Goal: Information Seeking & Learning: Learn about a topic

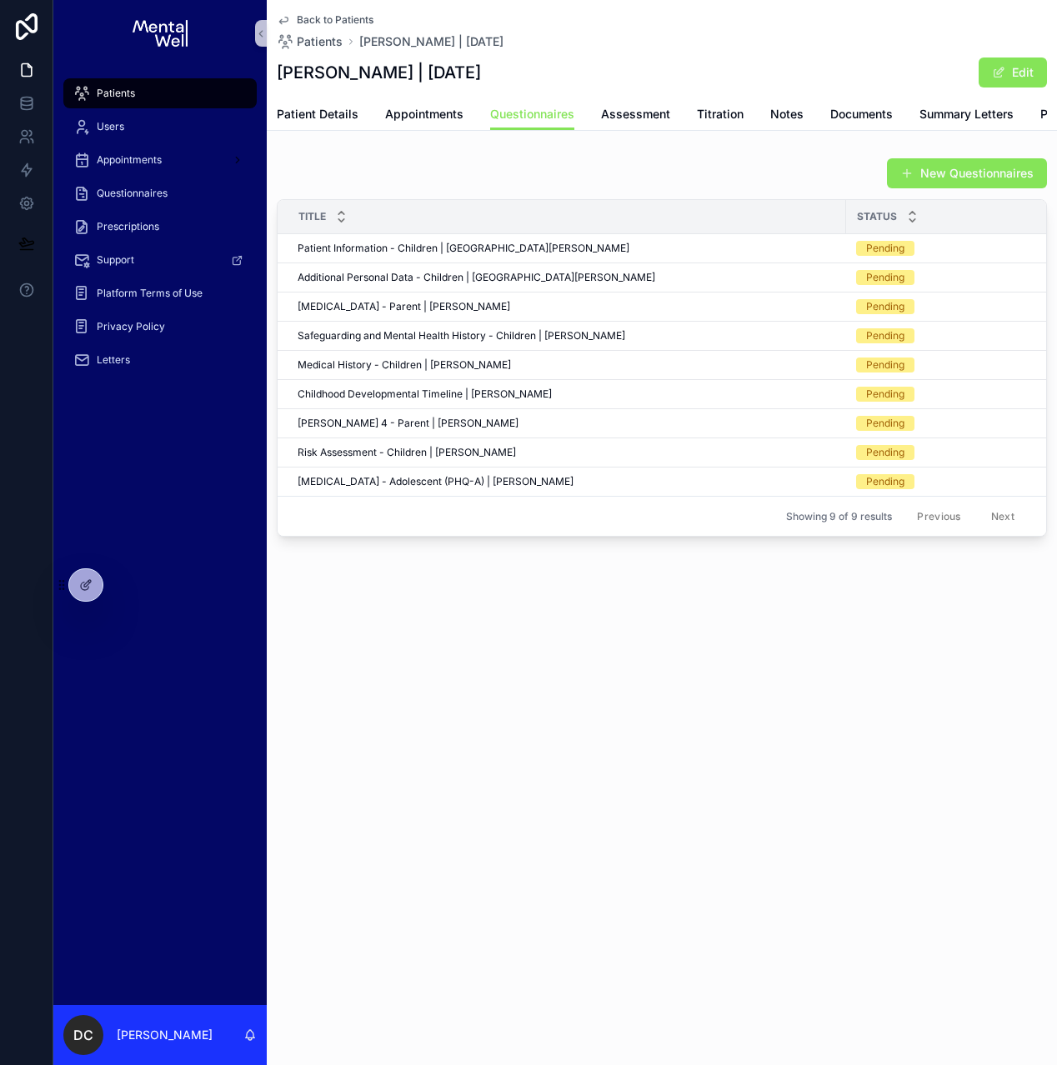
click at [177, 91] on div "Patients" at bounding box center [159, 93] width 173 height 27
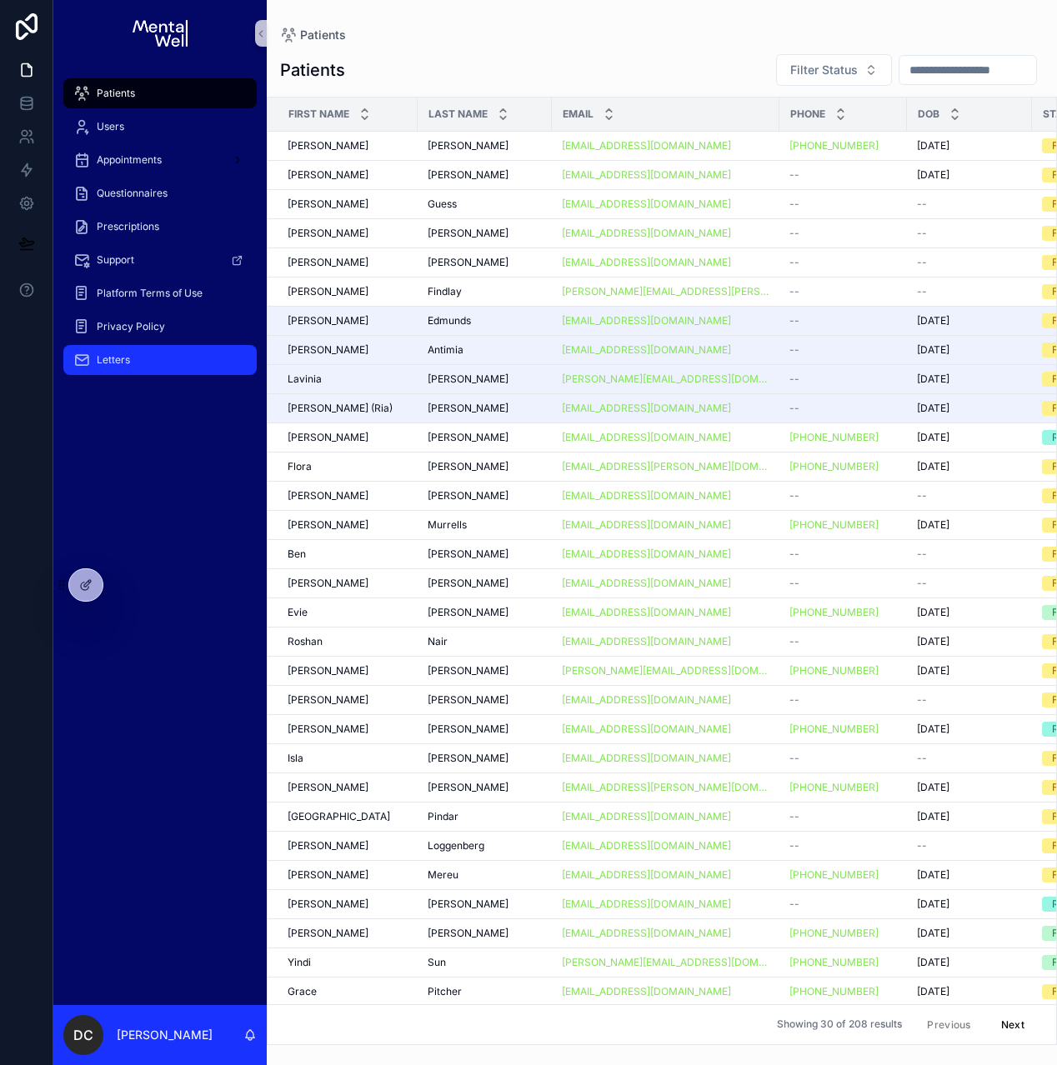
click at [131, 352] on div "Letters" at bounding box center [159, 360] width 173 height 27
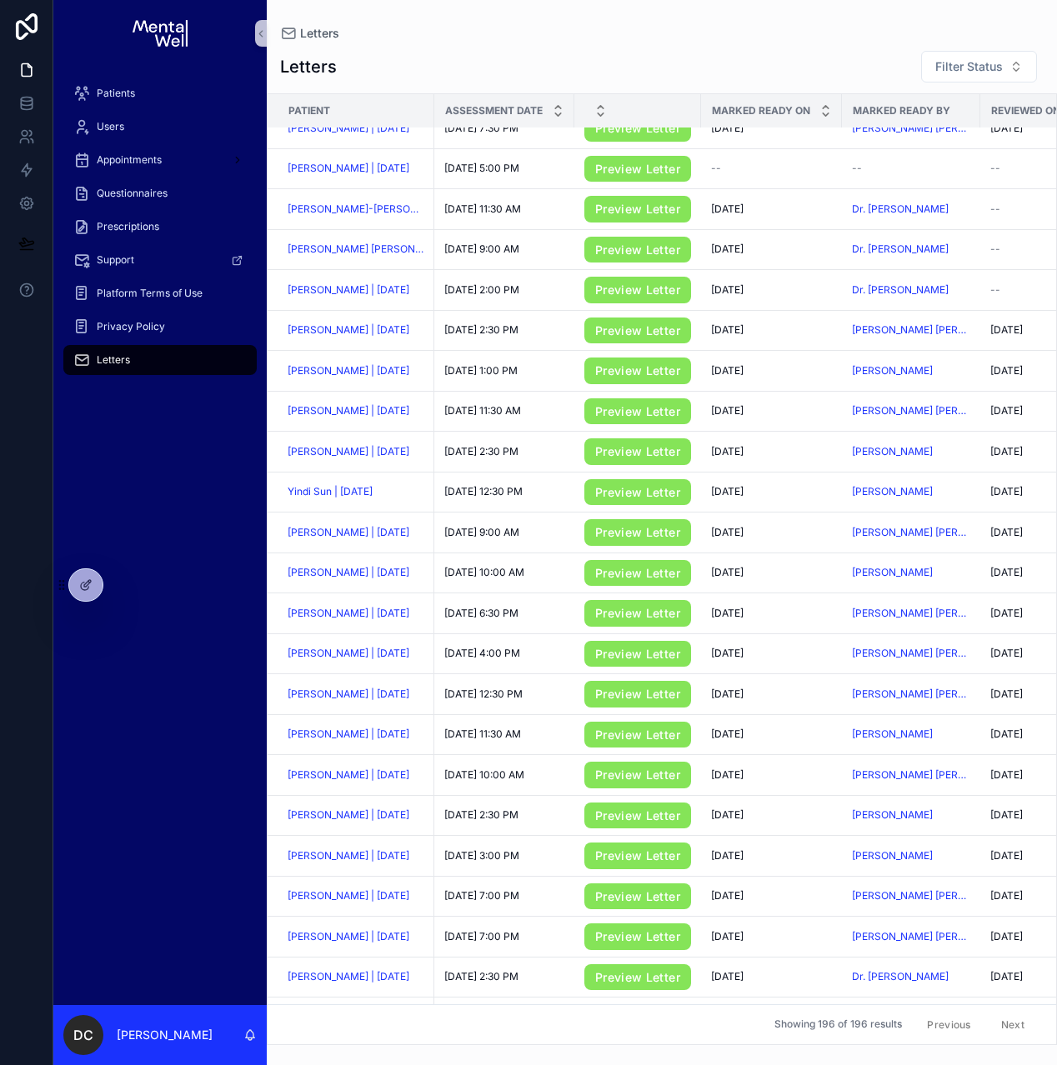
scroll to position [337, 0]
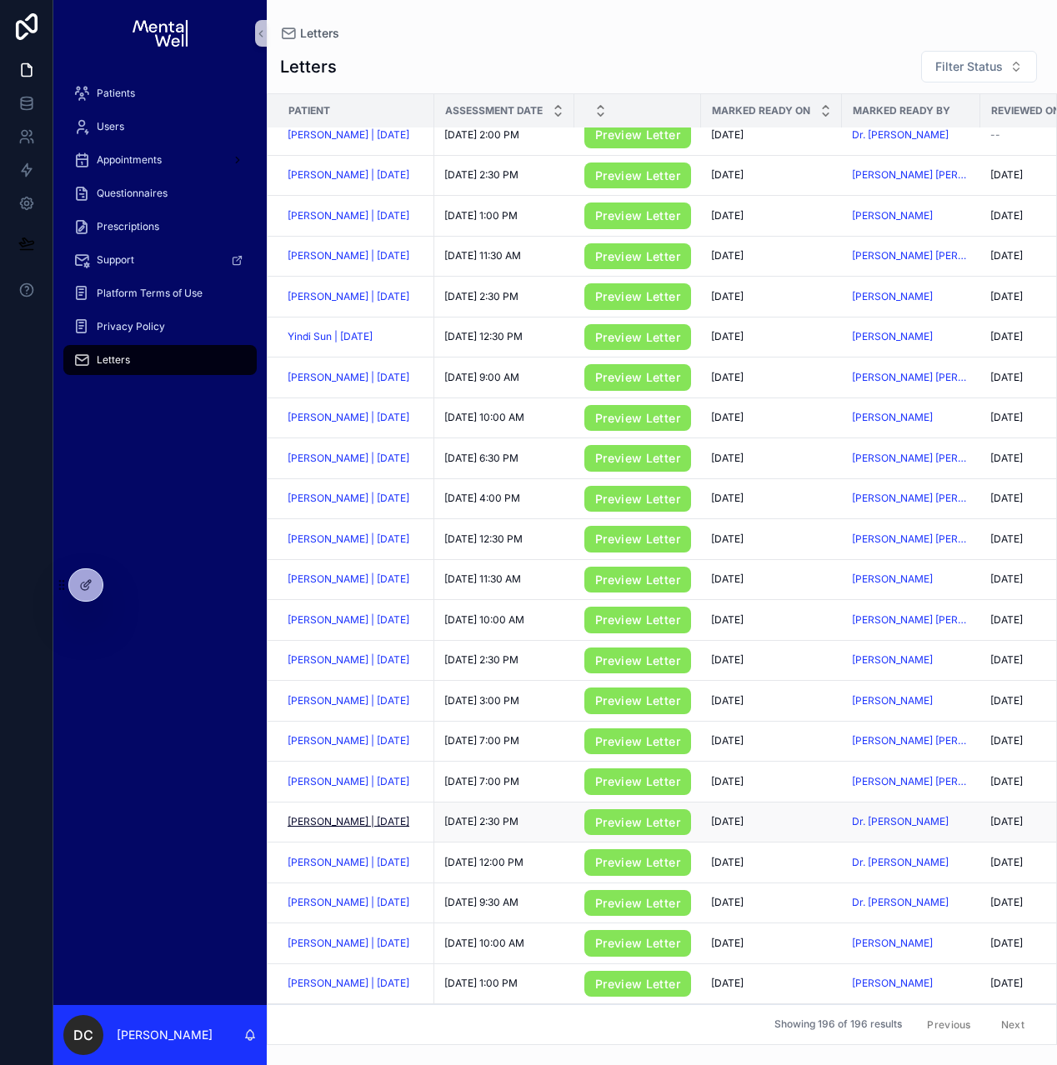
click at [334, 829] on span "[PERSON_NAME] | [DATE]" at bounding box center [349, 821] width 122 height 13
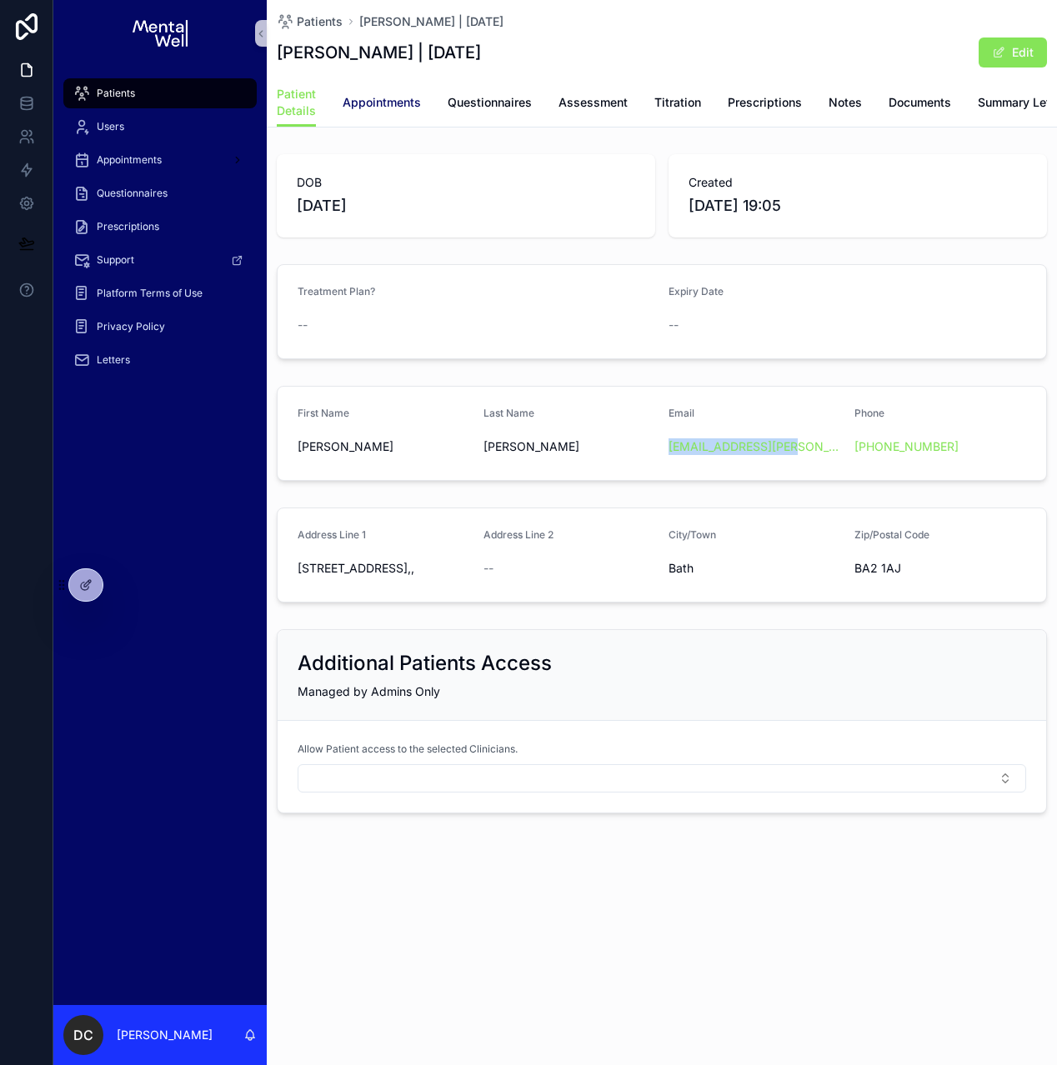
click at [351, 103] on span "Appointments" at bounding box center [382, 102] width 78 height 17
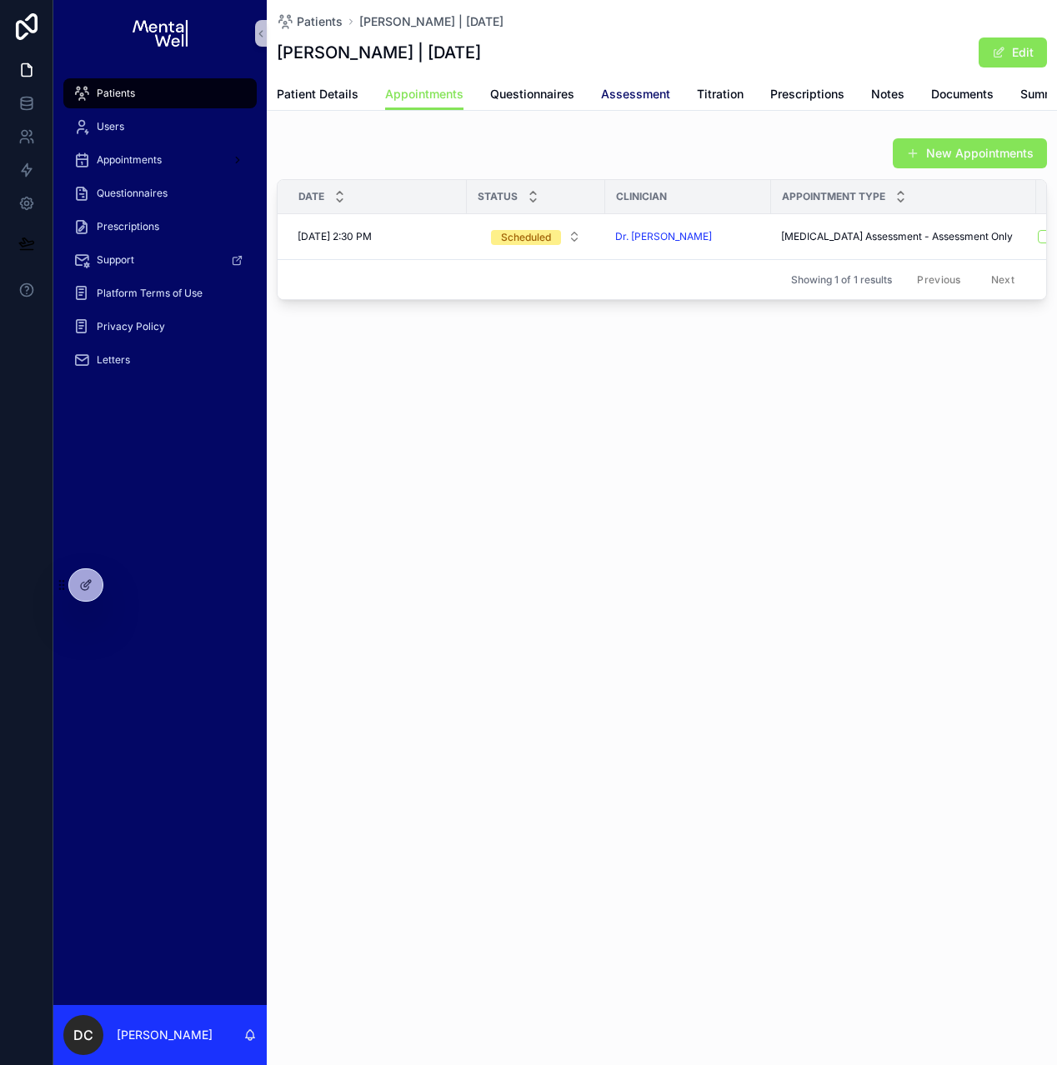
click at [631, 97] on span "Assessment" at bounding box center [635, 94] width 69 height 17
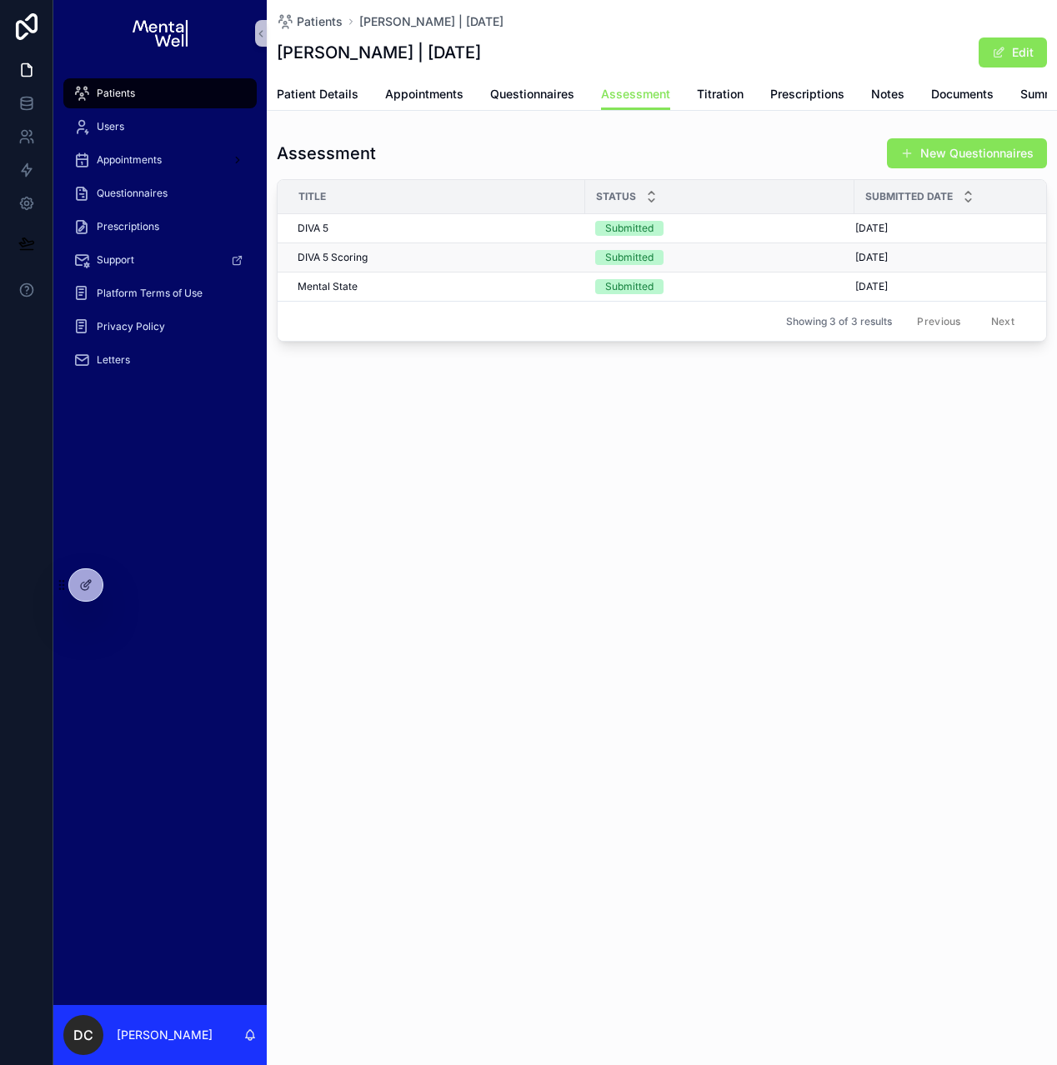
click at [474, 264] on div "DIVA 5 Scoring DIVA 5 Scoring" at bounding box center [437, 257] width 278 height 13
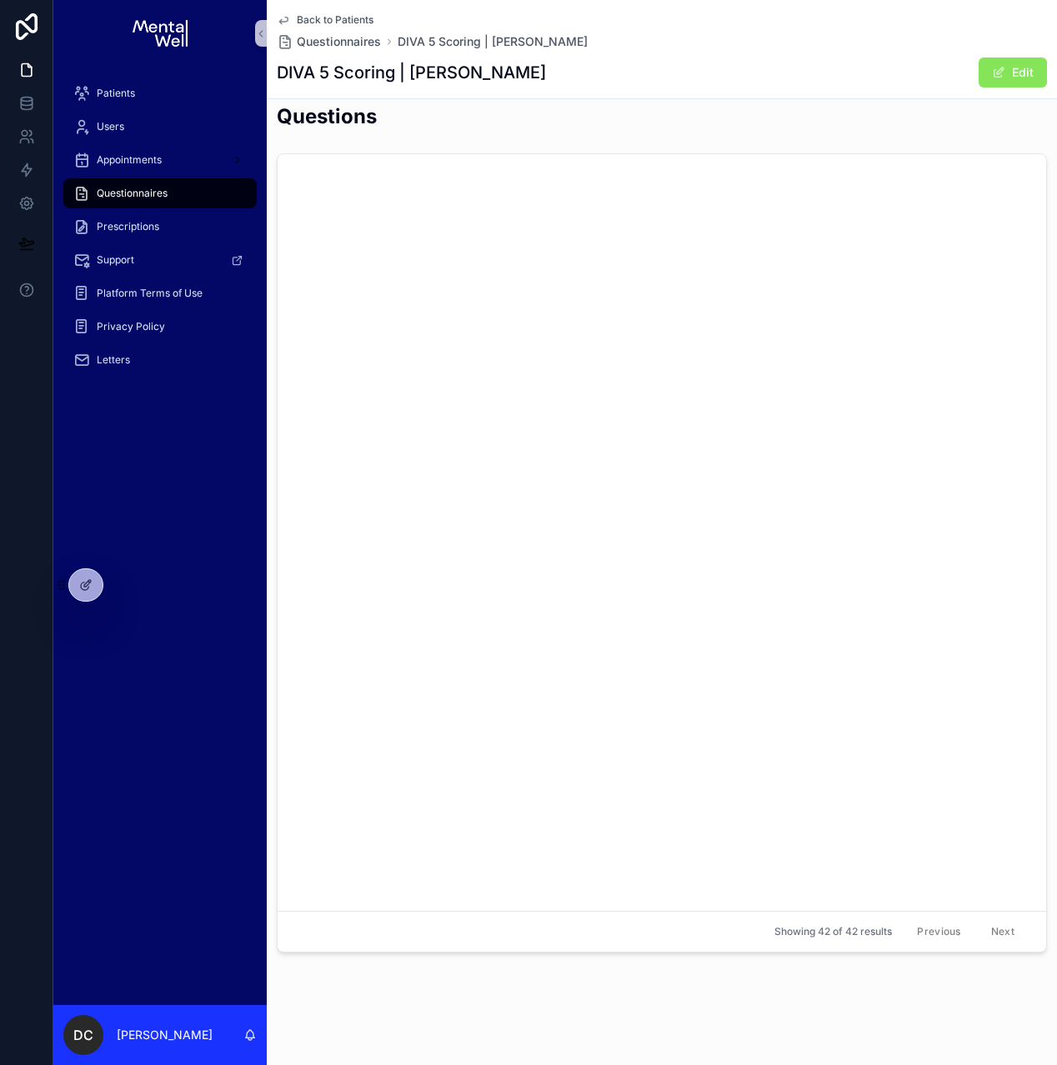
scroll to position [5062, 0]
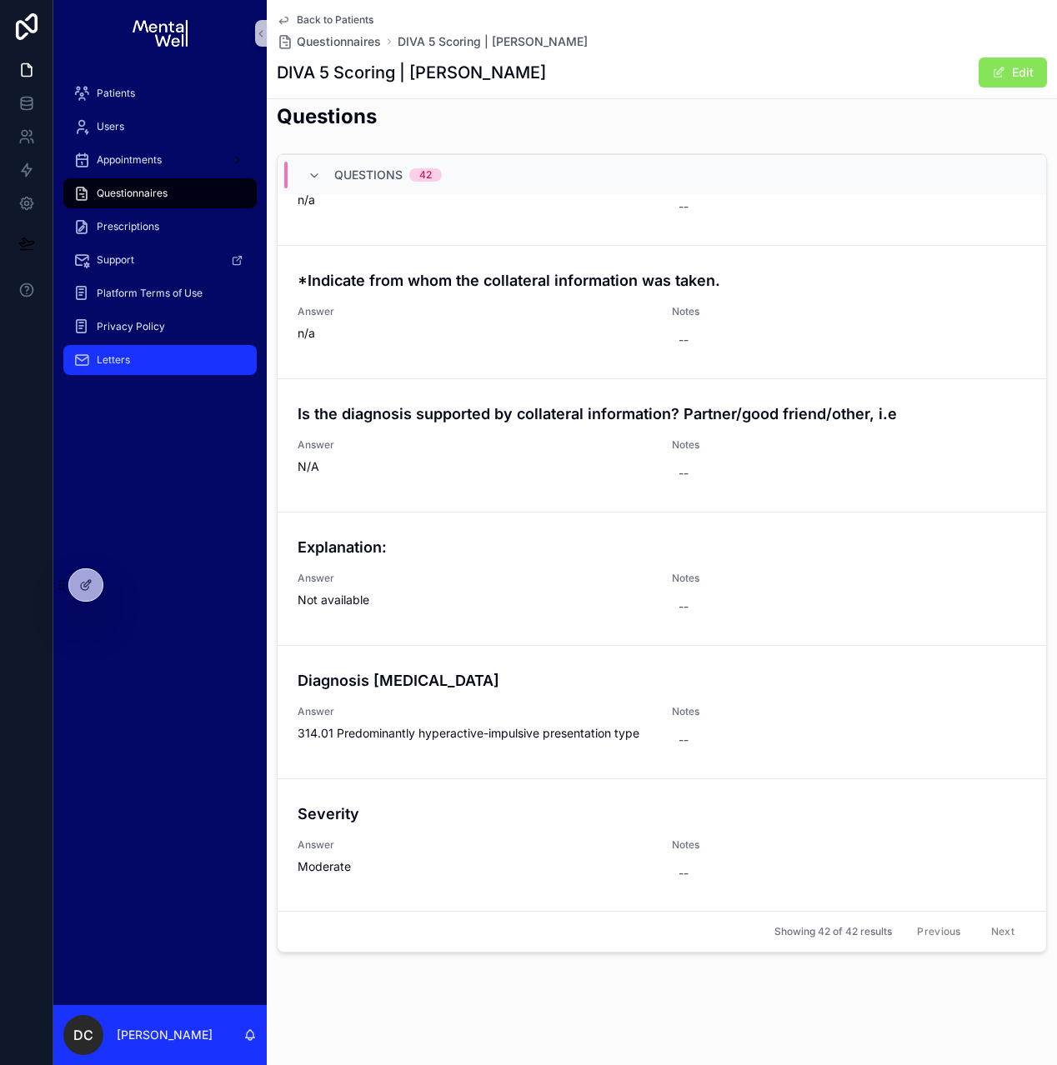
click at [129, 363] on div "Letters" at bounding box center [159, 360] width 173 height 27
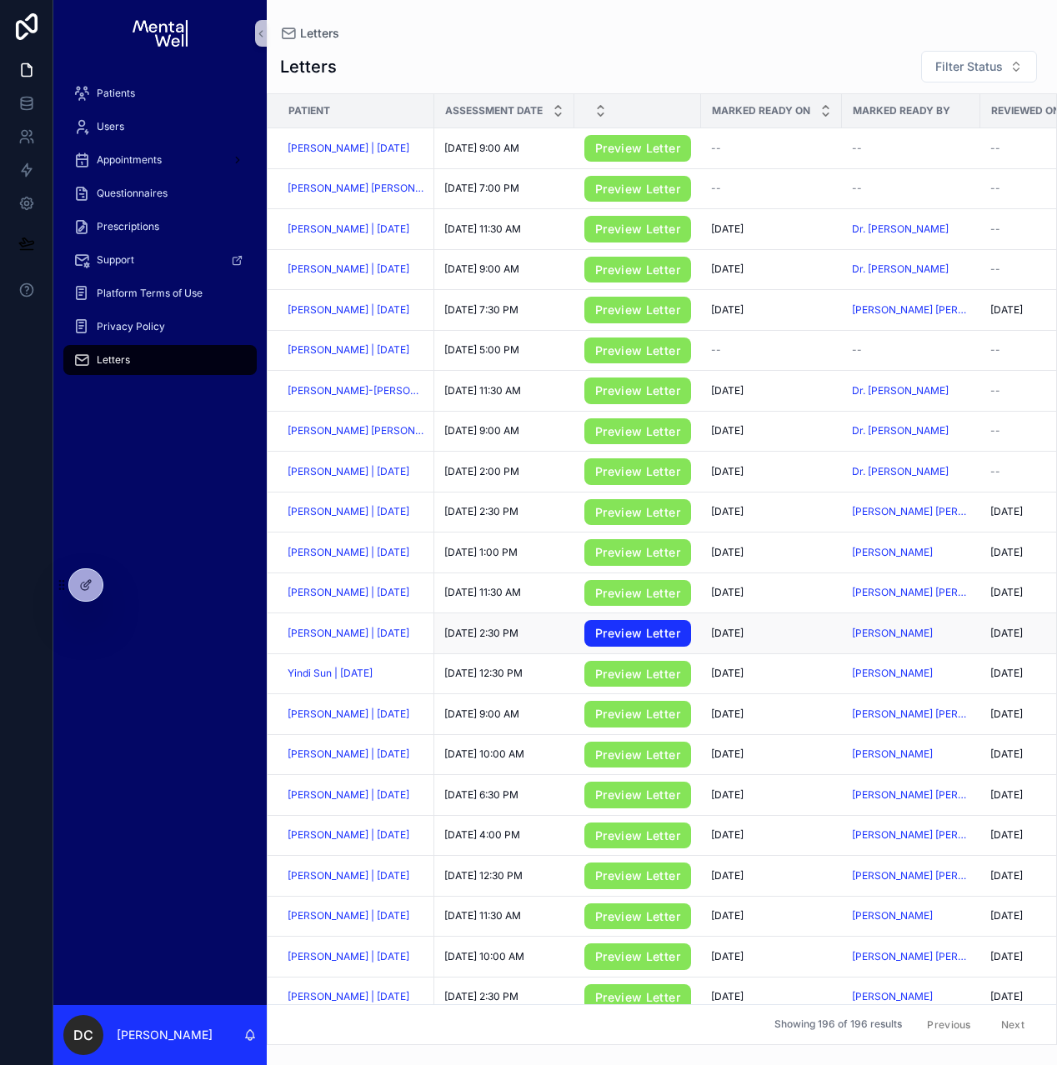
click at [610, 637] on link "Preview Letter" at bounding box center [637, 633] width 107 height 27
click at [355, 640] on span "[PERSON_NAME] | [DATE]" at bounding box center [349, 633] width 122 height 13
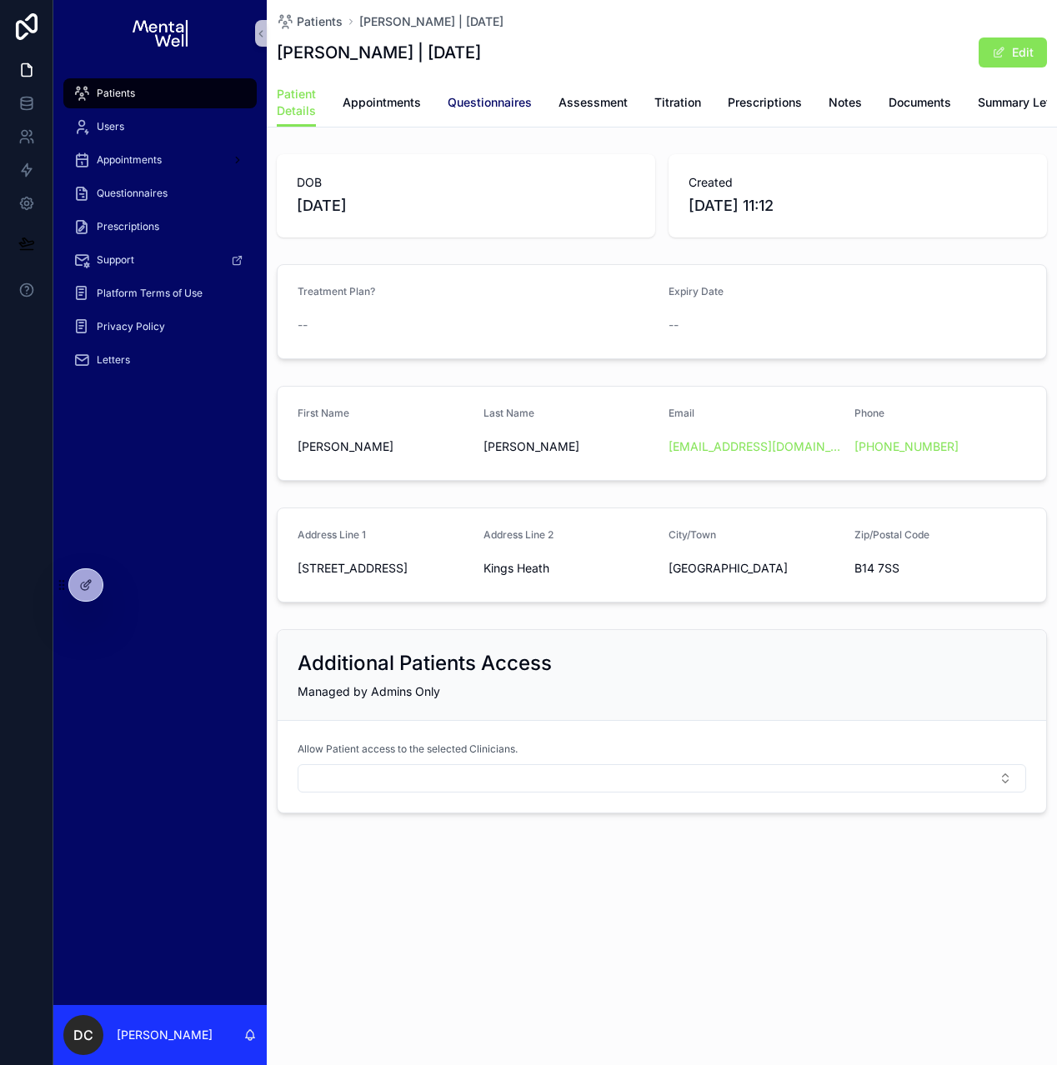
click at [504, 107] on span "Questionnaires" at bounding box center [490, 102] width 84 height 17
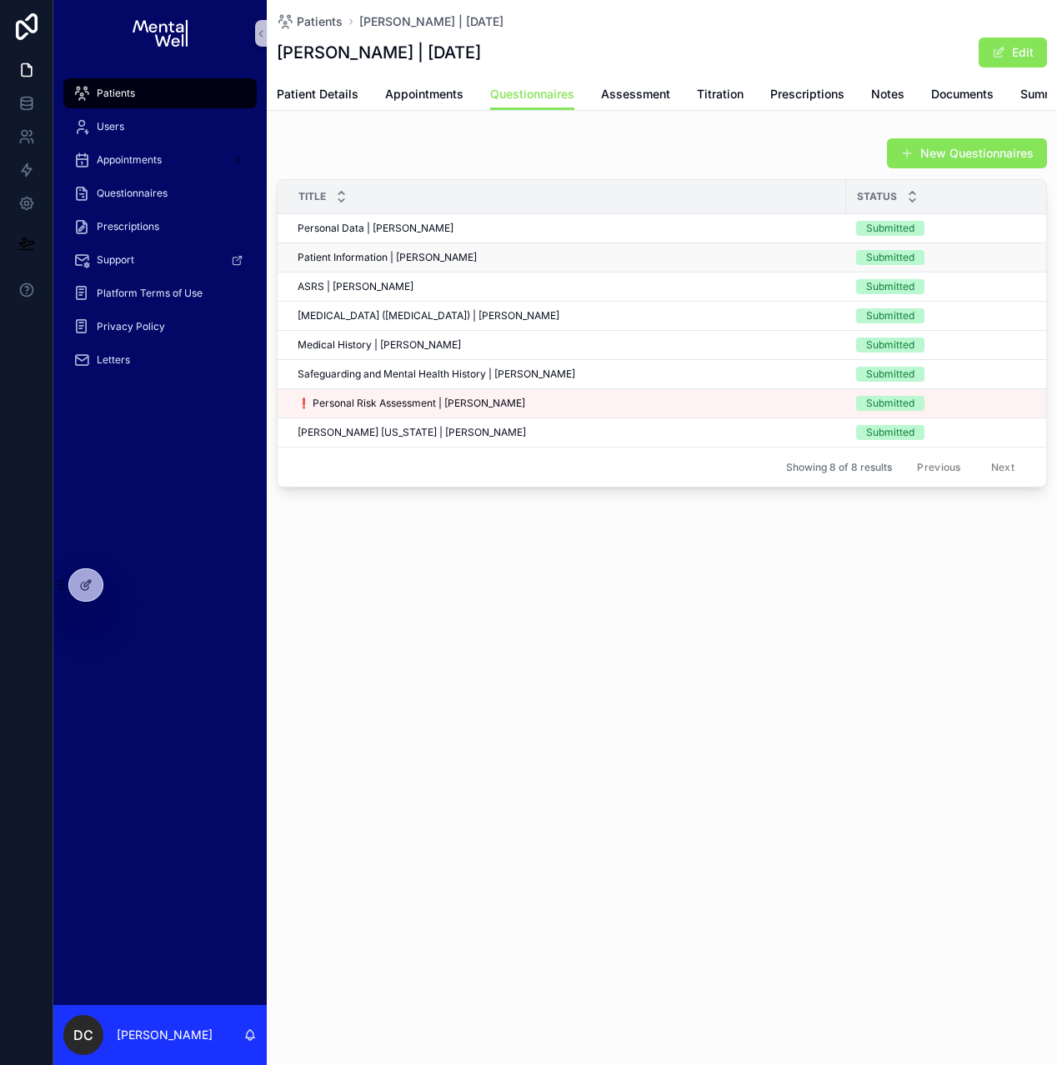
click at [384, 264] on span "Patient Information | [PERSON_NAME]" at bounding box center [387, 257] width 179 height 13
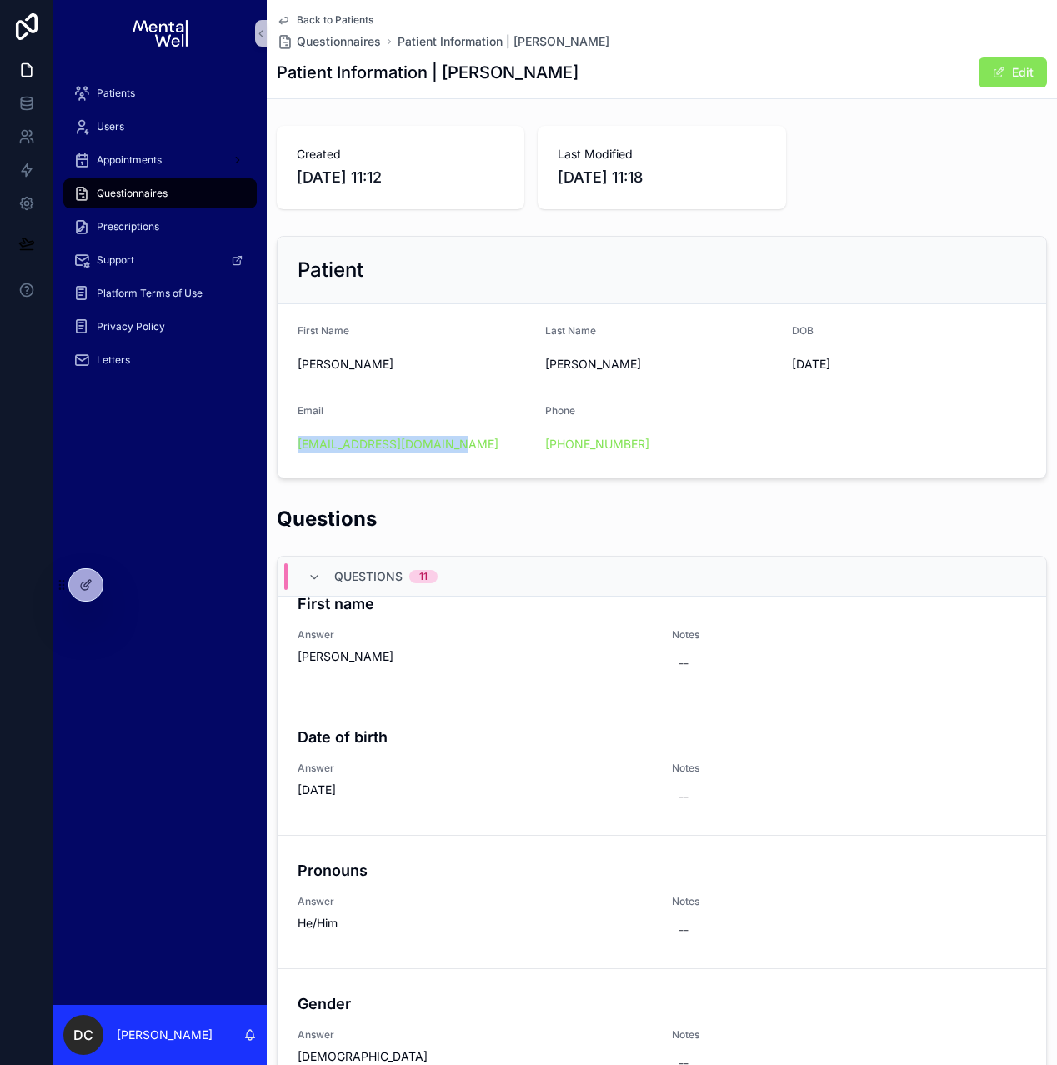
click at [339, 260] on h2 "Patient" at bounding box center [331, 270] width 66 height 27
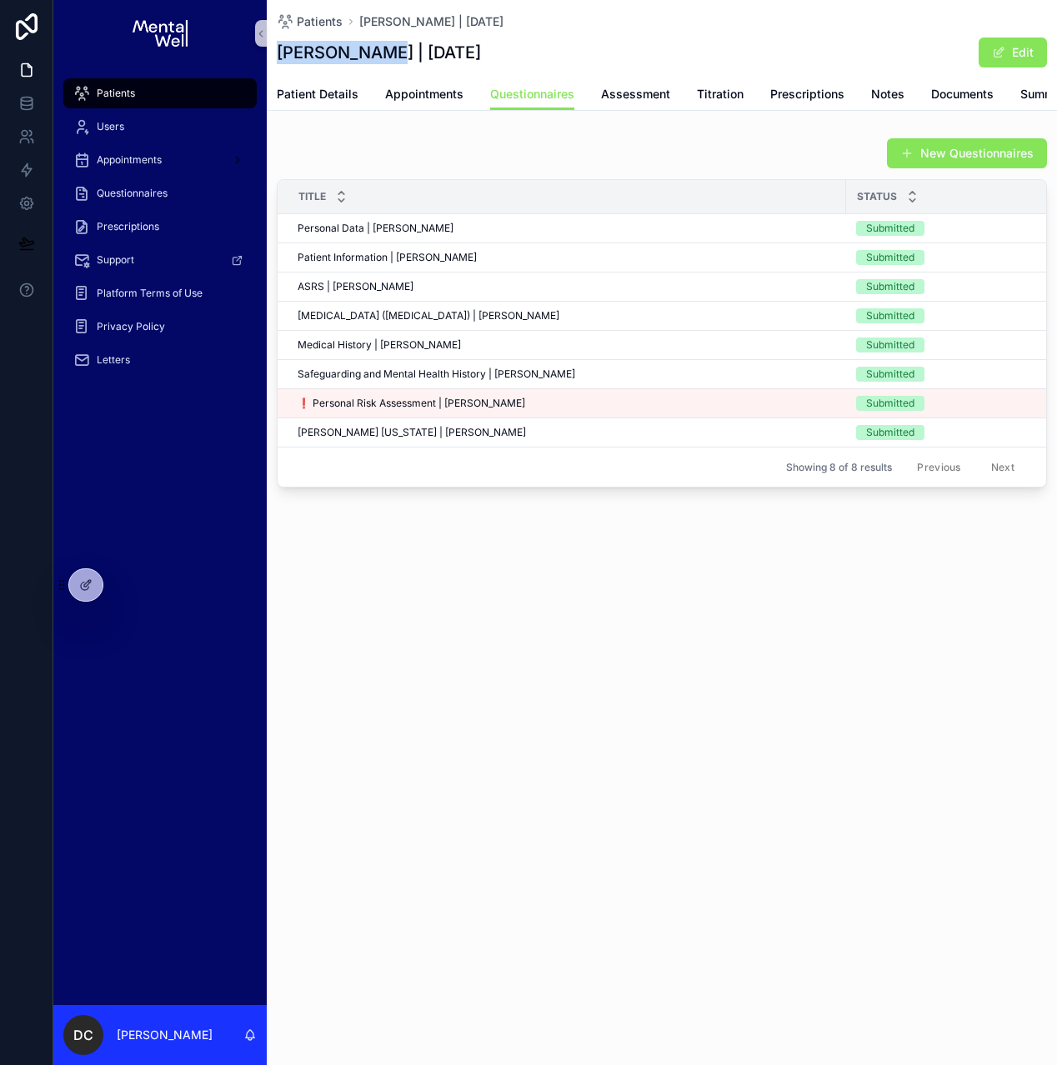
drag, startPoint x: 276, startPoint y: 53, endPoint x: 385, endPoint y: 57, distance: 109.2
click at [385, 57] on h1 "[PERSON_NAME] | [DATE]" at bounding box center [379, 52] width 204 height 23
copy h1 "[PERSON_NAME]"
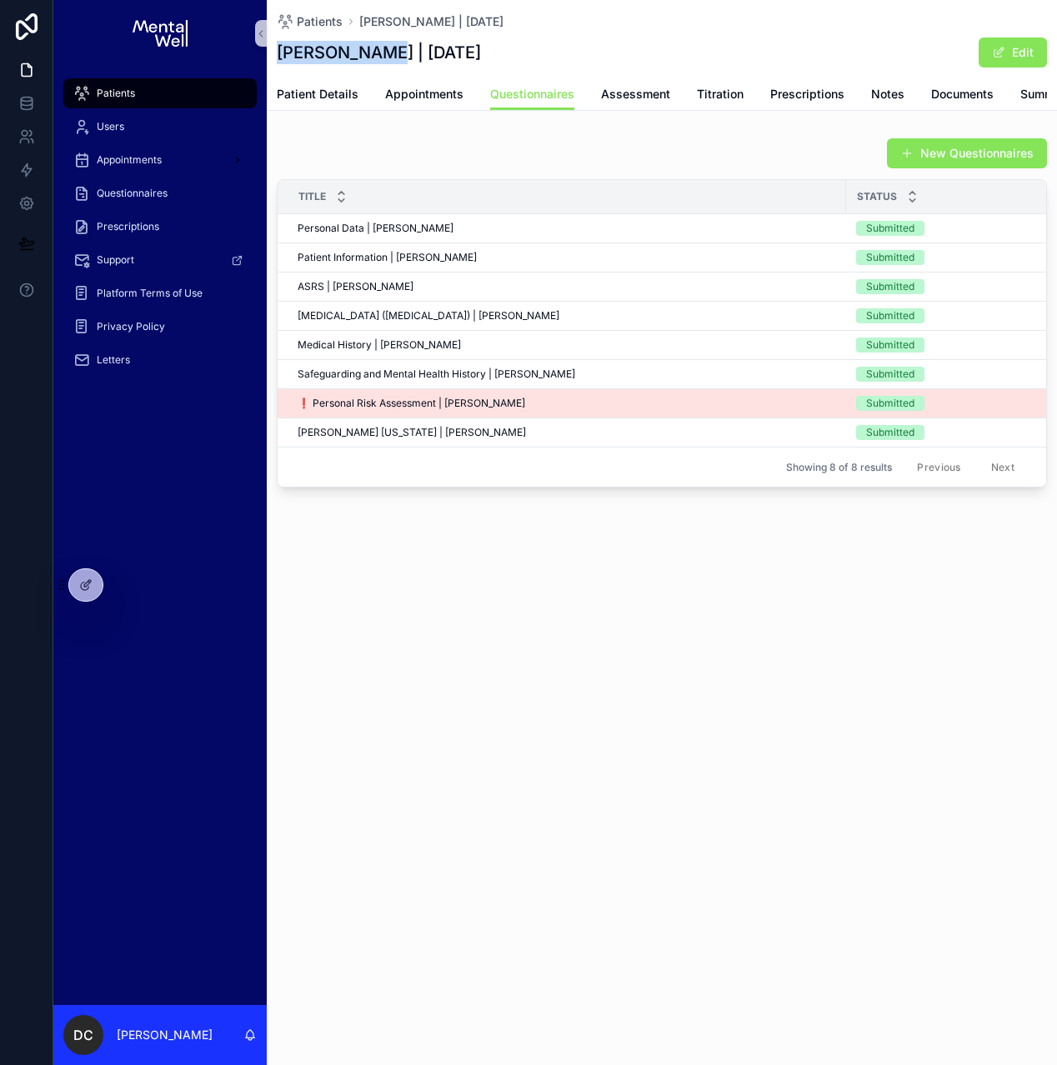
click at [472, 408] on td "❗ Personal Risk Assessment | [PERSON_NAME] ❗ Personal Risk Assessment | [PERSON…" at bounding box center [562, 403] width 568 height 29
click at [523, 410] on div "❗ Personal Risk Assessment | [PERSON_NAME] ❗ Personal Risk Assessment | [PERSON…" at bounding box center [567, 403] width 538 height 13
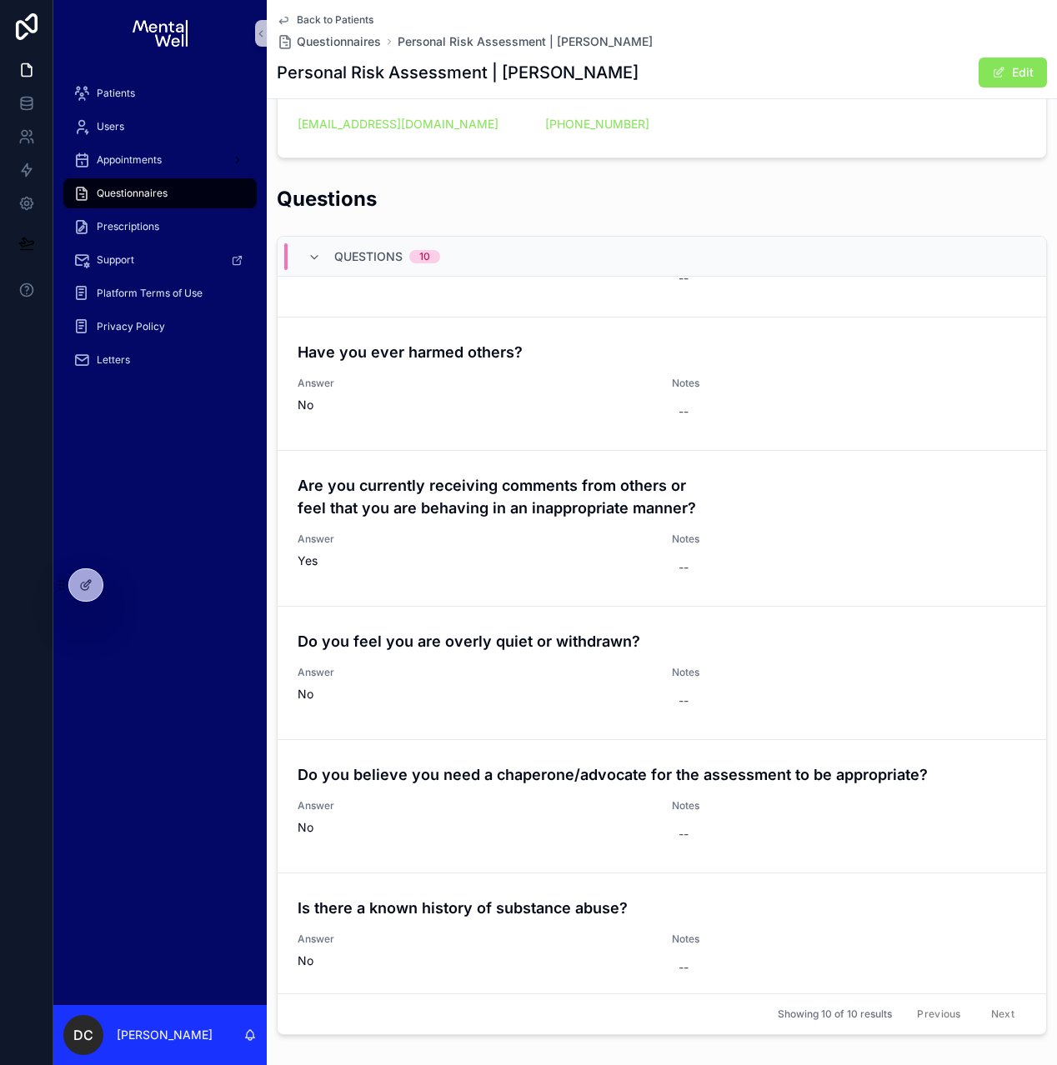
scroll to position [404, 0]
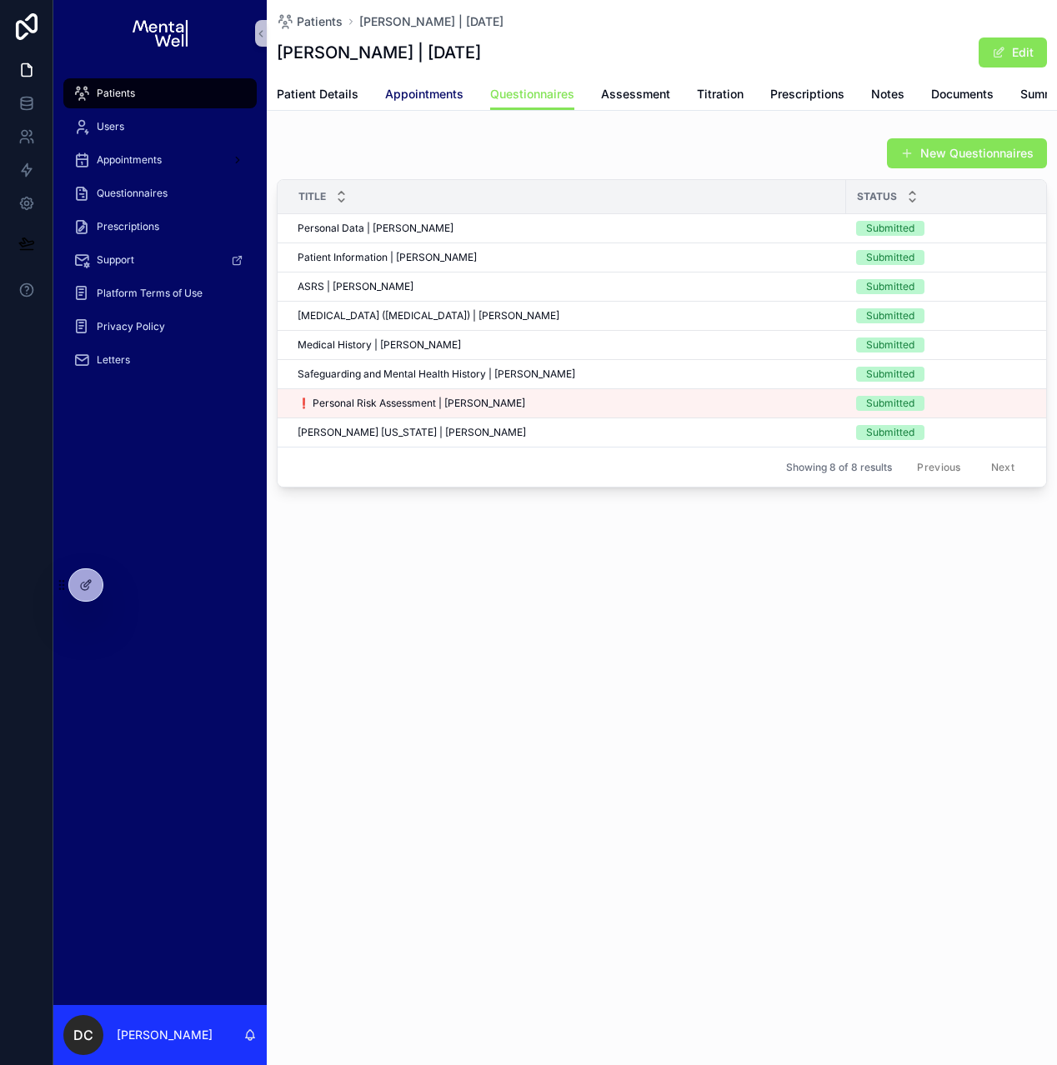
click at [416, 96] on span "Appointments" at bounding box center [424, 94] width 78 height 17
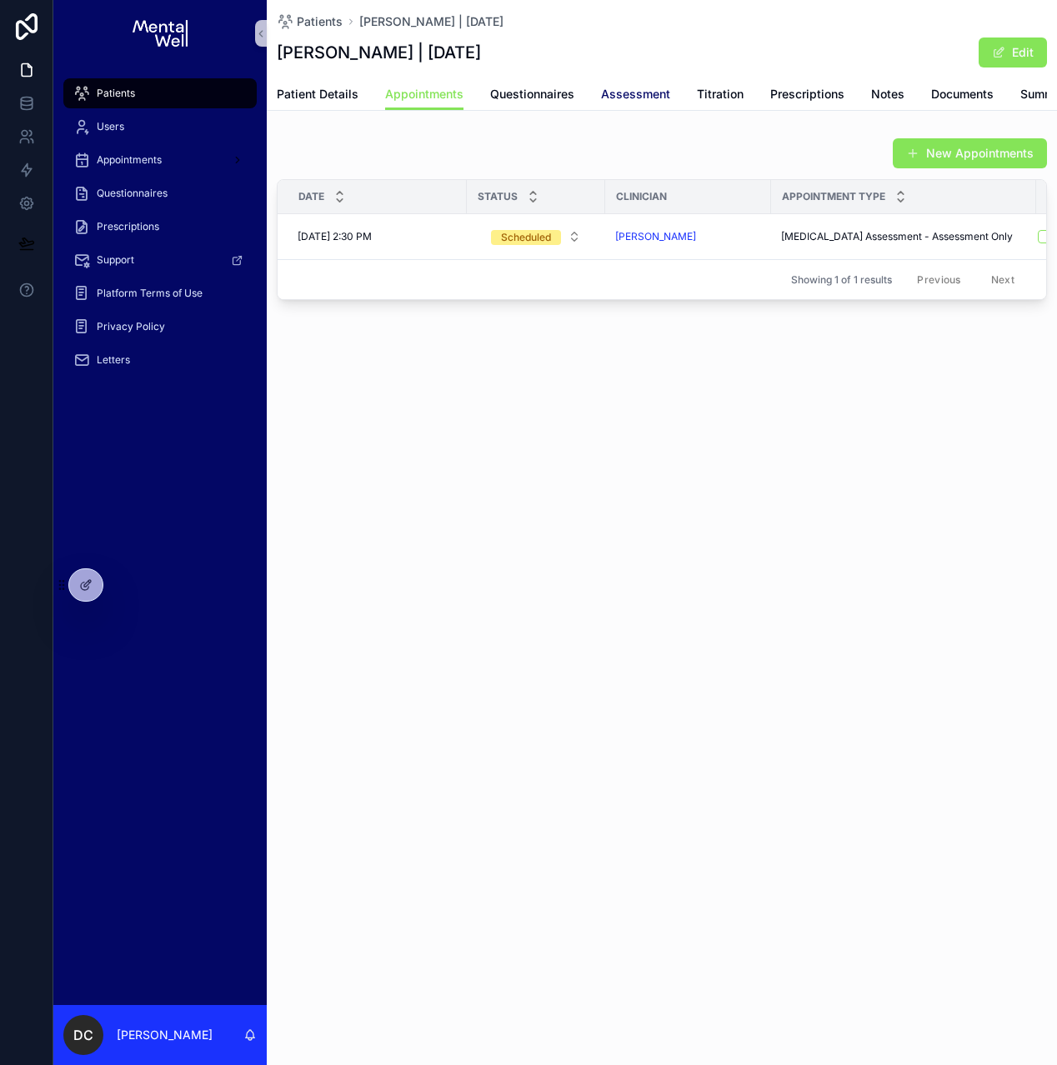
click at [607, 88] on span "Assessment" at bounding box center [635, 94] width 69 height 17
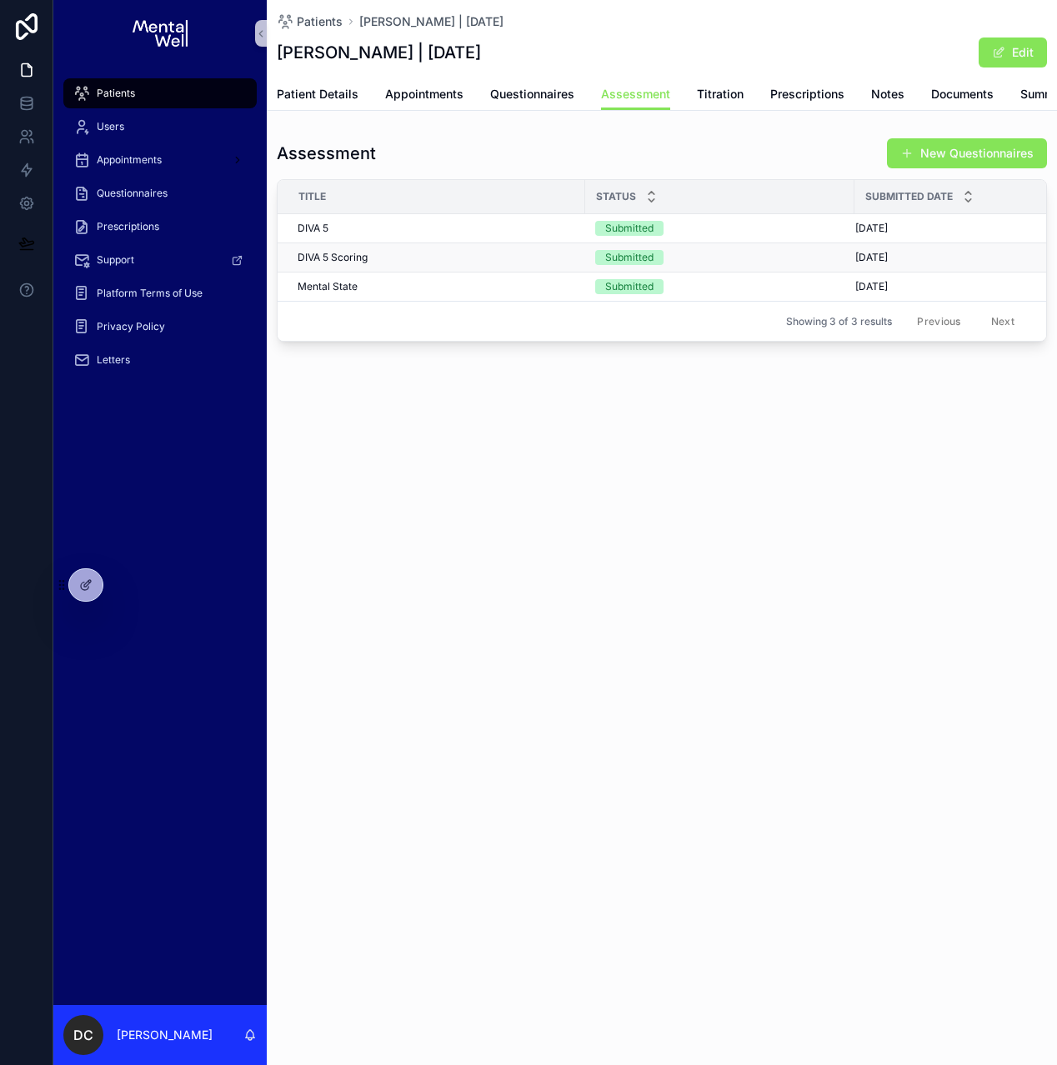
click at [416, 264] on div "DIVA 5 Scoring DIVA 5 Scoring" at bounding box center [437, 257] width 278 height 13
click at [102, 369] on div "Letters" at bounding box center [159, 360] width 173 height 27
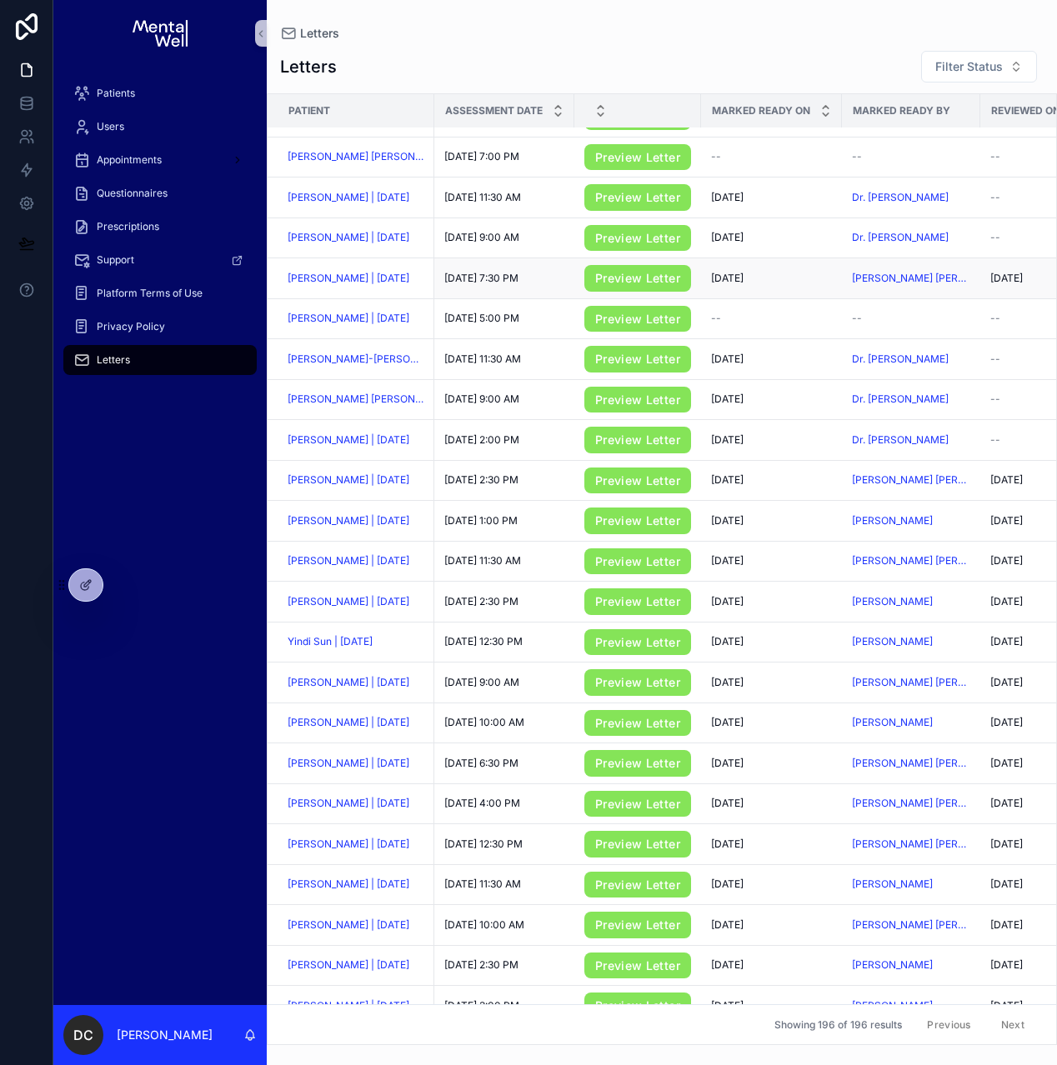
scroll to position [22, 0]
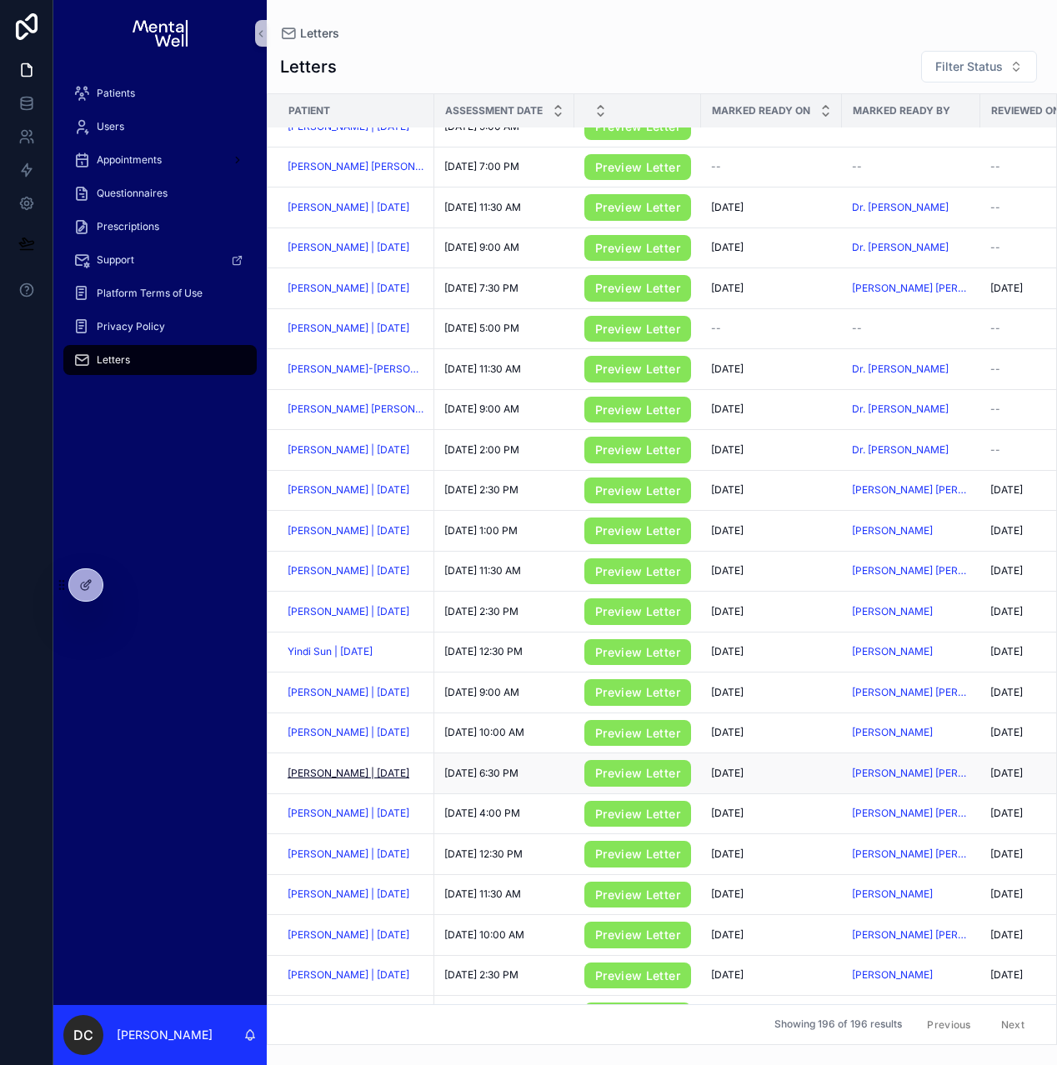
click at [358, 776] on span "[PERSON_NAME] | [DATE]" at bounding box center [349, 773] width 122 height 13
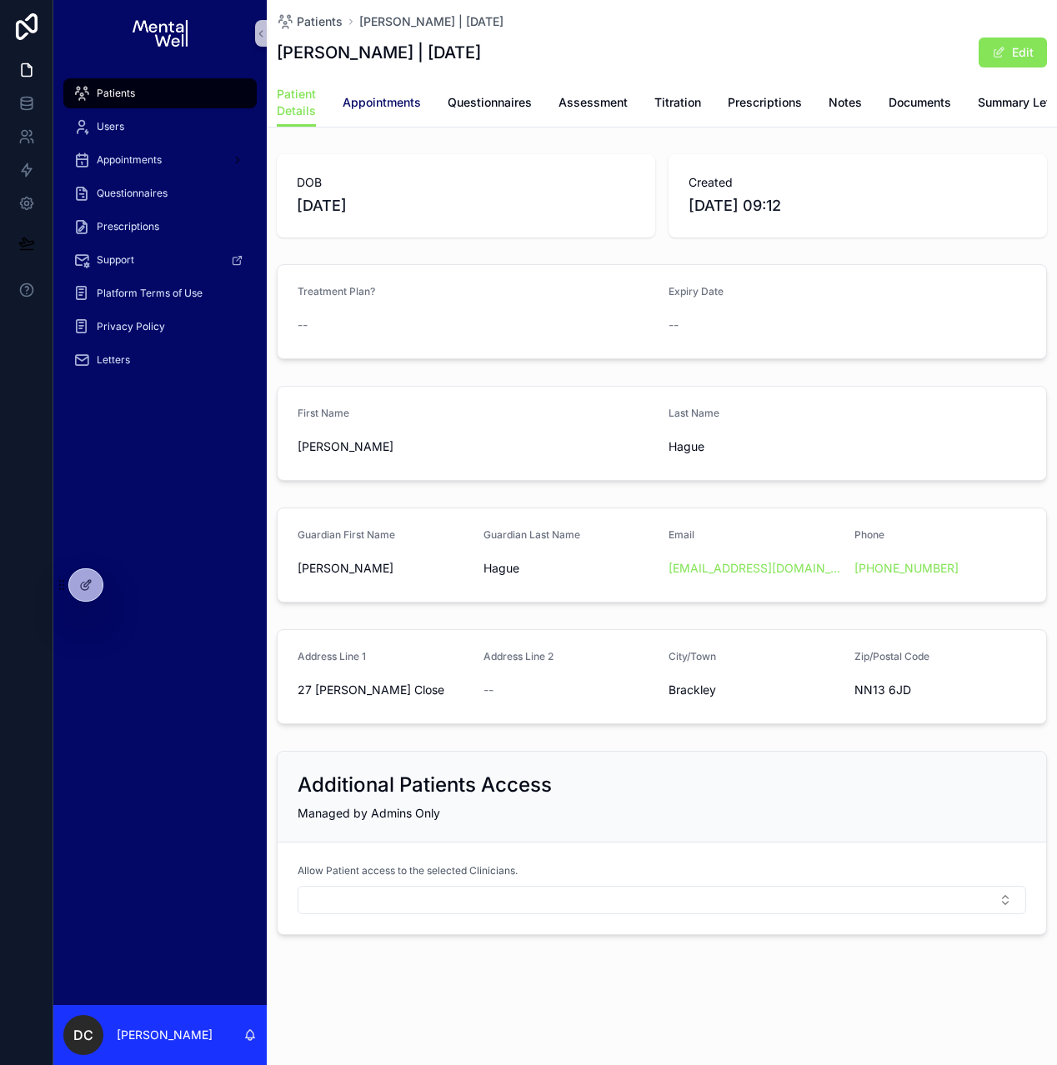
click at [384, 108] on span "Appointments" at bounding box center [382, 102] width 78 height 17
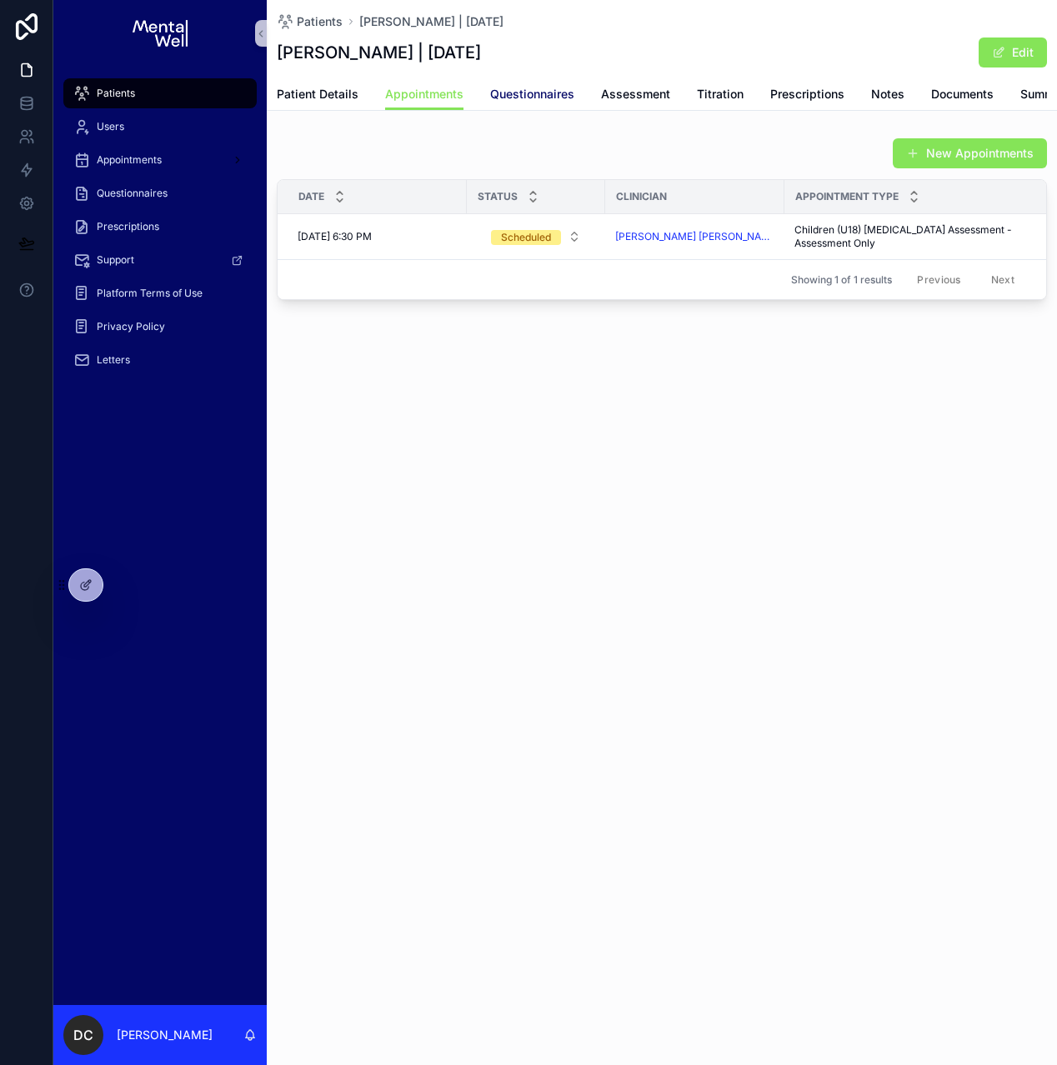
click at [513, 95] on span "Questionnaires" at bounding box center [532, 94] width 84 height 17
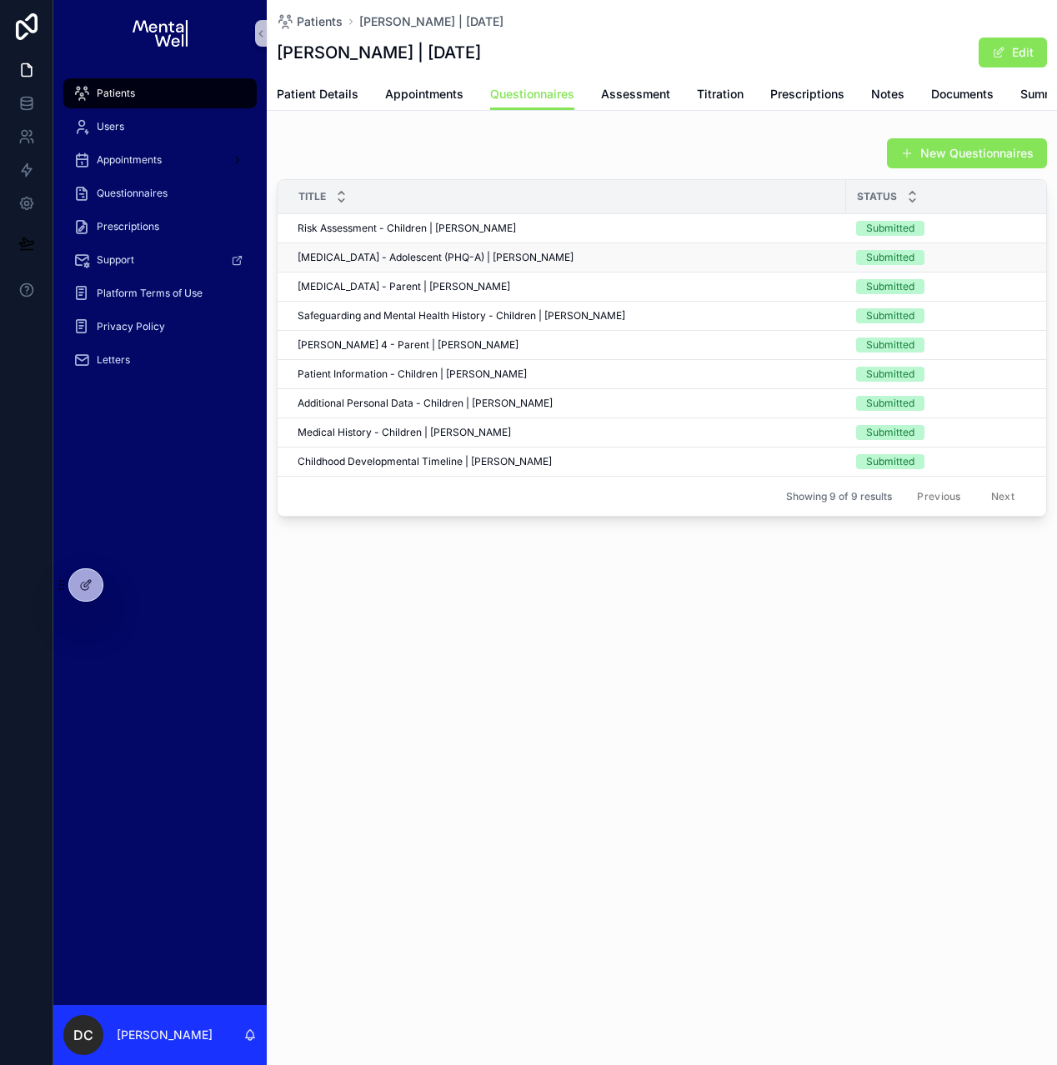
click at [352, 264] on span "[MEDICAL_DATA] - Adolescent (PHQ-A) | [PERSON_NAME]" at bounding box center [436, 257] width 276 height 13
click at [378, 381] on span "Patient Information - Children | [PERSON_NAME]" at bounding box center [412, 374] width 229 height 13
click at [619, 98] on span "Assessment" at bounding box center [635, 94] width 69 height 17
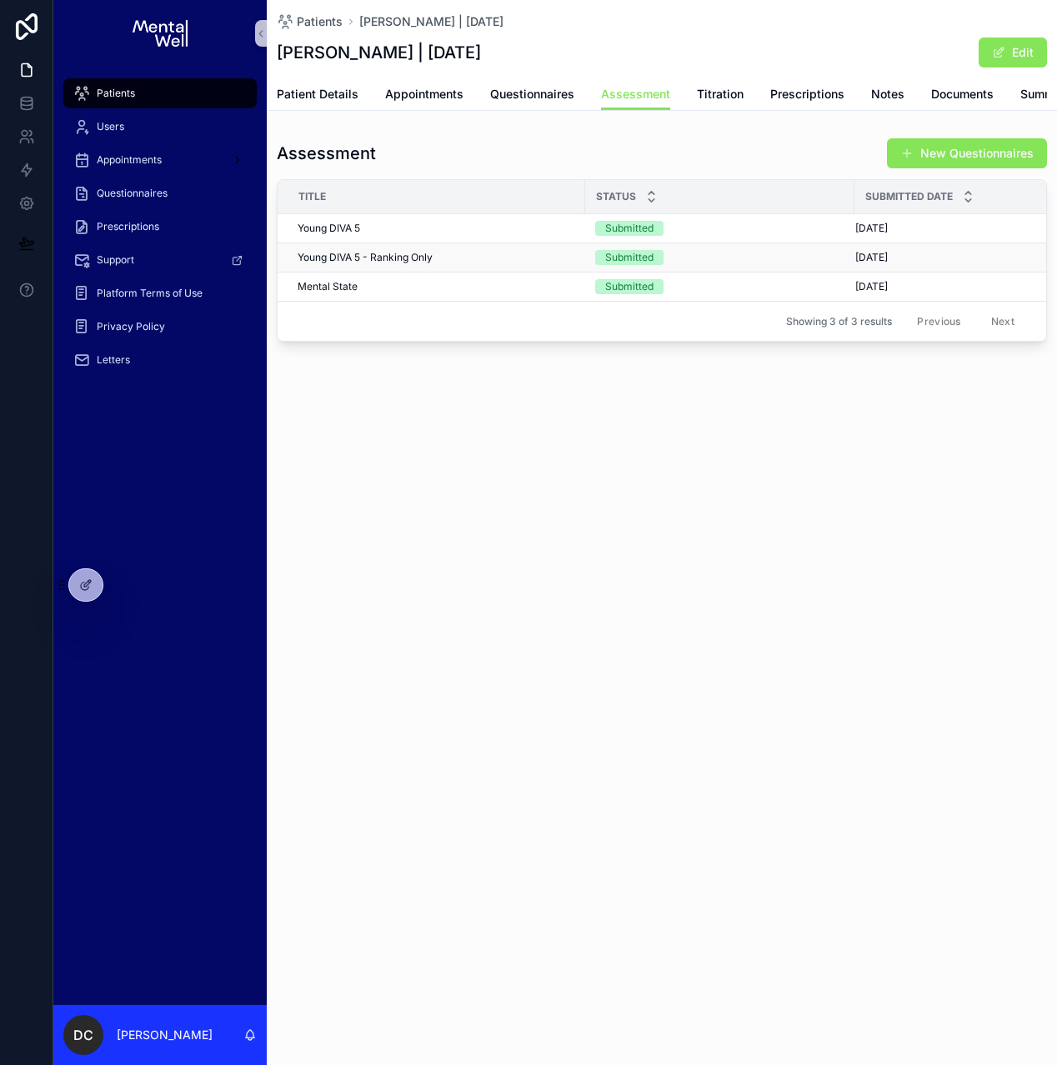
click at [442, 263] on div "Young DIVA 5 - Ranking Only Young DIVA 5 - Ranking Only" at bounding box center [437, 257] width 278 height 13
click at [1031, 95] on span "Summary Letters" at bounding box center [1067, 94] width 94 height 17
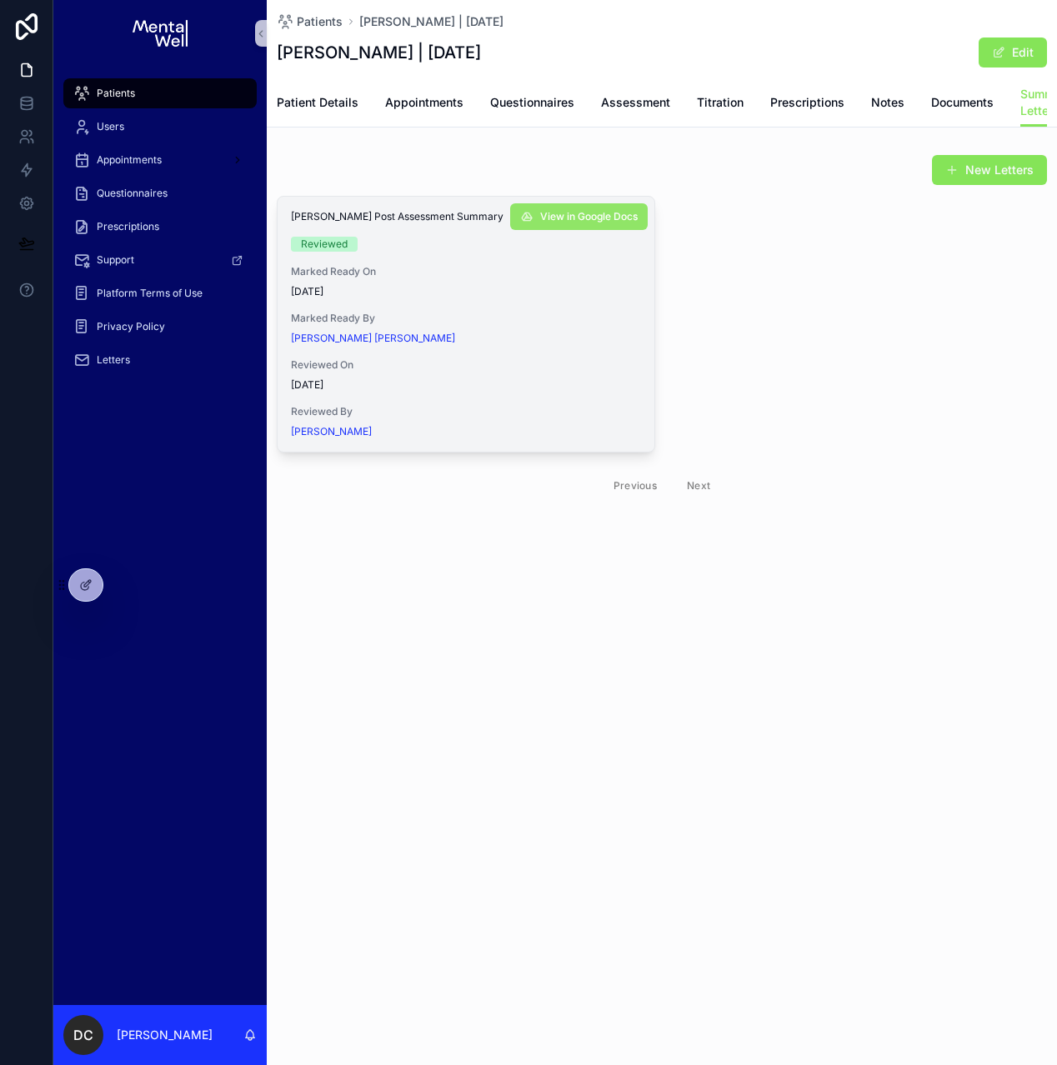
click at [597, 223] on span "View in Google Docs" at bounding box center [589, 216] width 98 height 13
click at [324, 104] on span "Patient Details" at bounding box center [318, 102] width 82 height 17
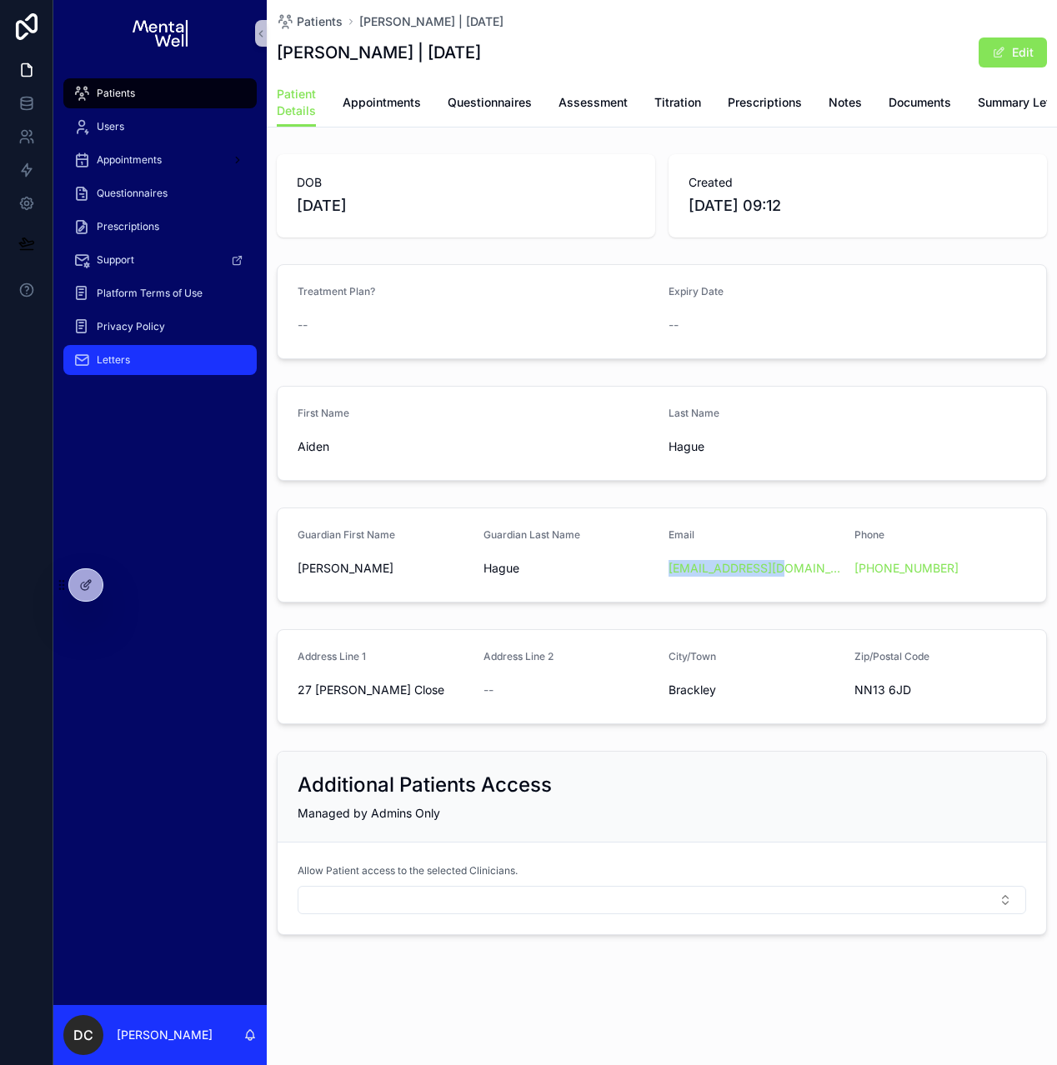
click at [132, 361] on div "Letters" at bounding box center [159, 360] width 173 height 27
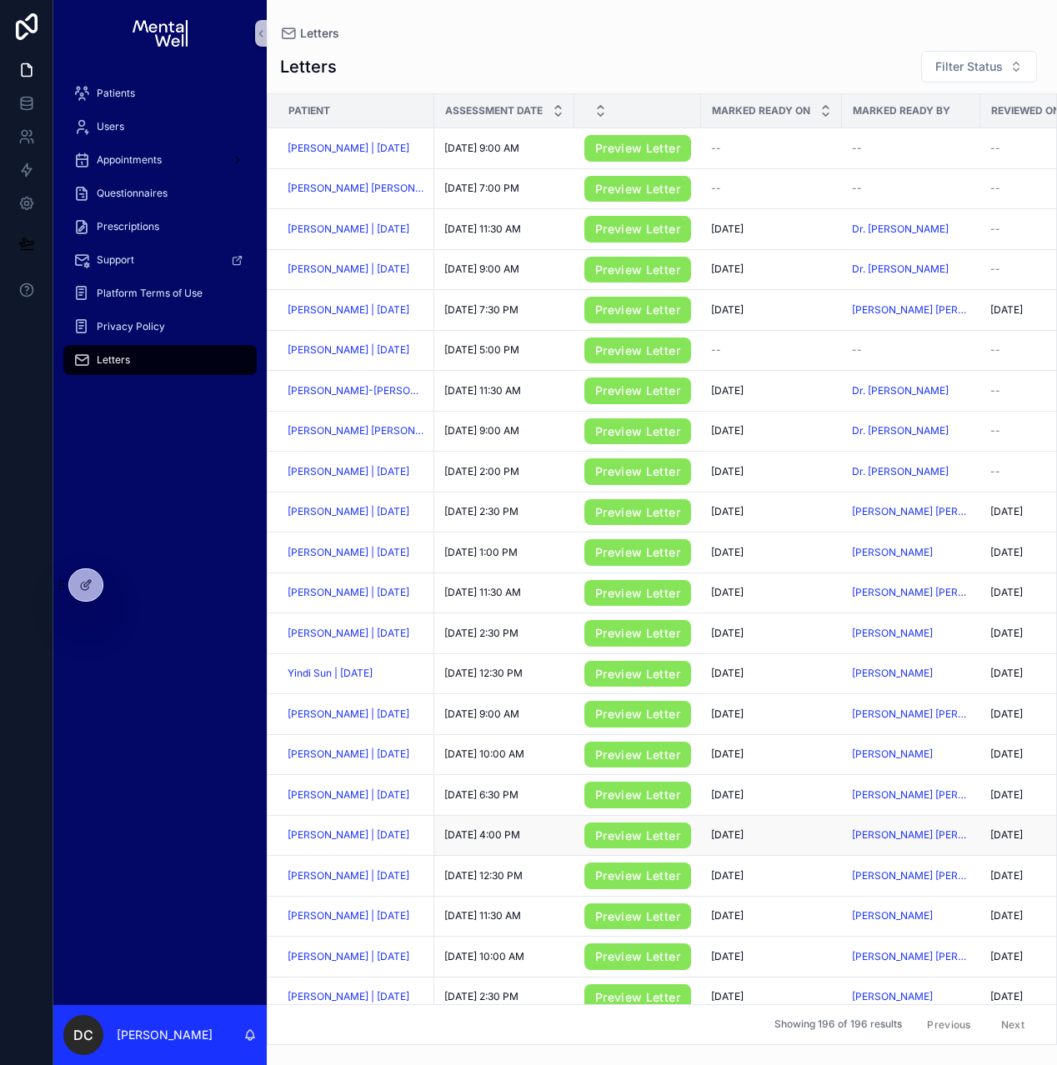
click at [583, 841] on td "Preview Letter" at bounding box center [637, 835] width 127 height 41
click at [603, 843] on link "Preview Letter" at bounding box center [637, 836] width 107 height 27
click at [383, 842] on span "[PERSON_NAME] | [DATE]" at bounding box center [349, 835] width 122 height 13
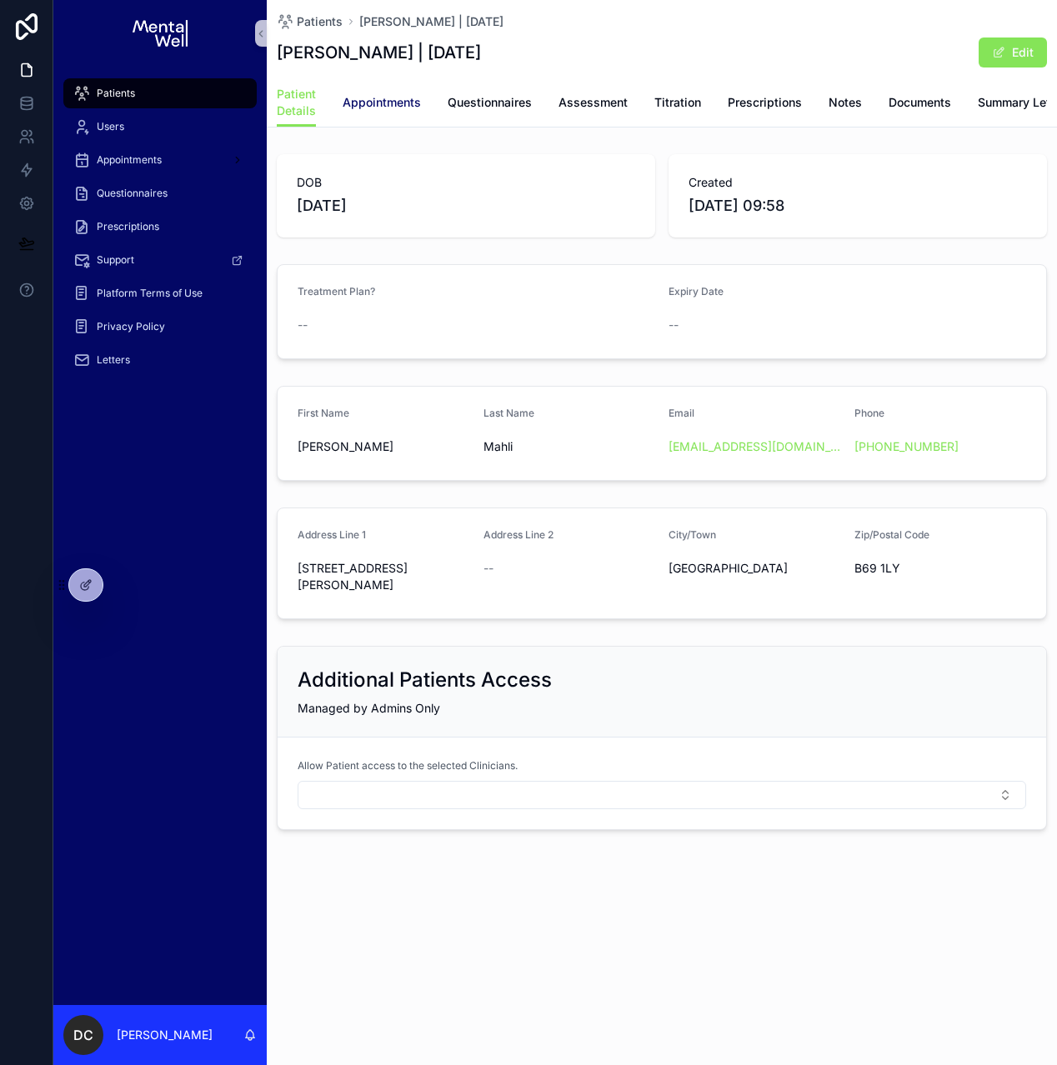
click at [366, 98] on span "Appointments" at bounding box center [382, 102] width 78 height 17
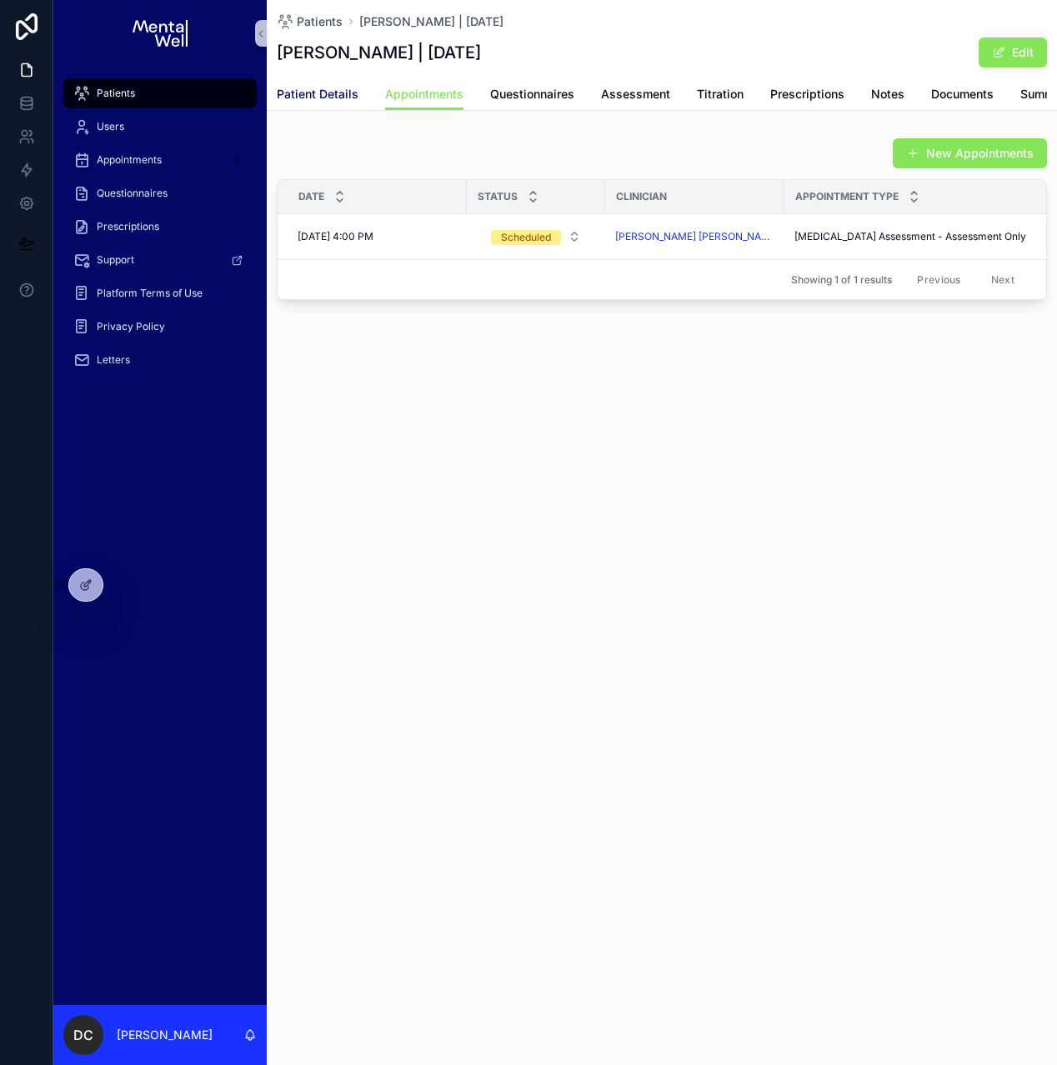
drag, startPoint x: 305, startPoint y: 96, endPoint x: 402, endPoint y: 157, distance: 114.2
click at [305, 96] on span "Patient Details" at bounding box center [318, 94] width 82 height 17
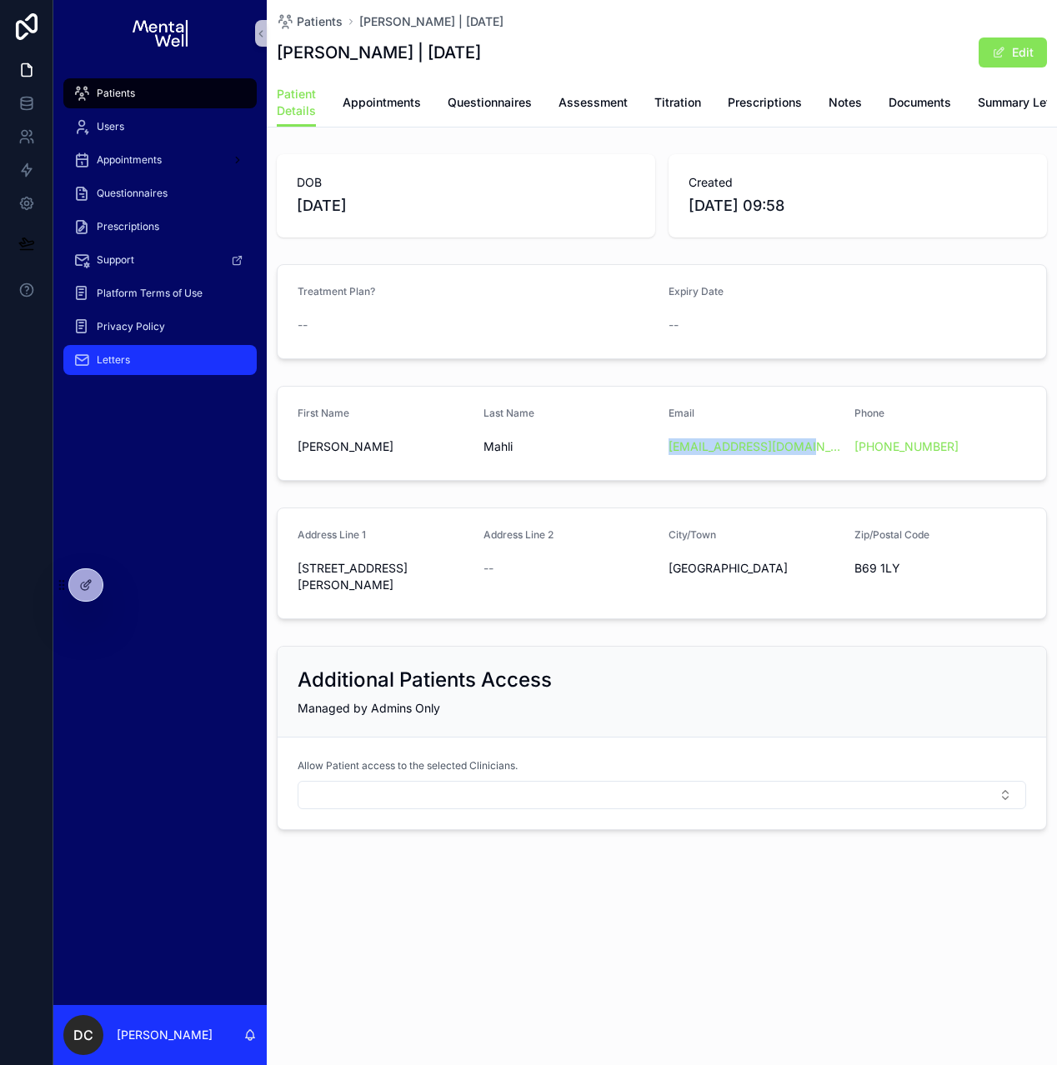
click at [119, 361] on span "Letters" at bounding box center [113, 359] width 33 height 13
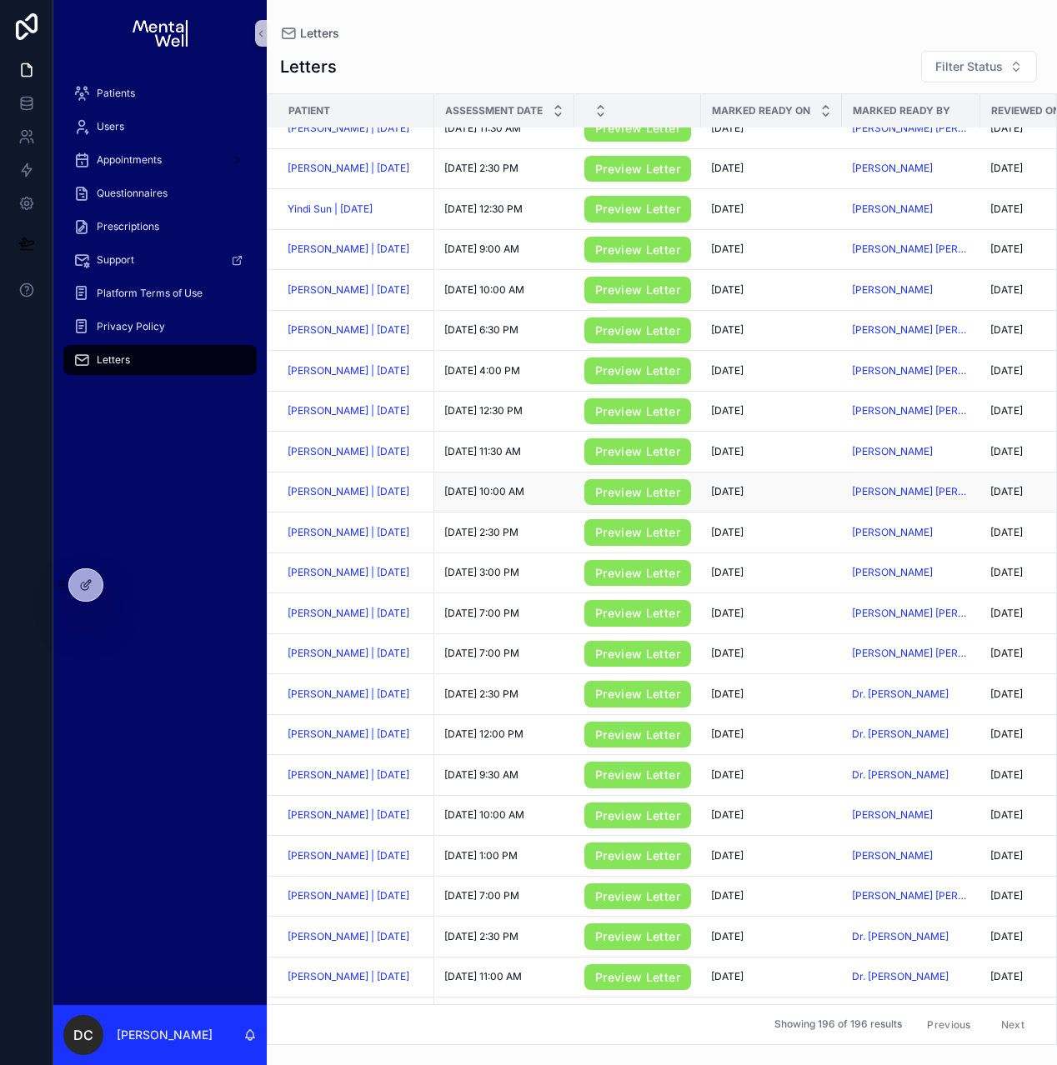
scroll to position [468, 0]
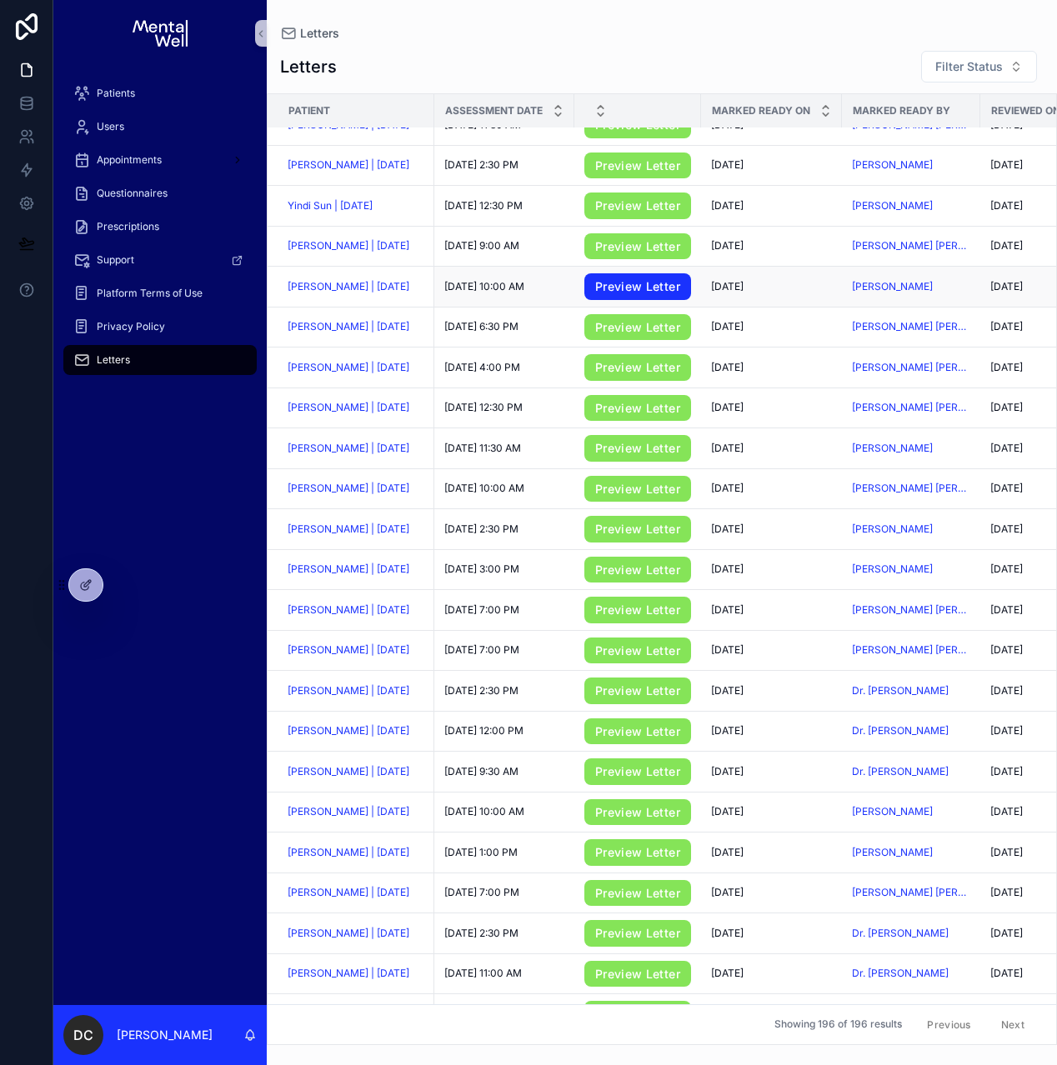
click at [595, 297] on link "Preview Letter" at bounding box center [637, 286] width 107 height 27
click at [341, 293] on span "[PERSON_NAME] | [DATE]" at bounding box center [349, 286] width 122 height 13
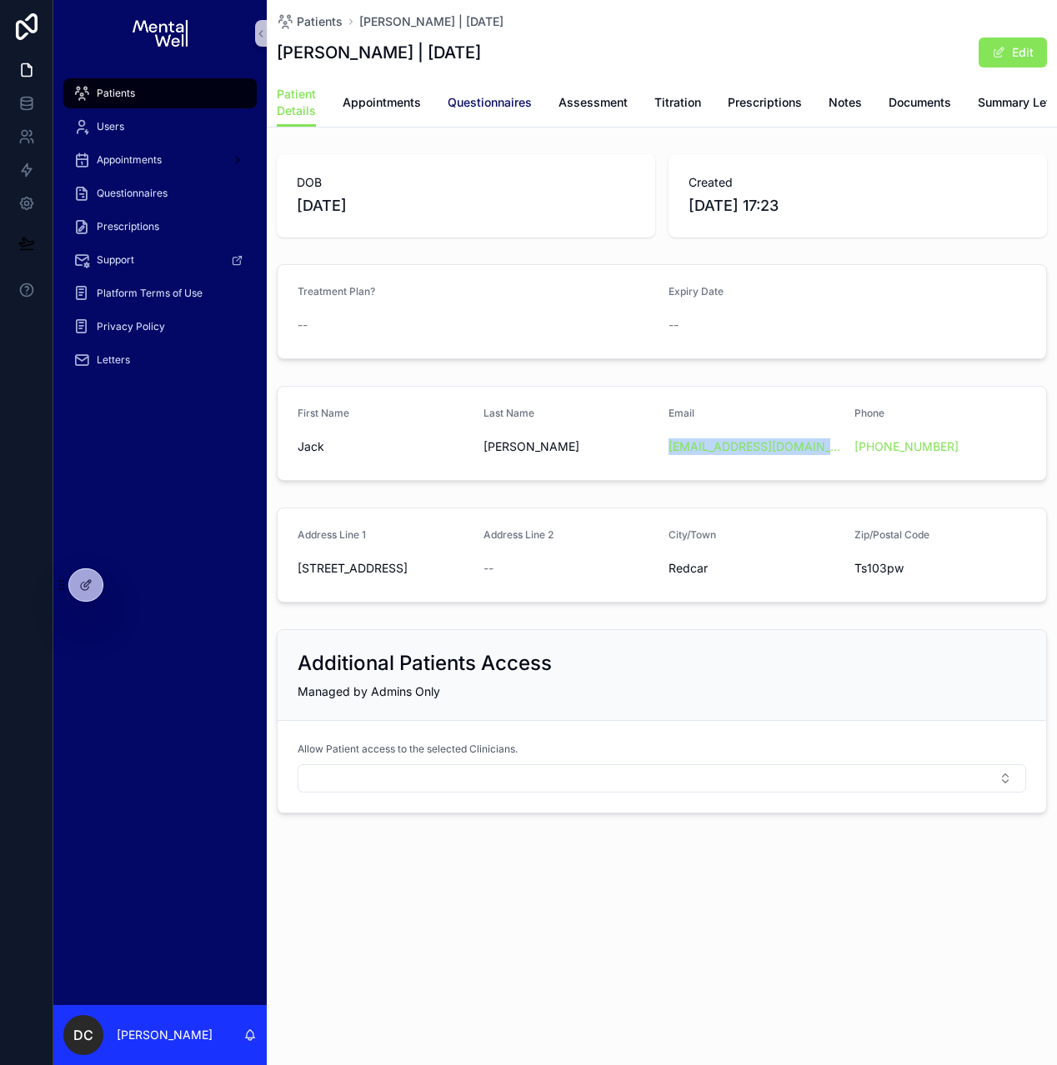
click at [518, 103] on span "Questionnaires" at bounding box center [490, 102] width 84 height 17
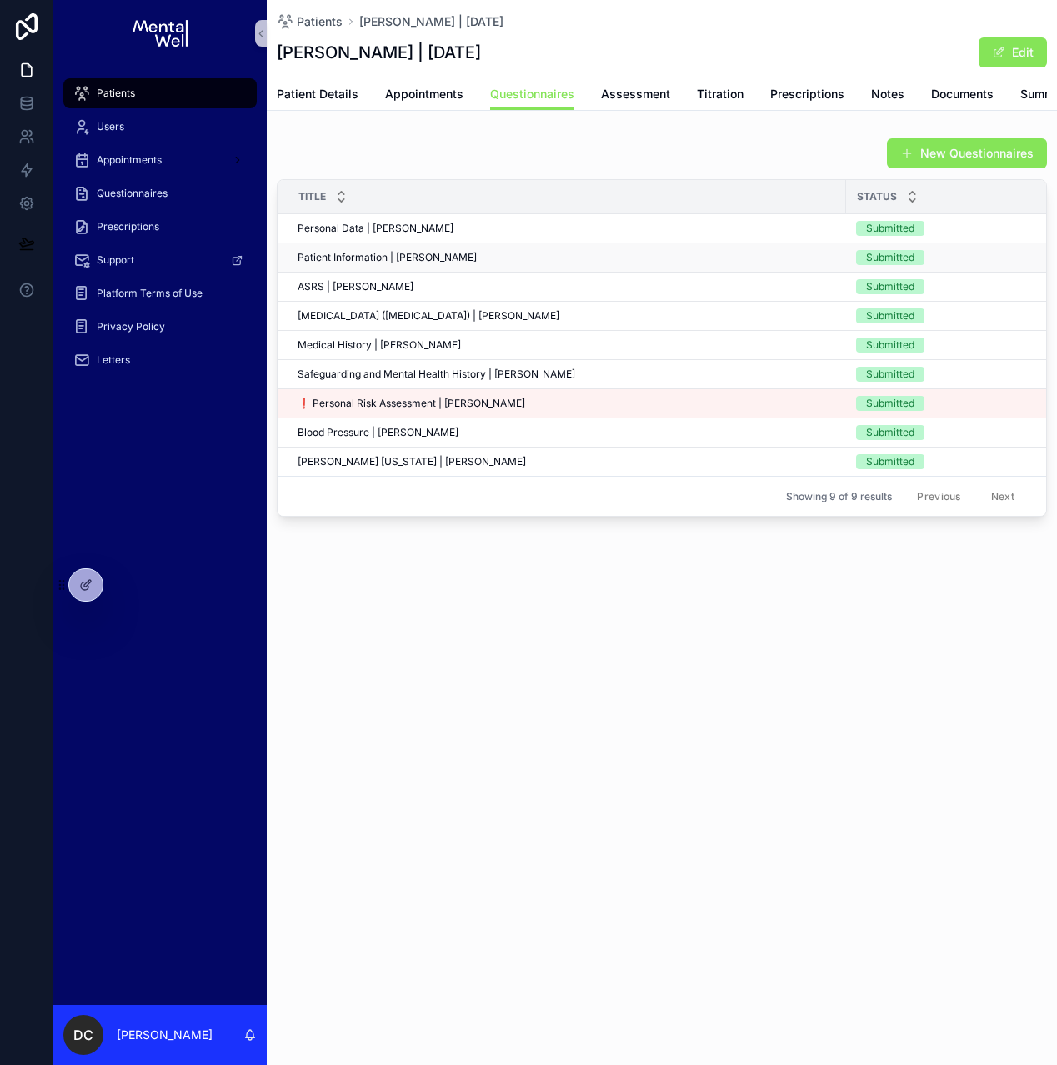
click at [358, 264] on span "Patient Information | [PERSON_NAME]" at bounding box center [387, 257] width 179 height 13
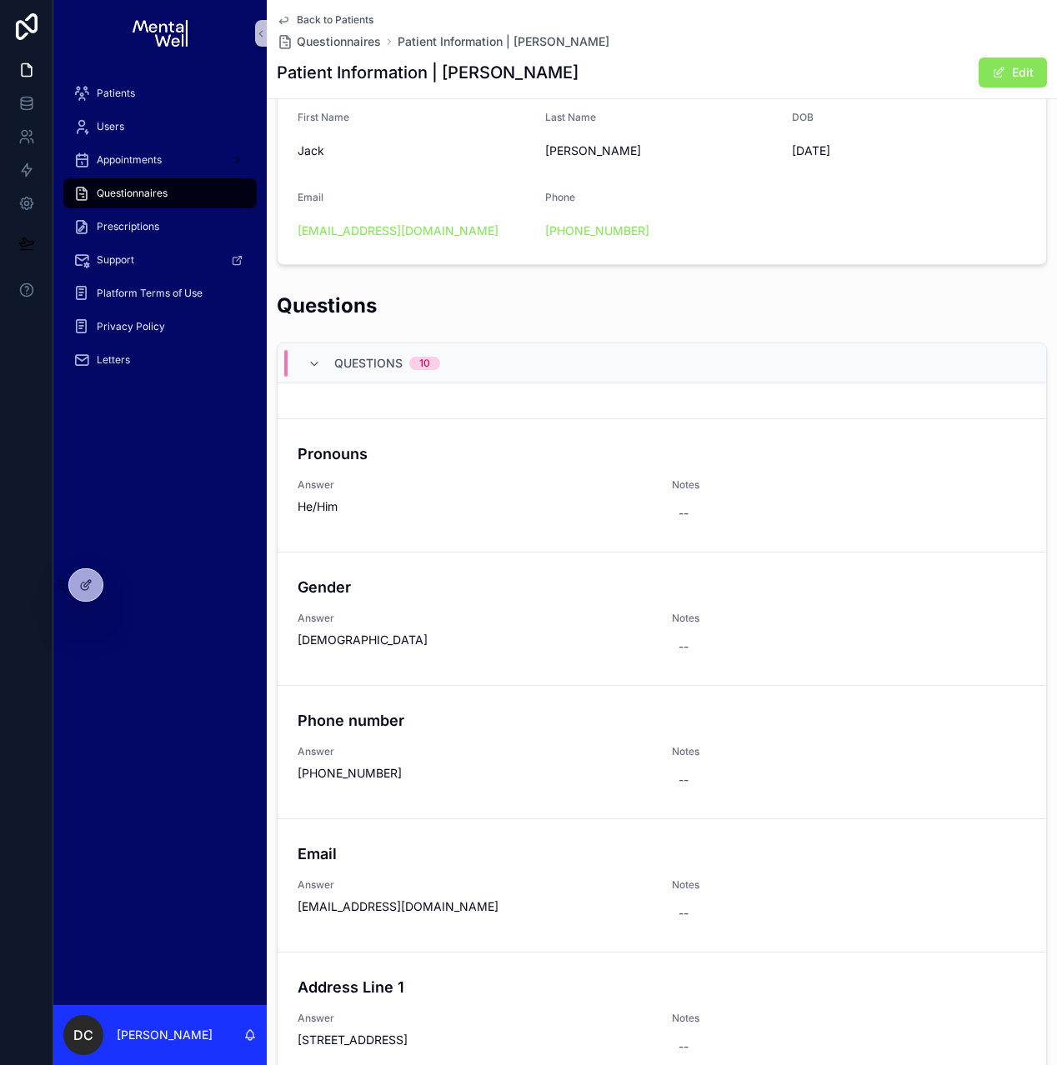
scroll to position [373, 0]
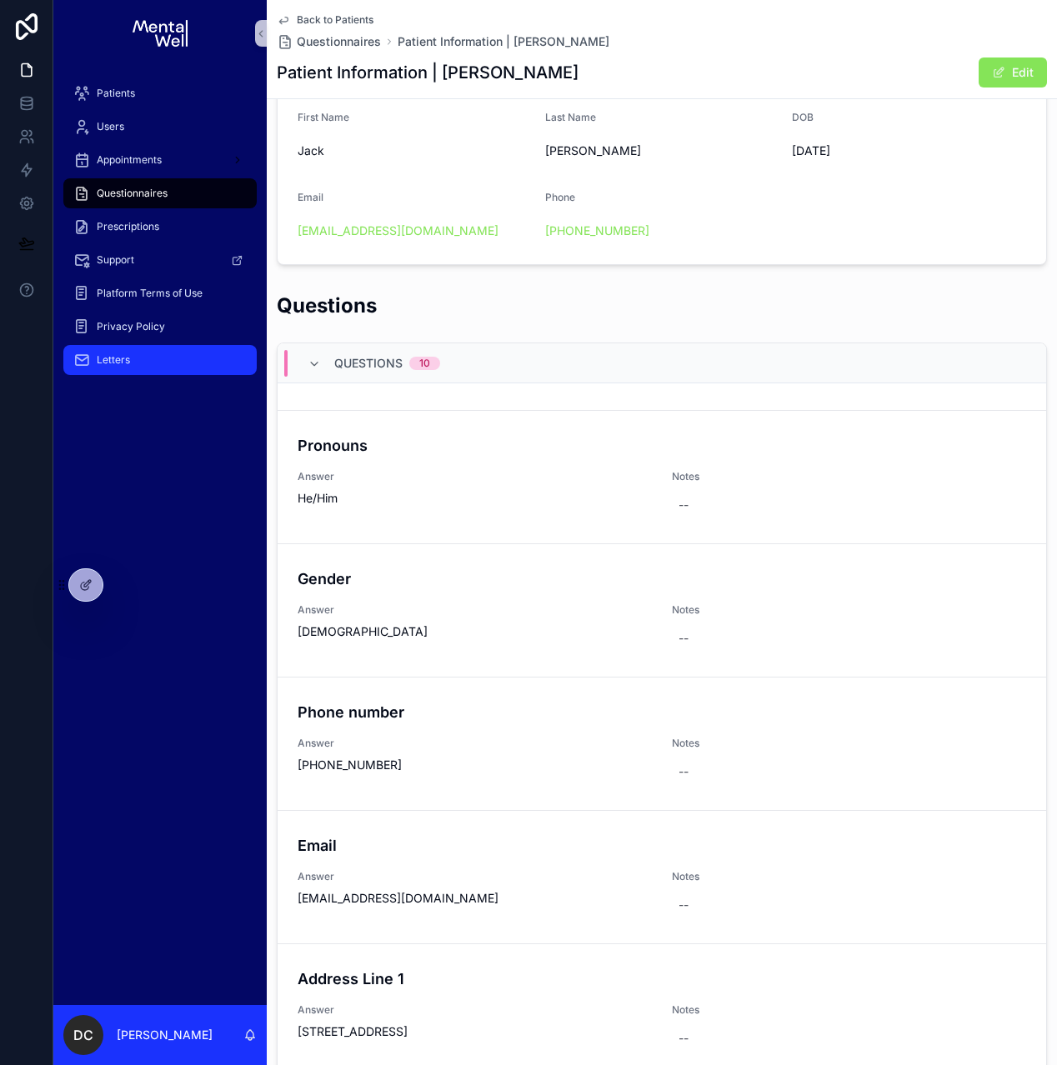
click at [124, 363] on span "Letters" at bounding box center [113, 359] width 33 height 13
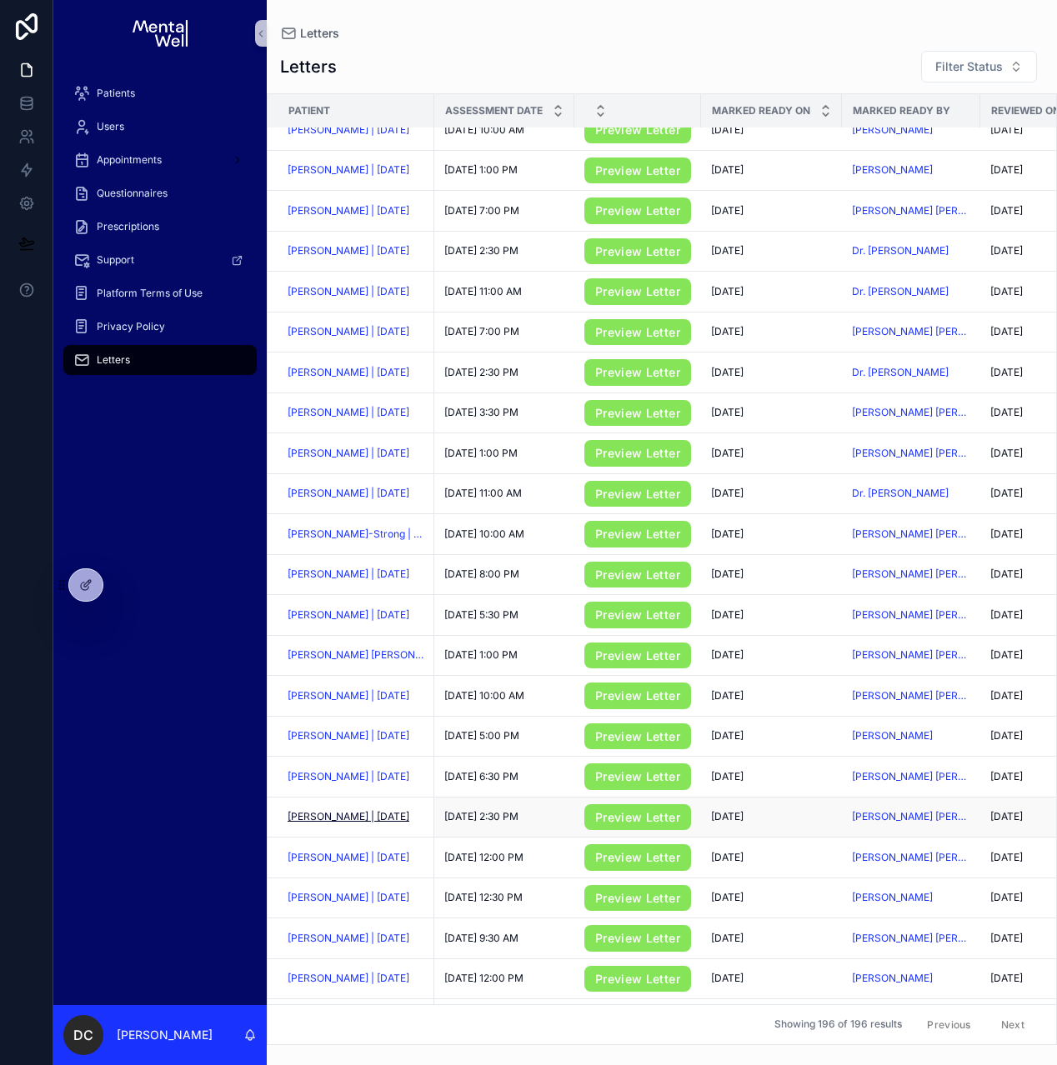
scroll to position [1154, 0]
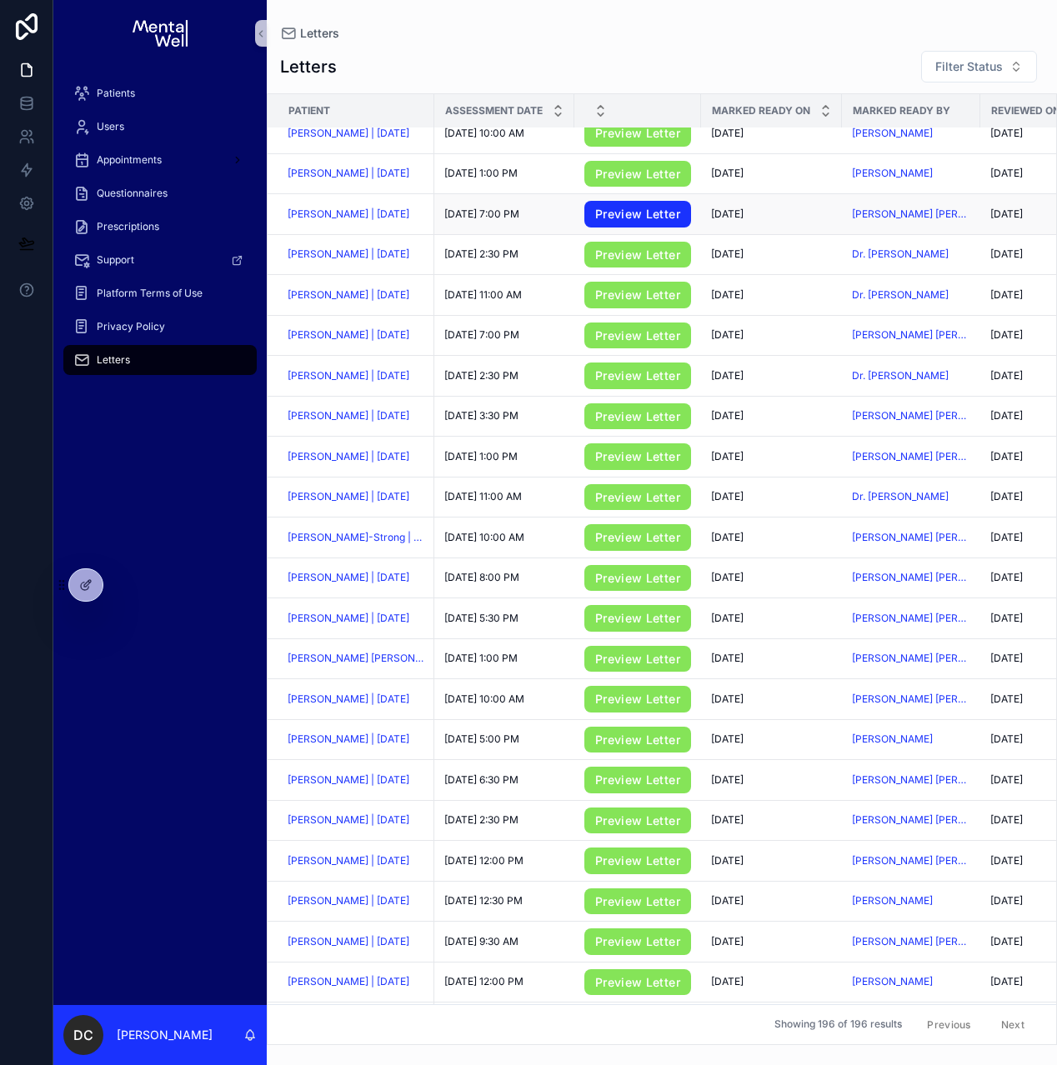
click at [635, 223] on link "Preview Letter" at bounding box center [637, 214] width 107 height 27
click at [122, 94] on span "Patients" at bounding box center [116, 93] width 38 height 13
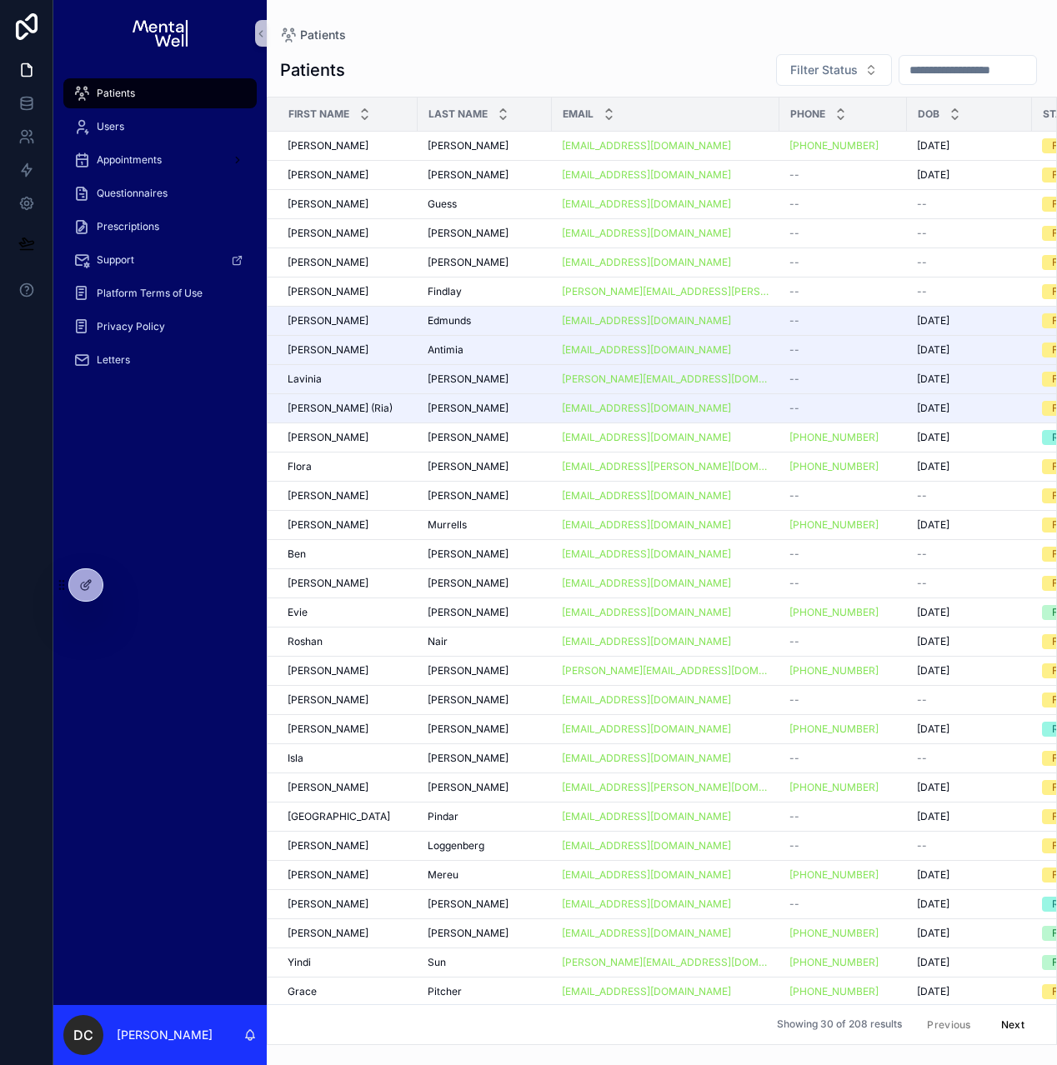
click at [928, 66] on input "scrollable content" at bounding box center [967, 69] width 137 height 23
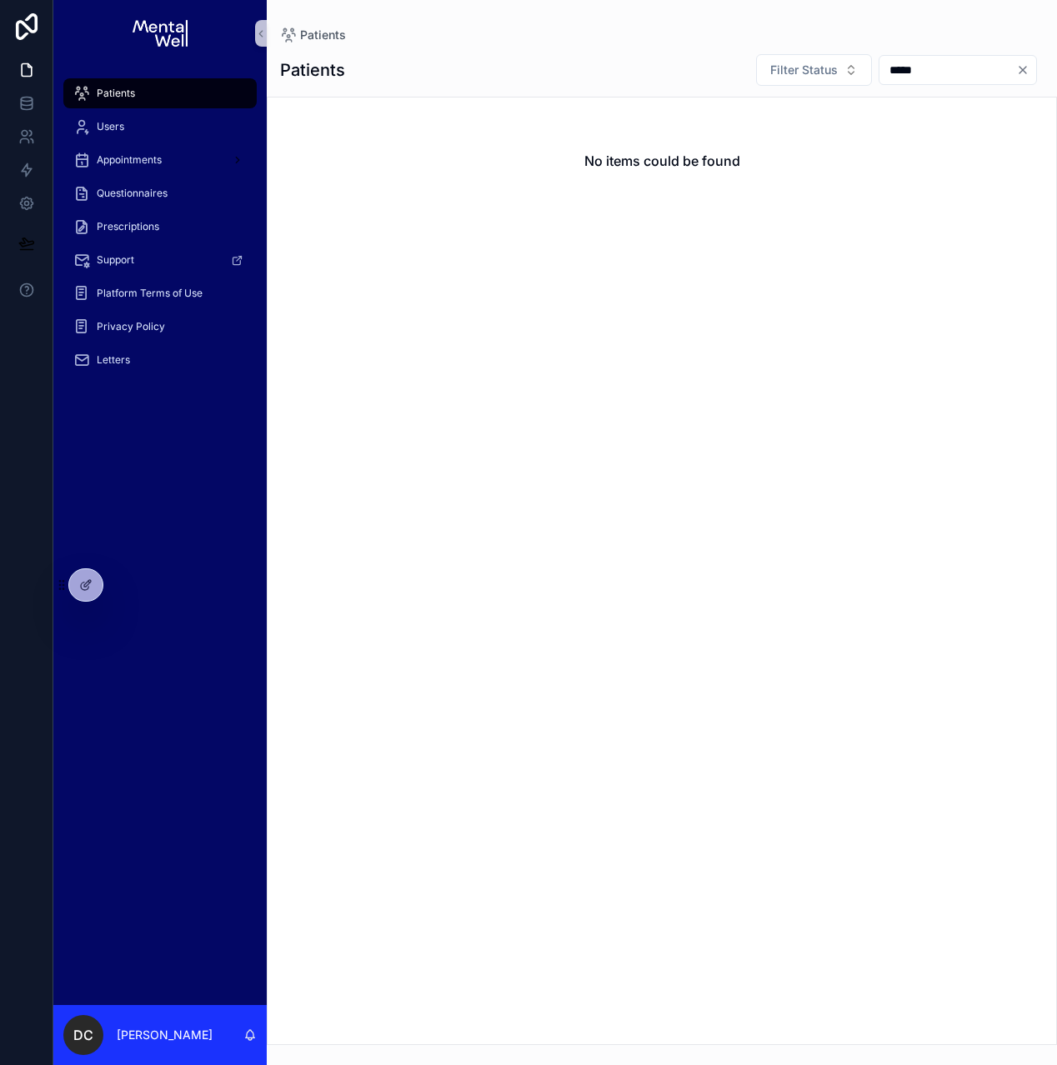
type input "******"
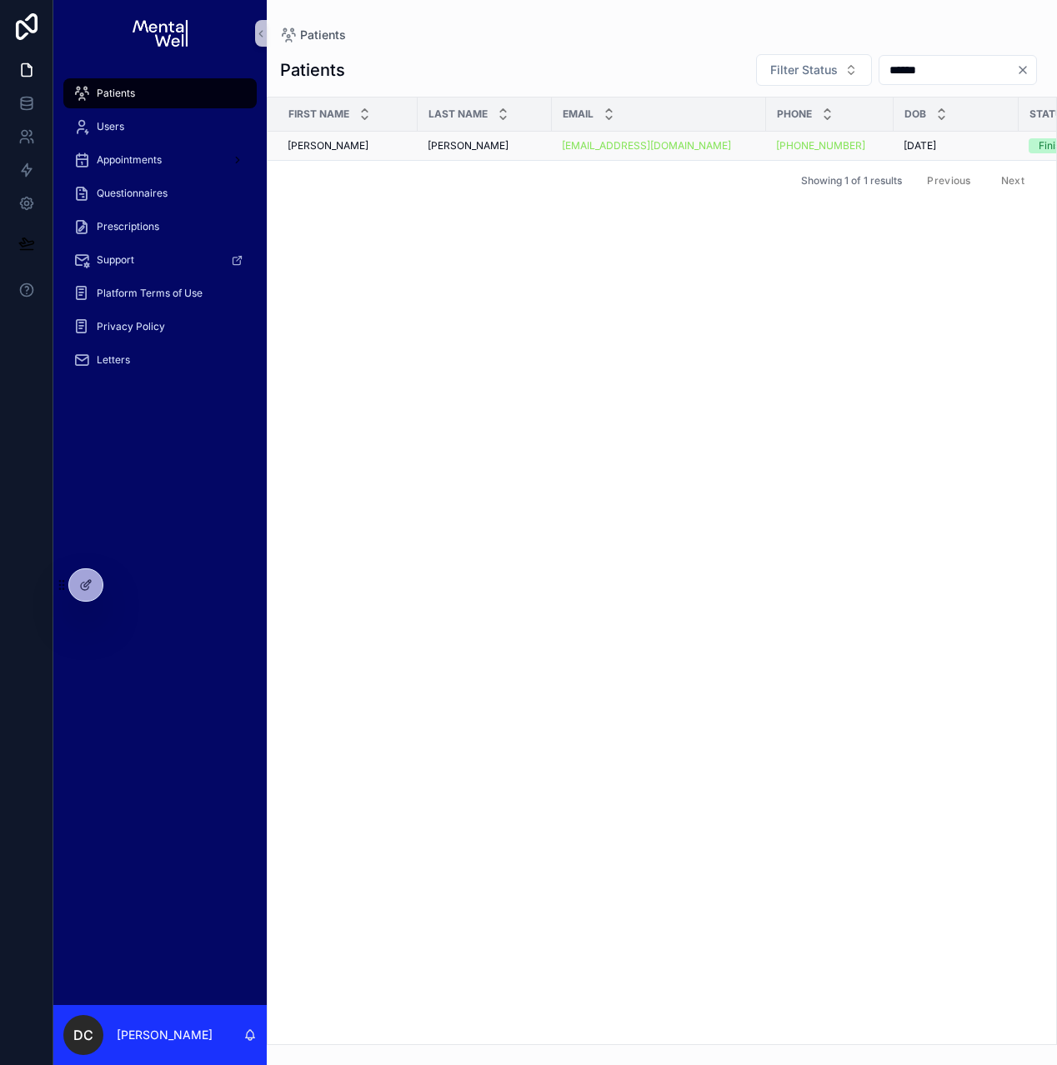
click at [386, 146] on div "[PERSON_NAME]" at bounding box center [348, 145] width 120 height 13
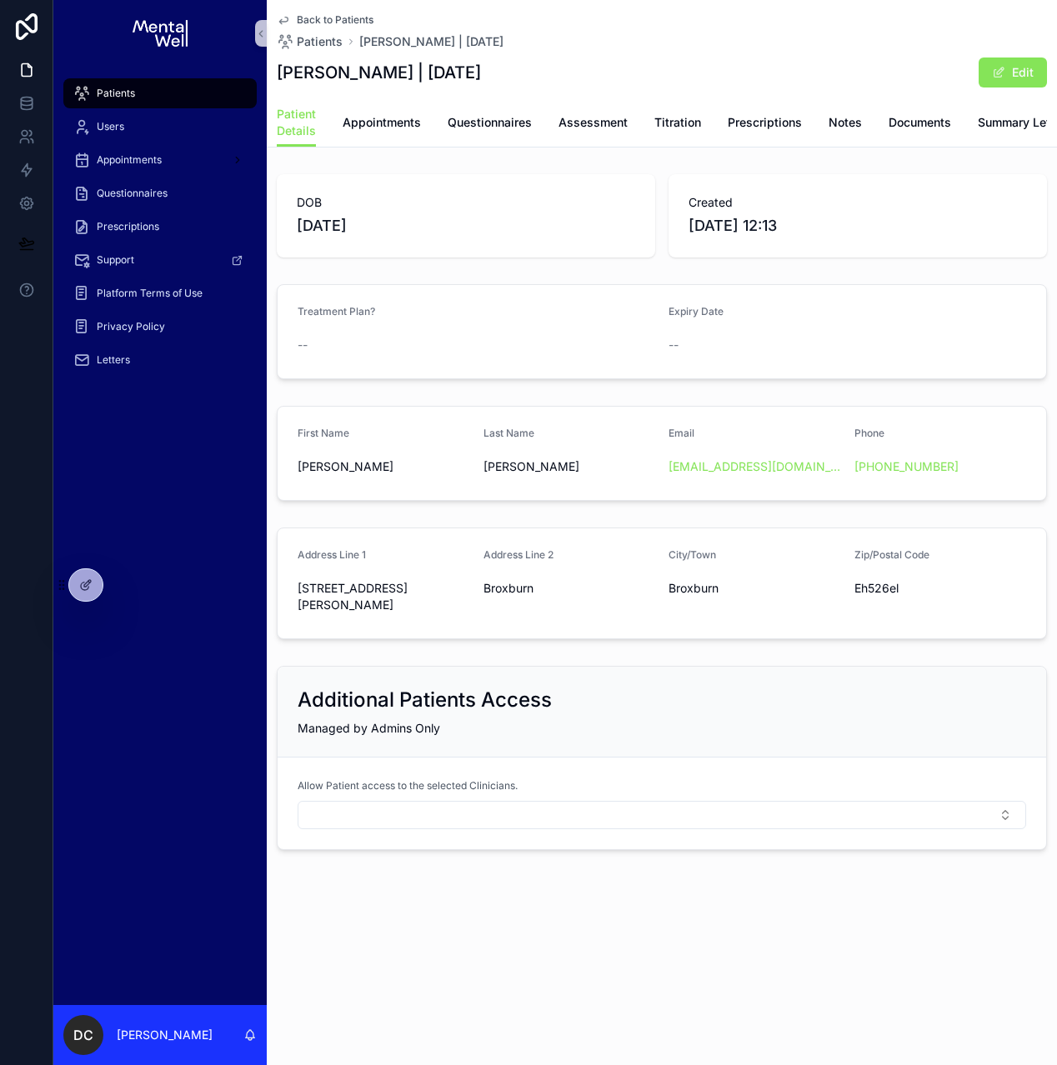
scroll to position [0, 125]
click at [983, 132] on link "Prescriptions" at bounding box center [1011, 124] width 74 height 33
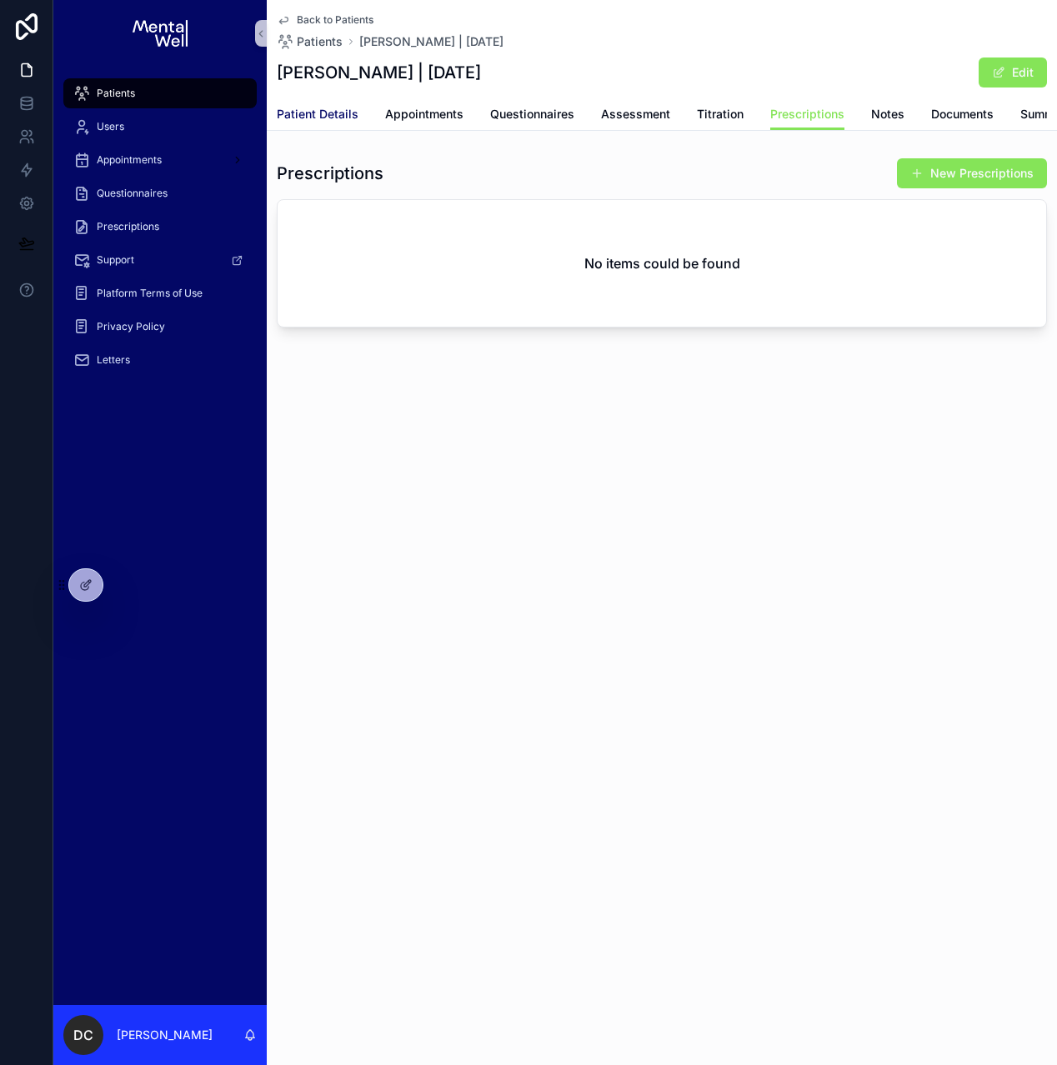
click at [348, 120] on span "Patient Details" at bounding box center [318, 114] width 82 height 17
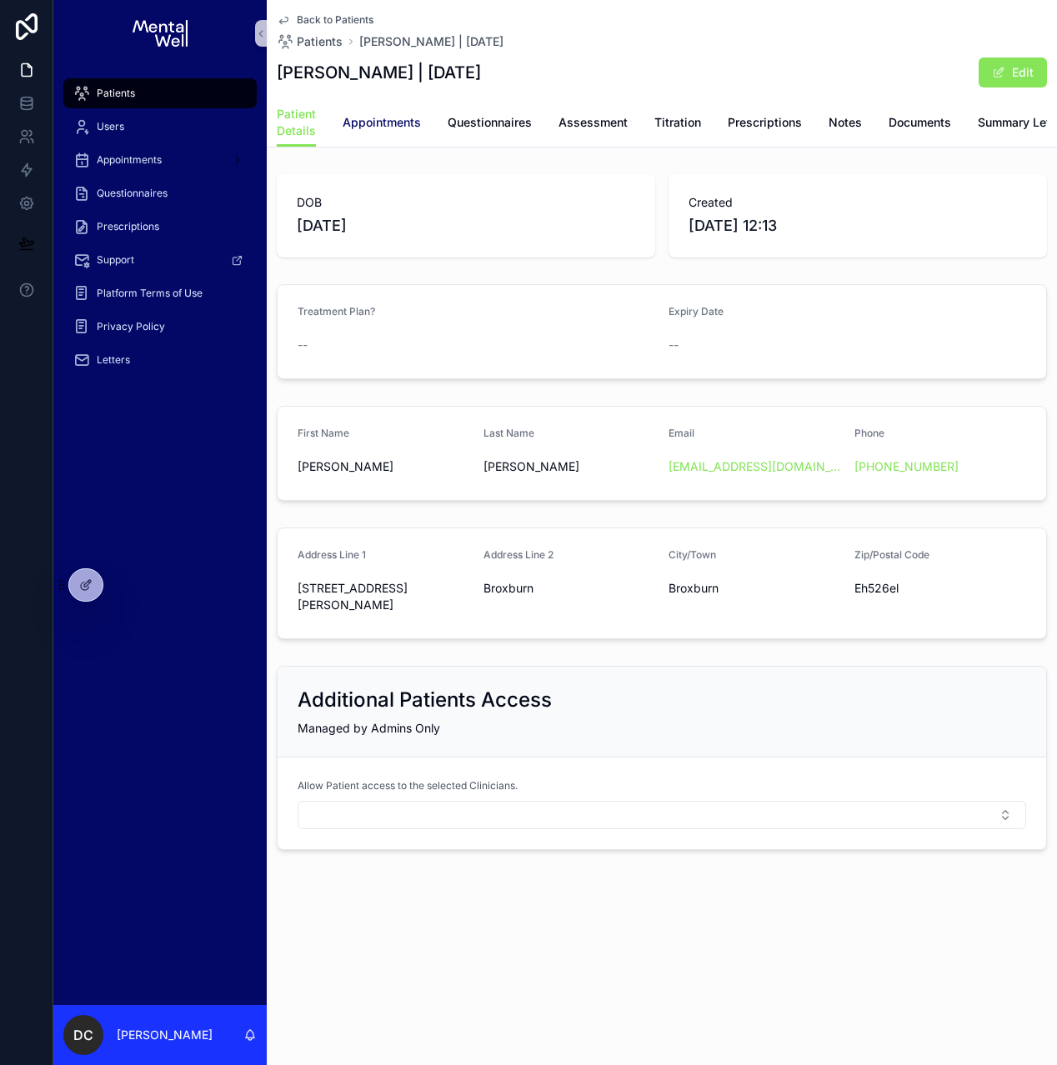
click at [413, 118] on span "Appointments" at bounding box center [382, 122] width 78 height 17
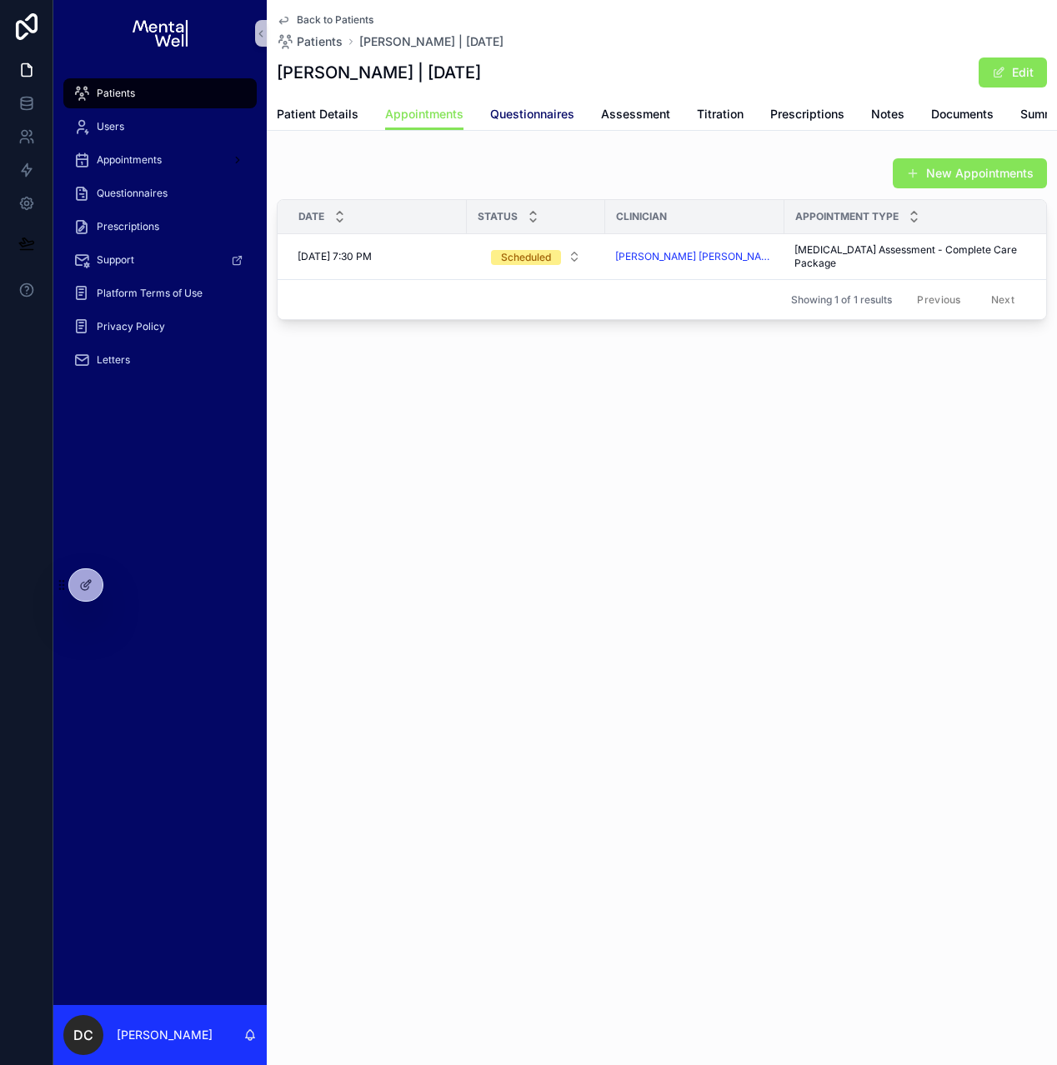
click at [529, 113] on span "Questionnaires" at bounding box center [532, 114] width 84 height 17
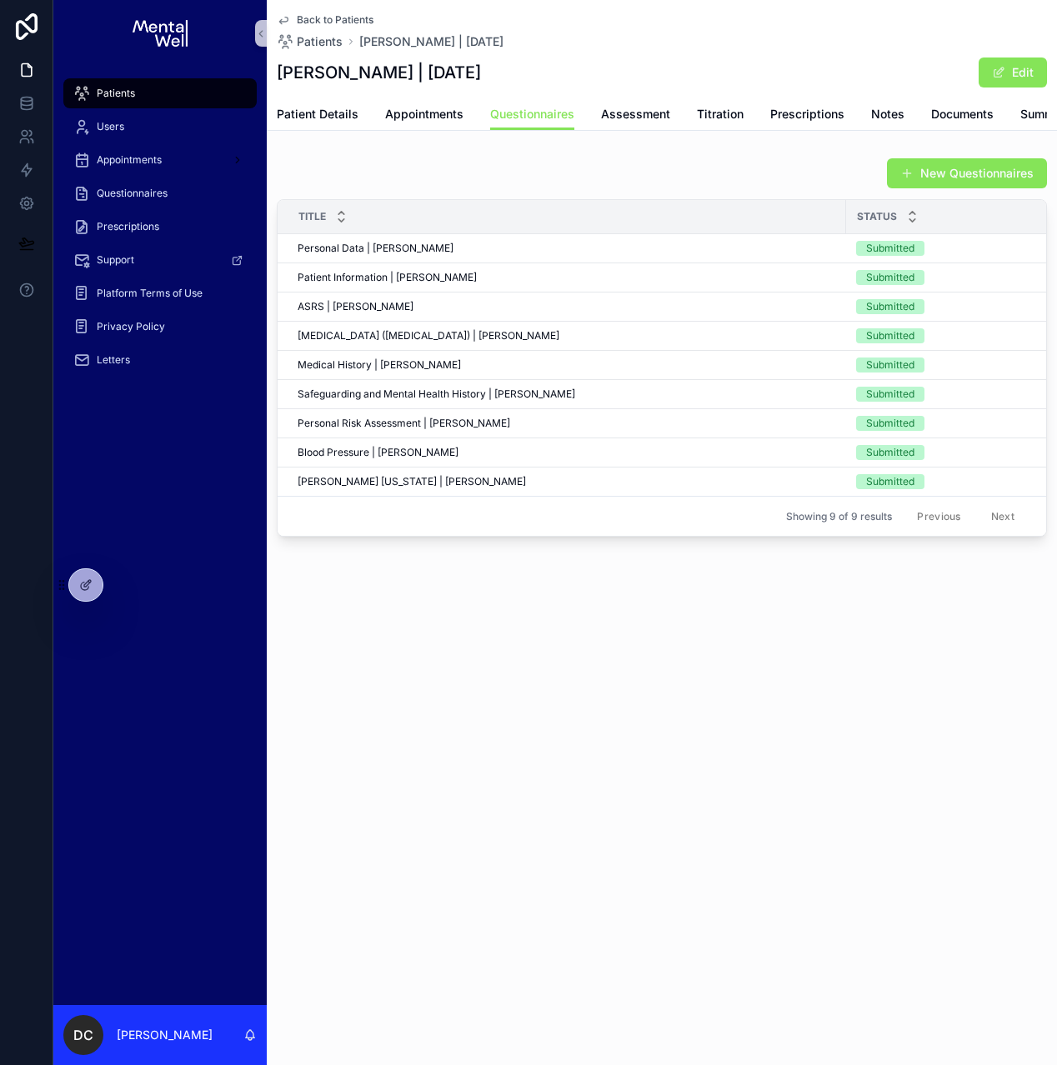
click at [139, 98] on div "Patients" at bounding box center [159, 93] width 173 height 27
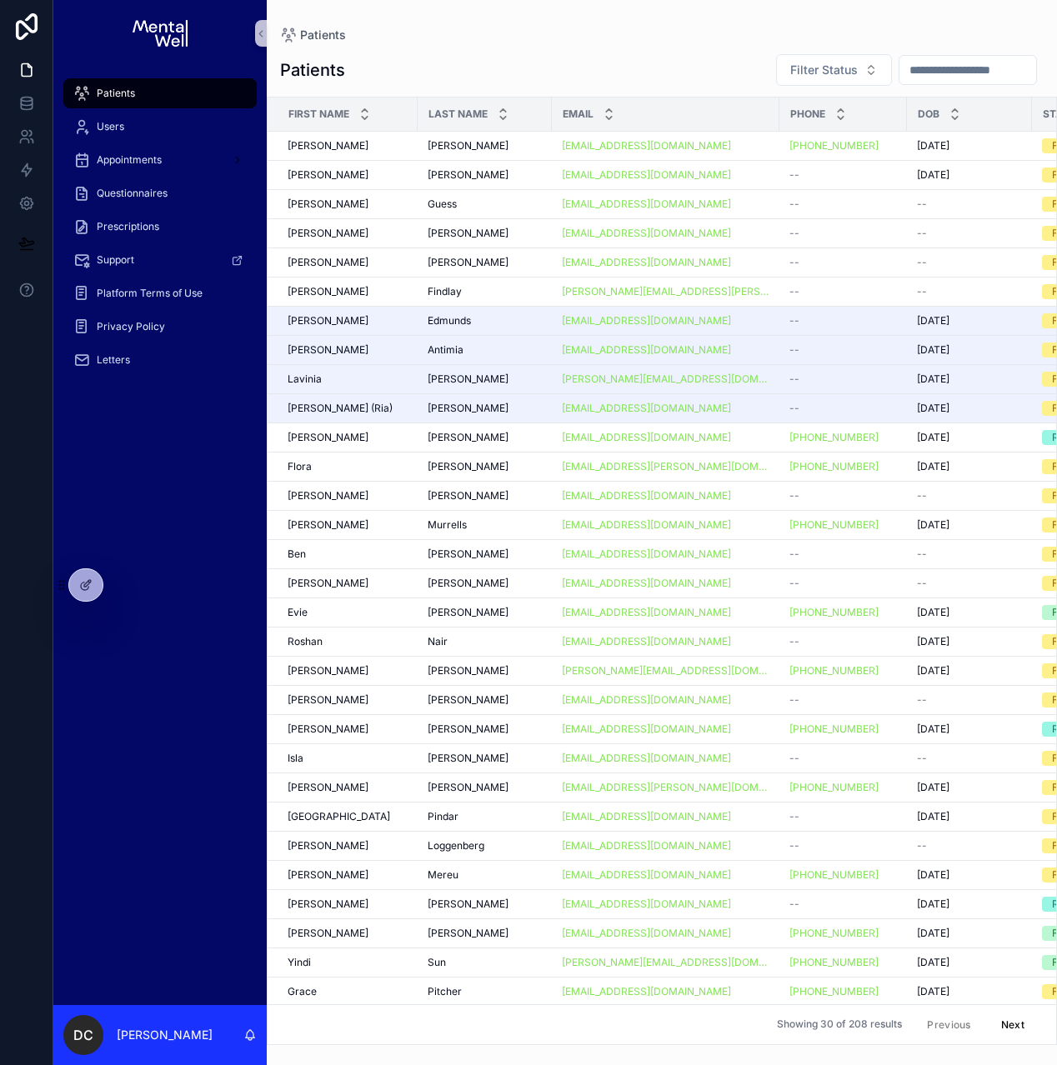
click at [943, 75] on input "scrollable content" at bounding box center [967, 69] width 137 height 23
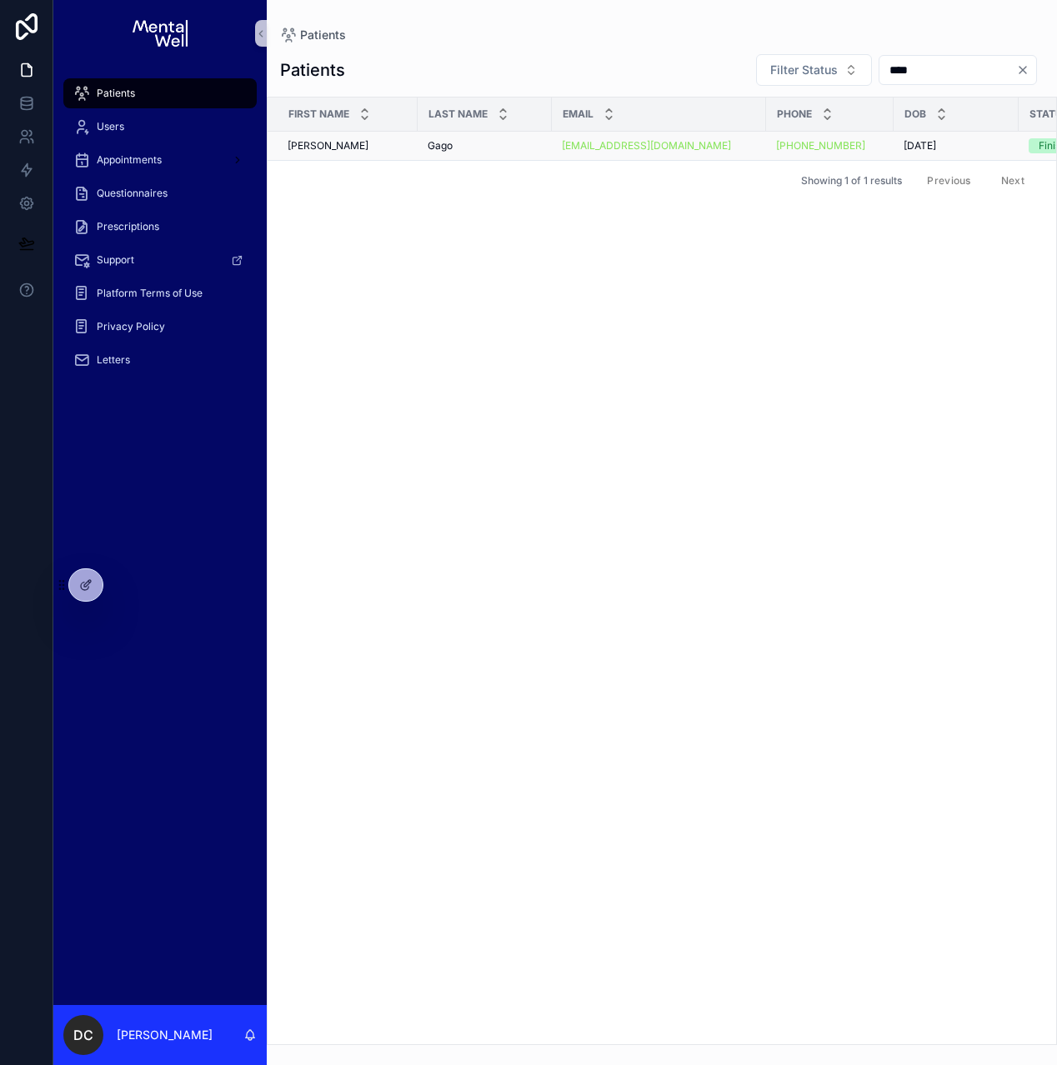
type input "****"
click at [478, 143] on div "Gago Gago" at bounding box center [485, 145] width 114 height 13
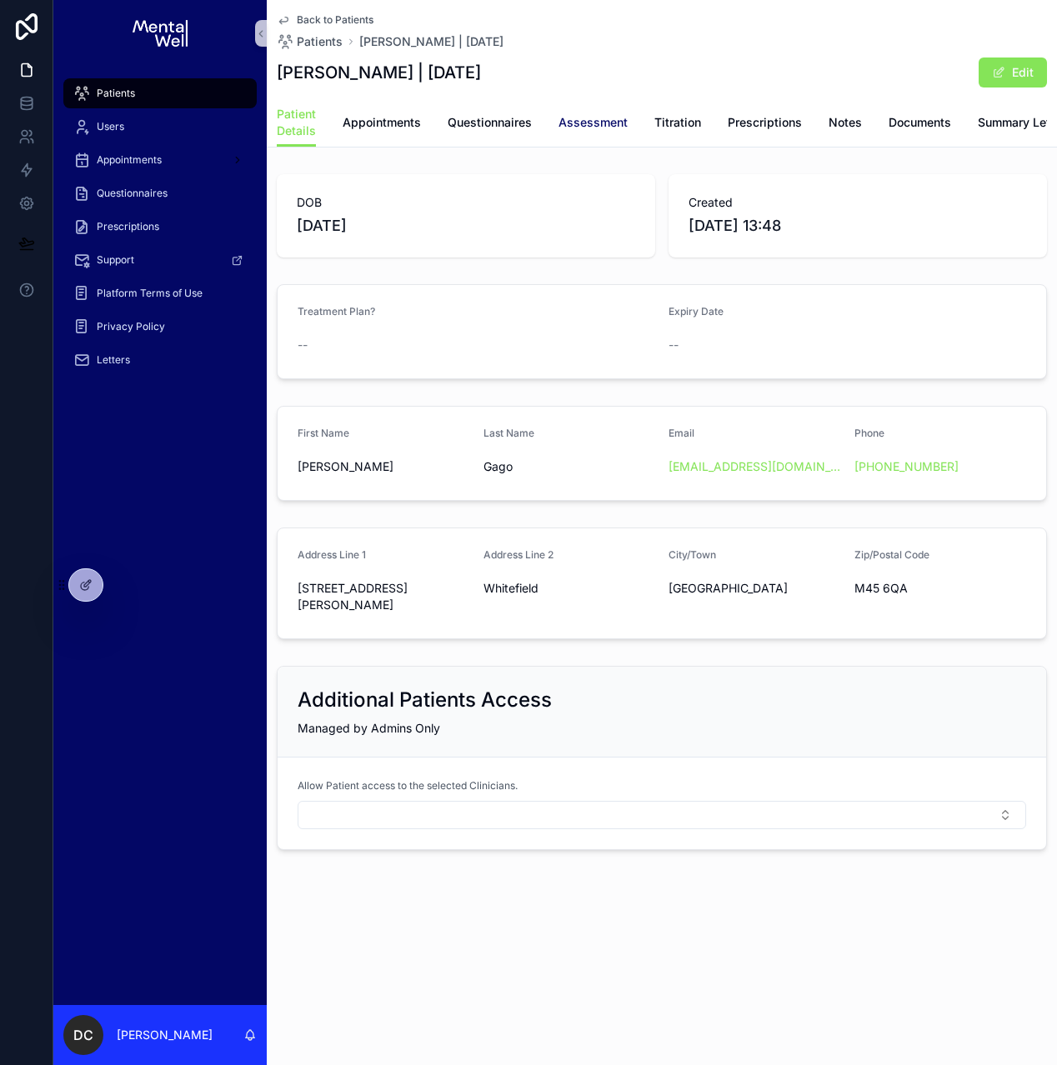
click at [595, 127] on span "Assessment" at bounding box center [592, 122] width 69 height 17
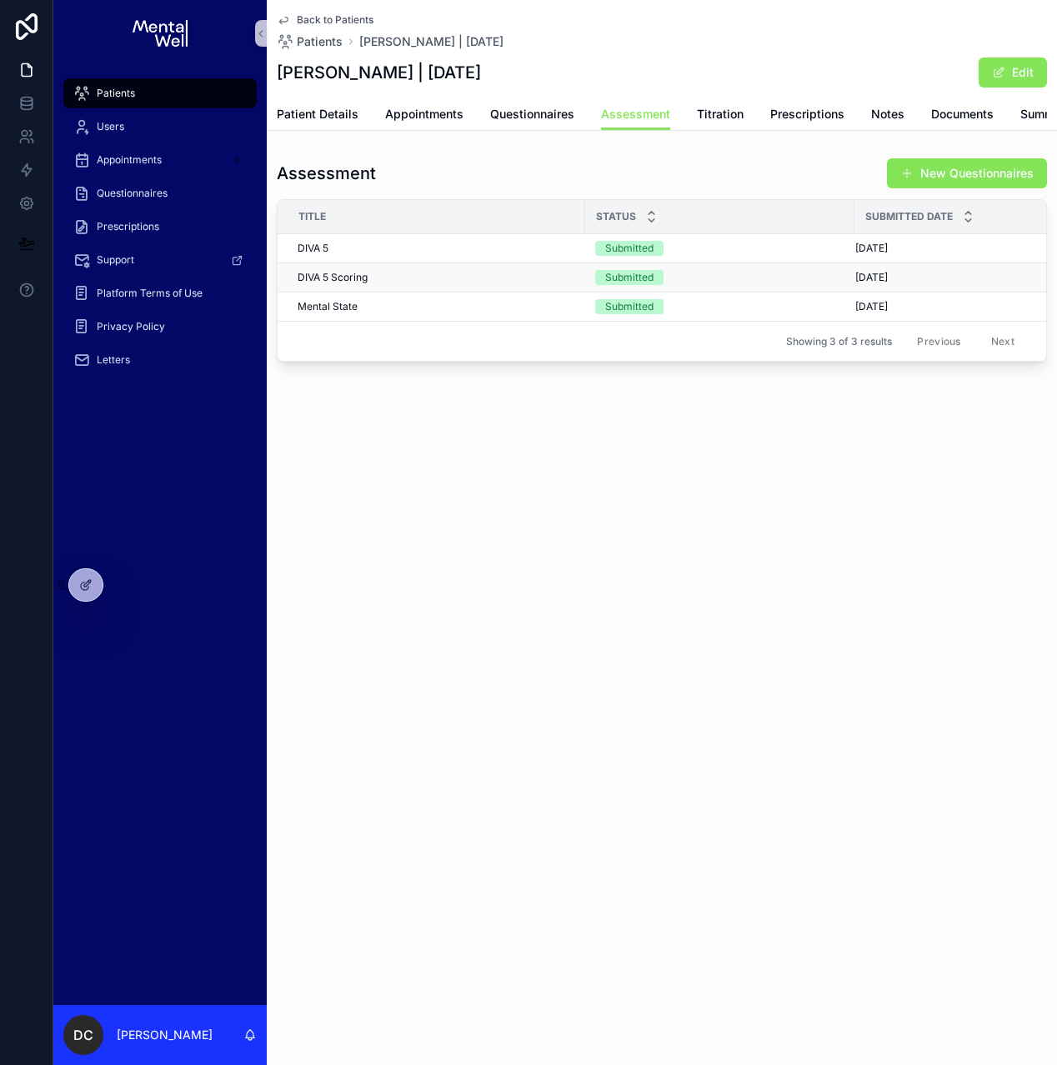
click at [473, 284] on div "DIVA 5 Scoring DIVA 5 Scoring" at bounding box center [437, 277] width 278 height 13
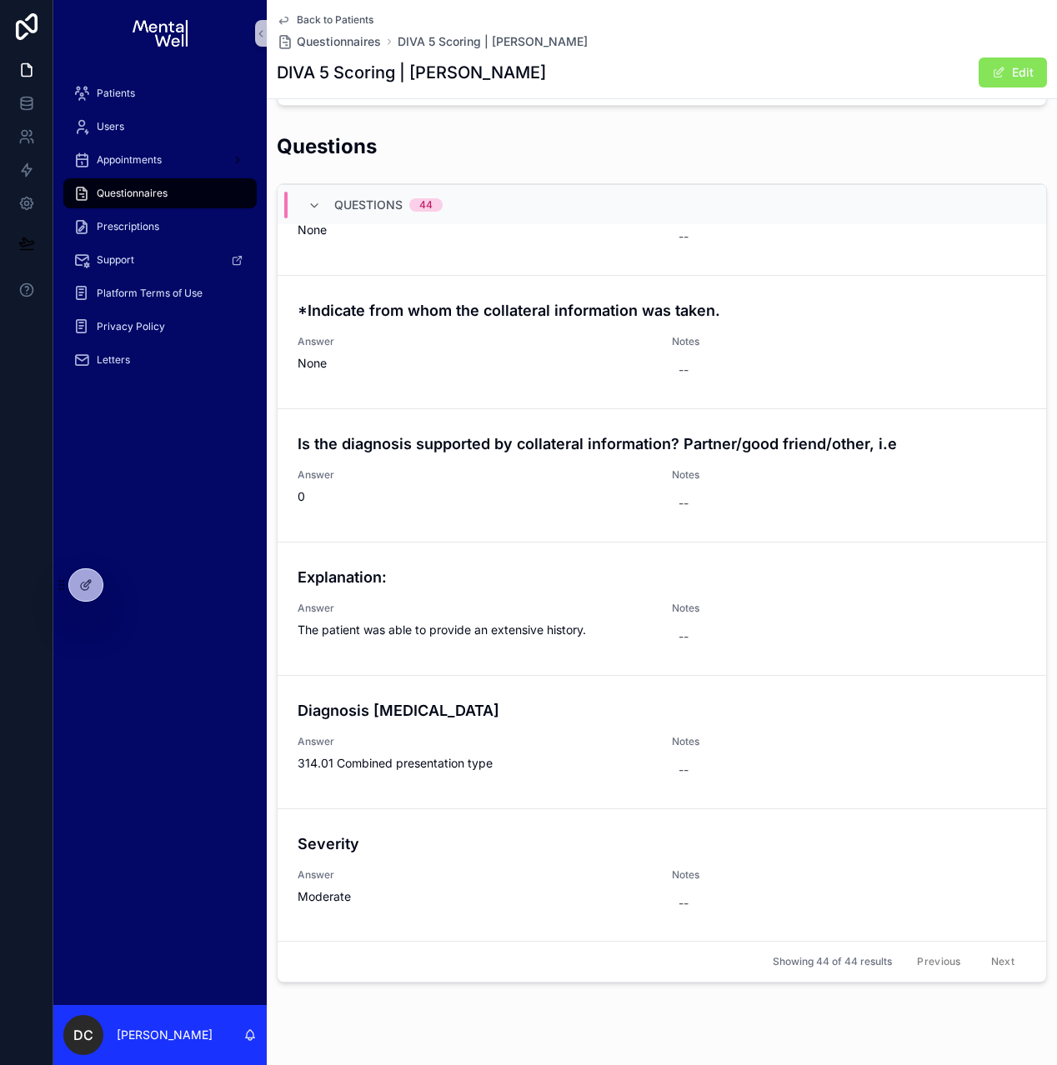
scroll to position [373, 0]
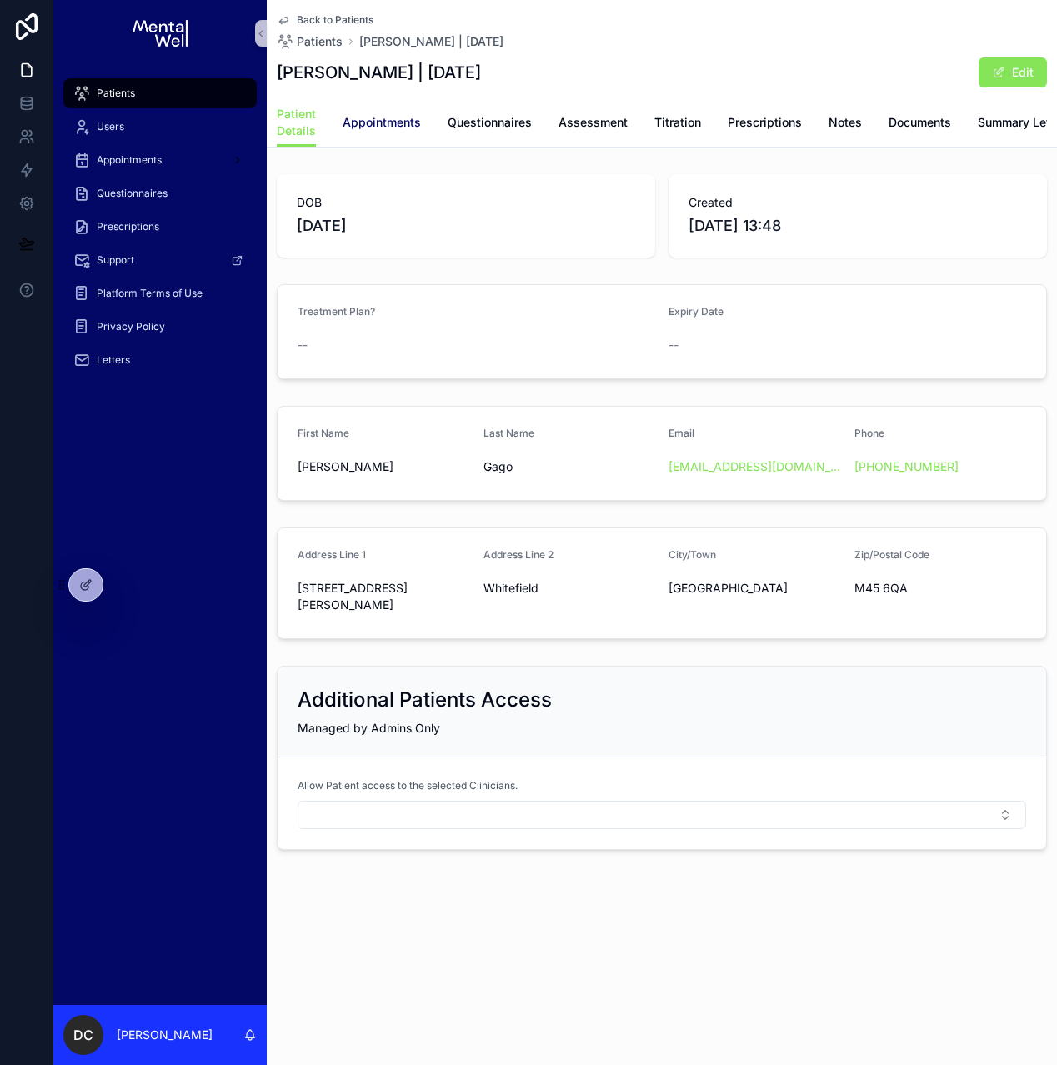
click at [392, 118] on span "Appointments" at bounding box center [382, 122] width 78 height 17
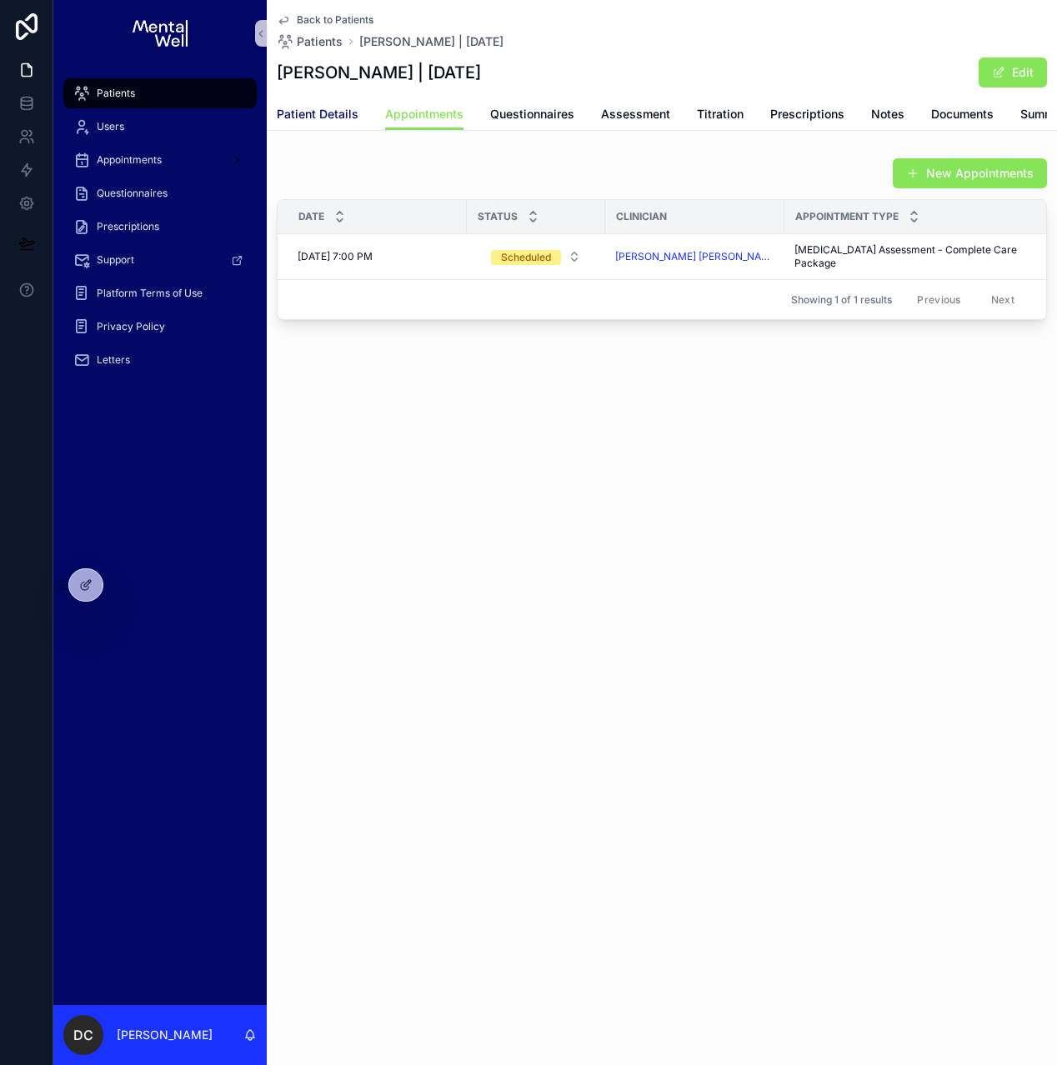
click at [341, 127] on link "Patient Details" at bounding box center [318, 115] width 82 height 33
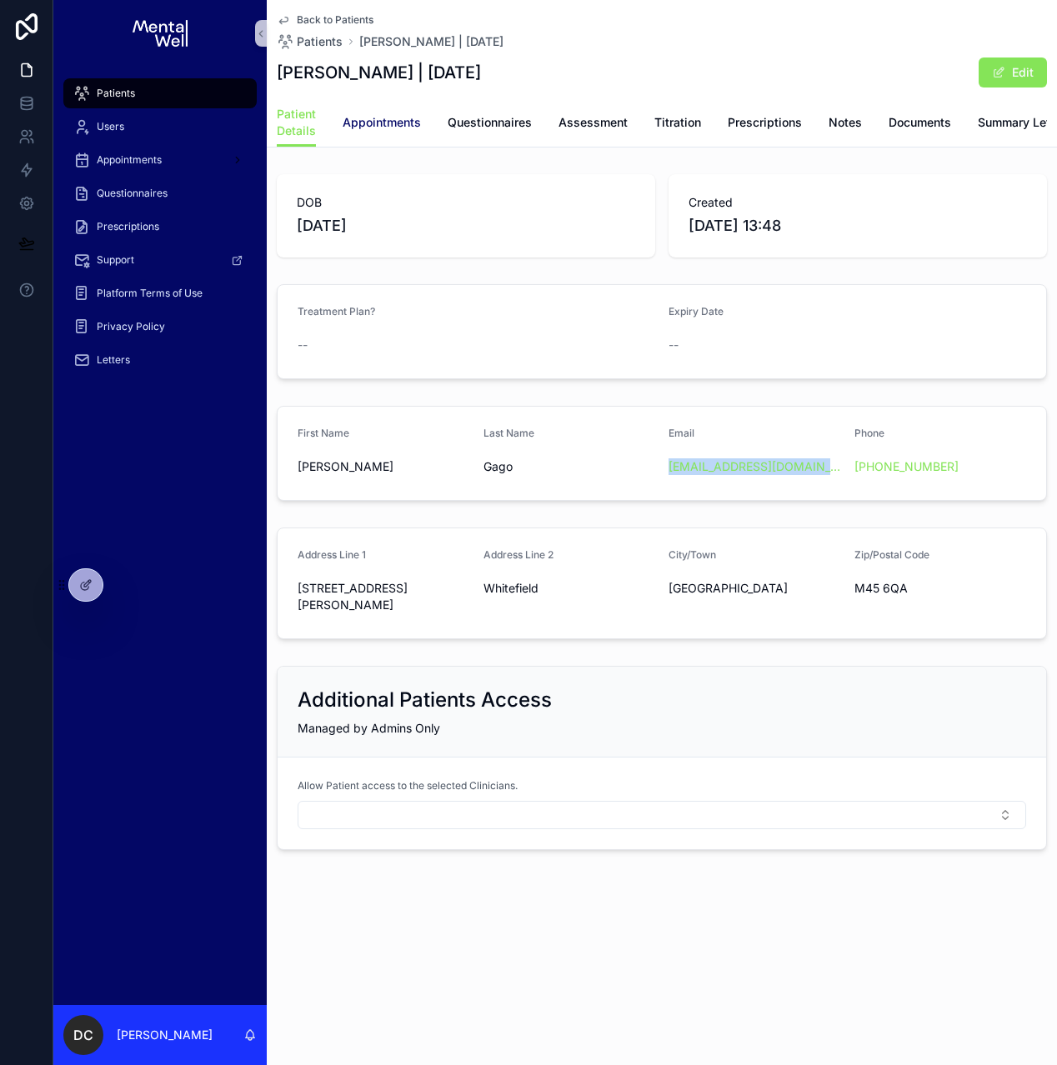
click at [395, 124] on span "Appointments" at bounding box center [382, 122] width 78 height 17
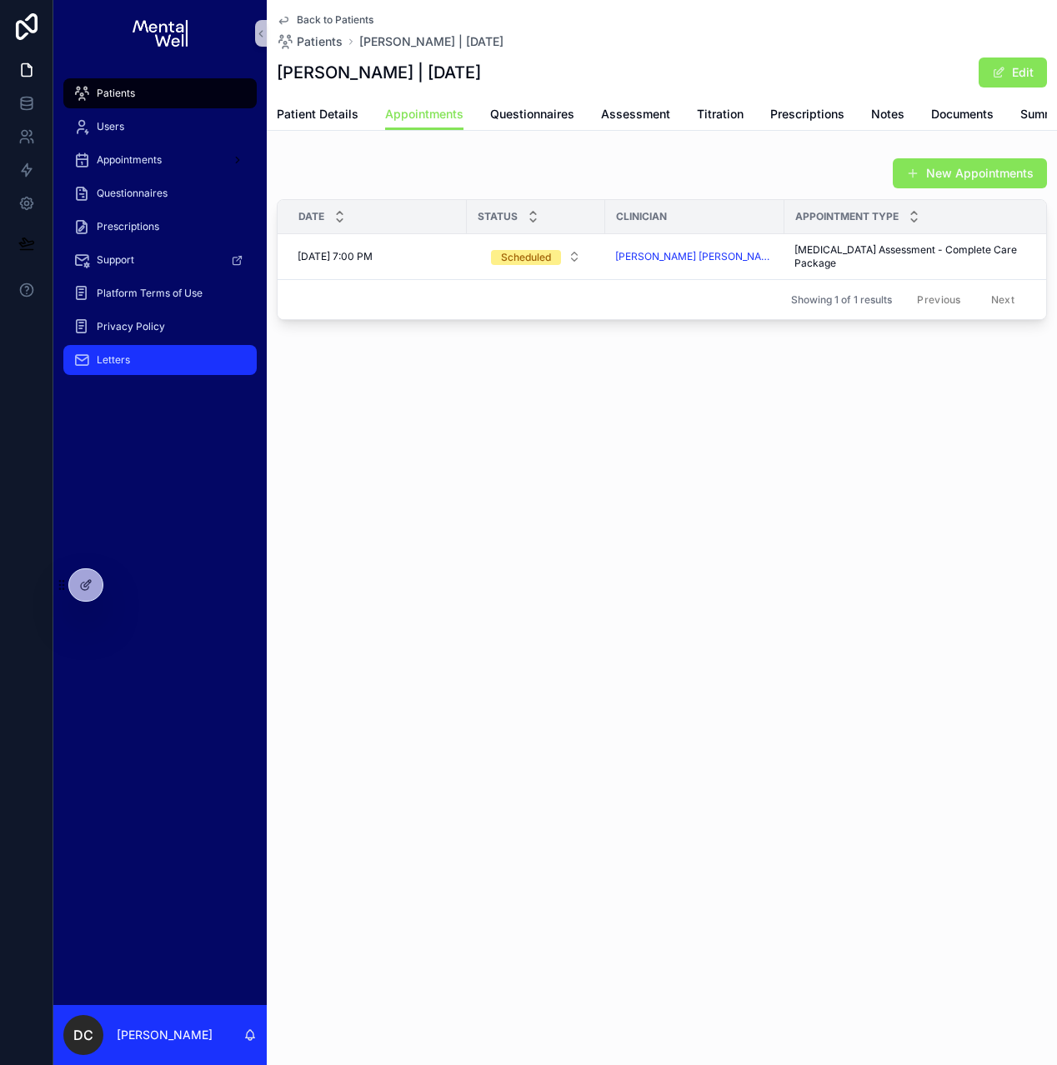
click at [143, 364] on div "Letters" at bounding box center [159, 360] width 173 height 27
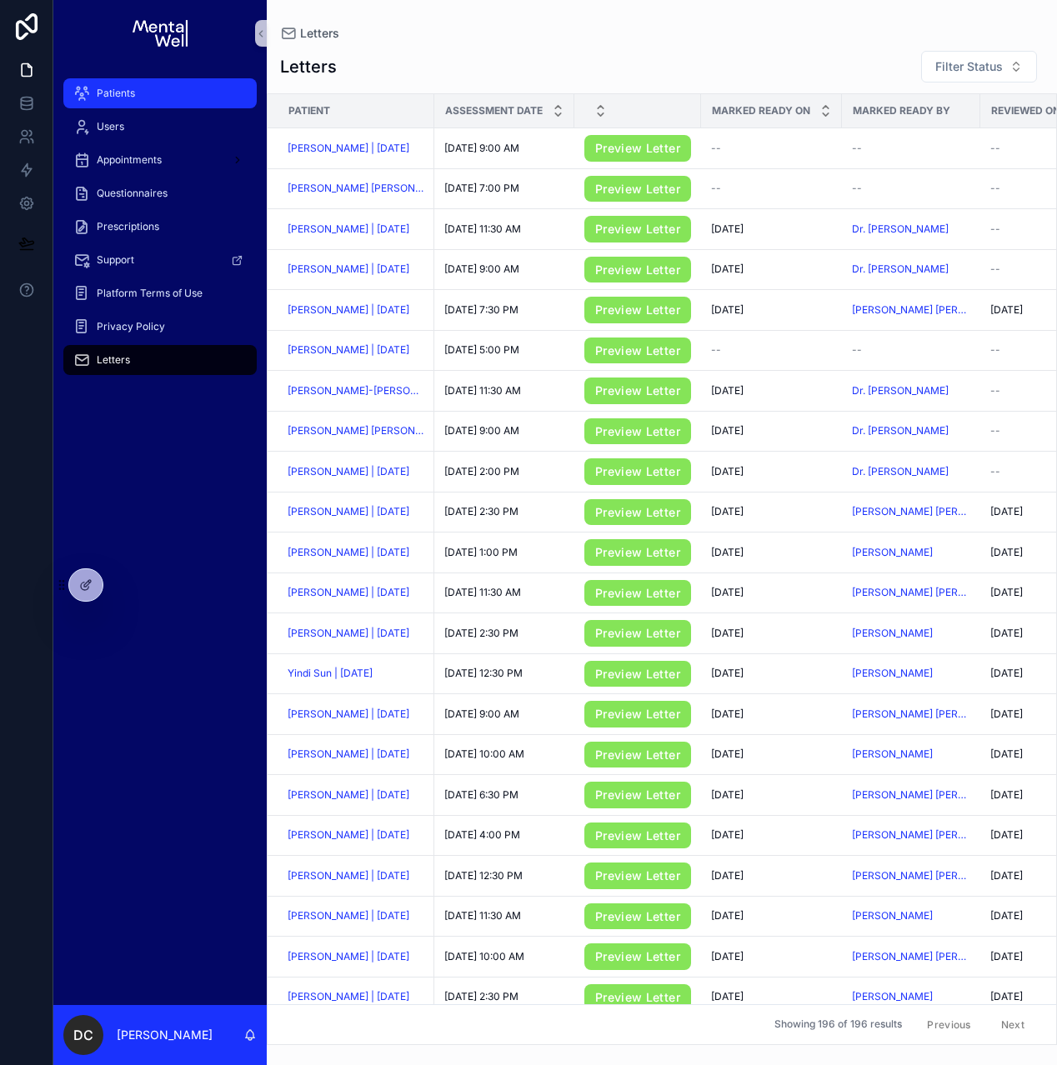
click at [179, 99] on div "Patients" at bounding box center [159, 93] width 173 height 27
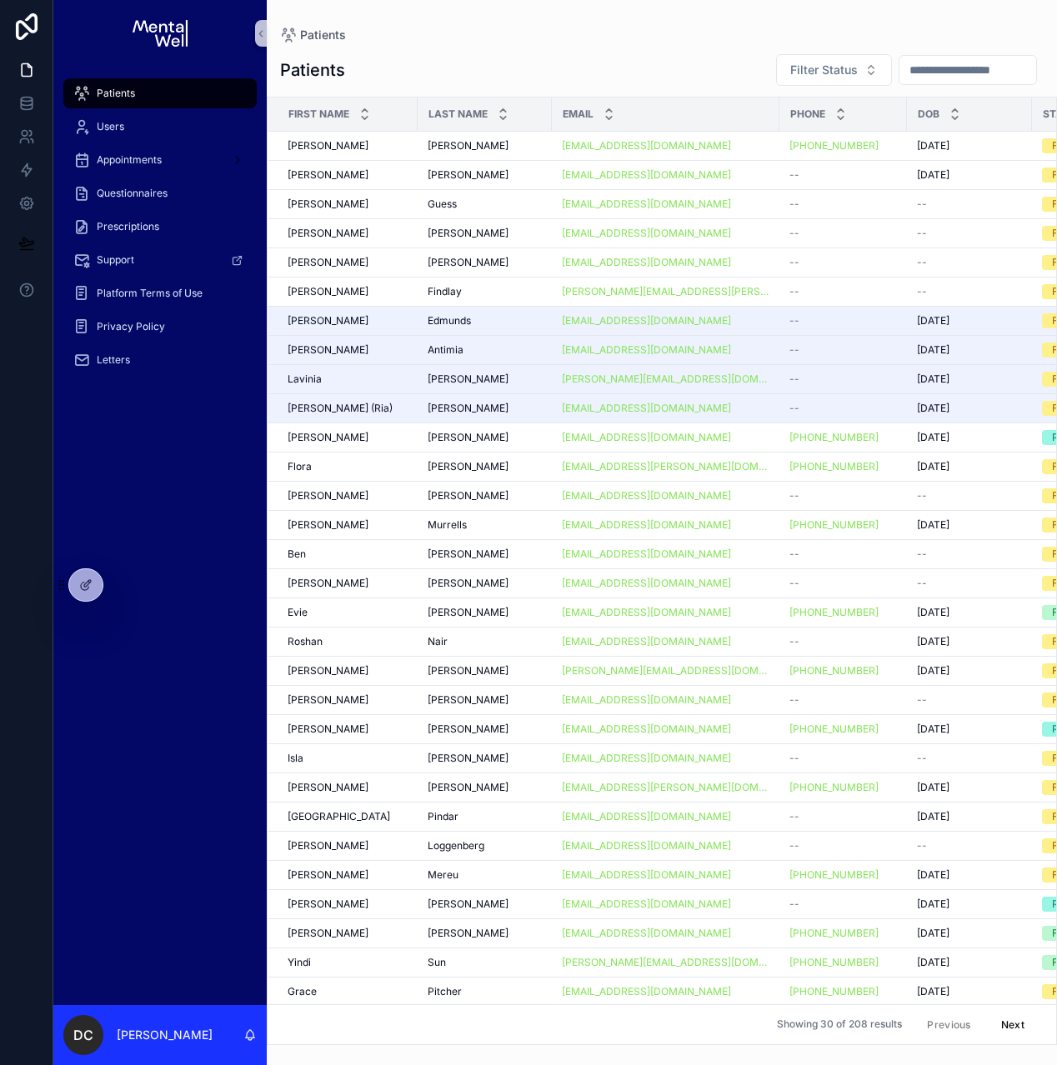
click at [933, 73] on input "scrollable content" at bounding box center [967, 69] width 137 height 23
type input "****"
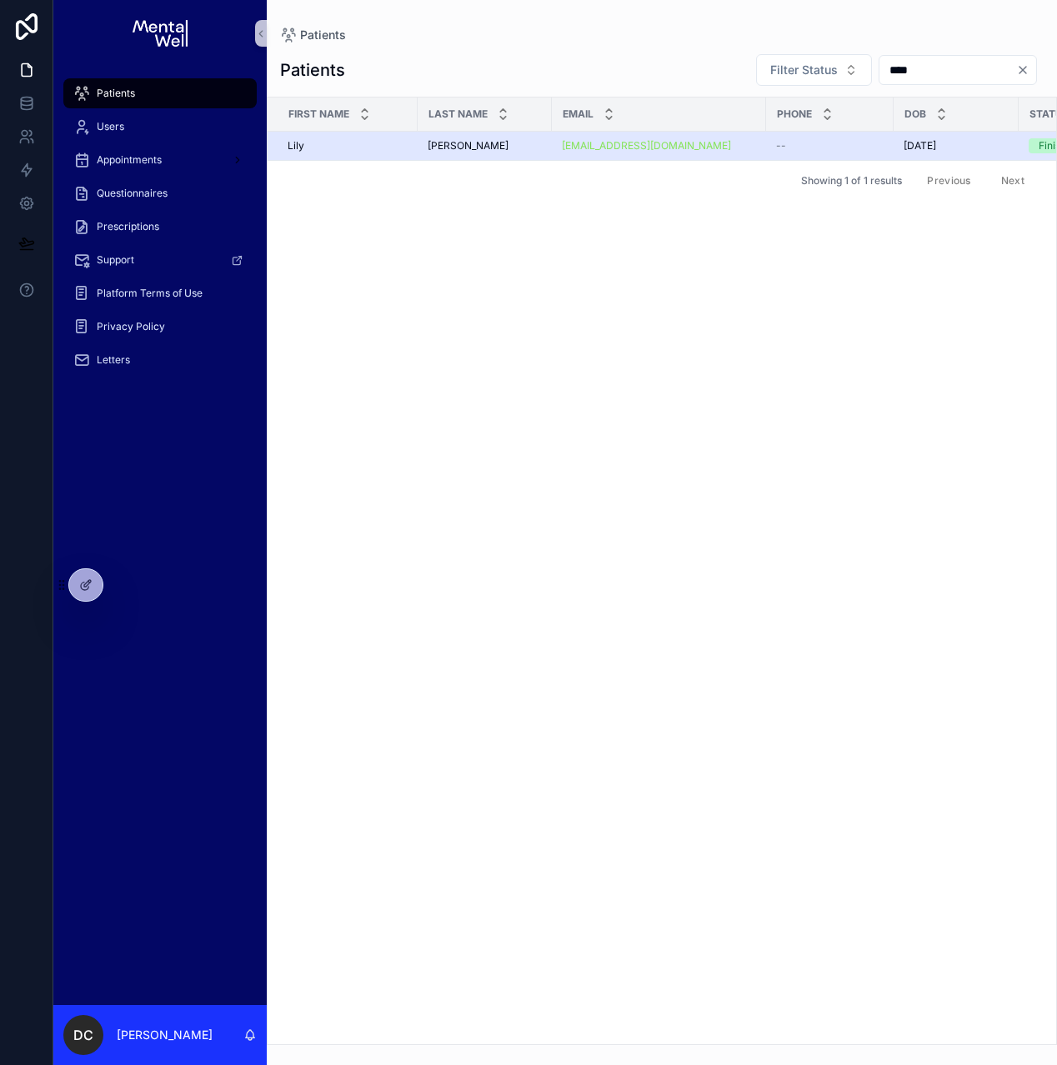
click at [479, 149] on div "[PERSON_NAME] [PERSON_NAME]" at bounding box center [485, 145] width 114 height 13
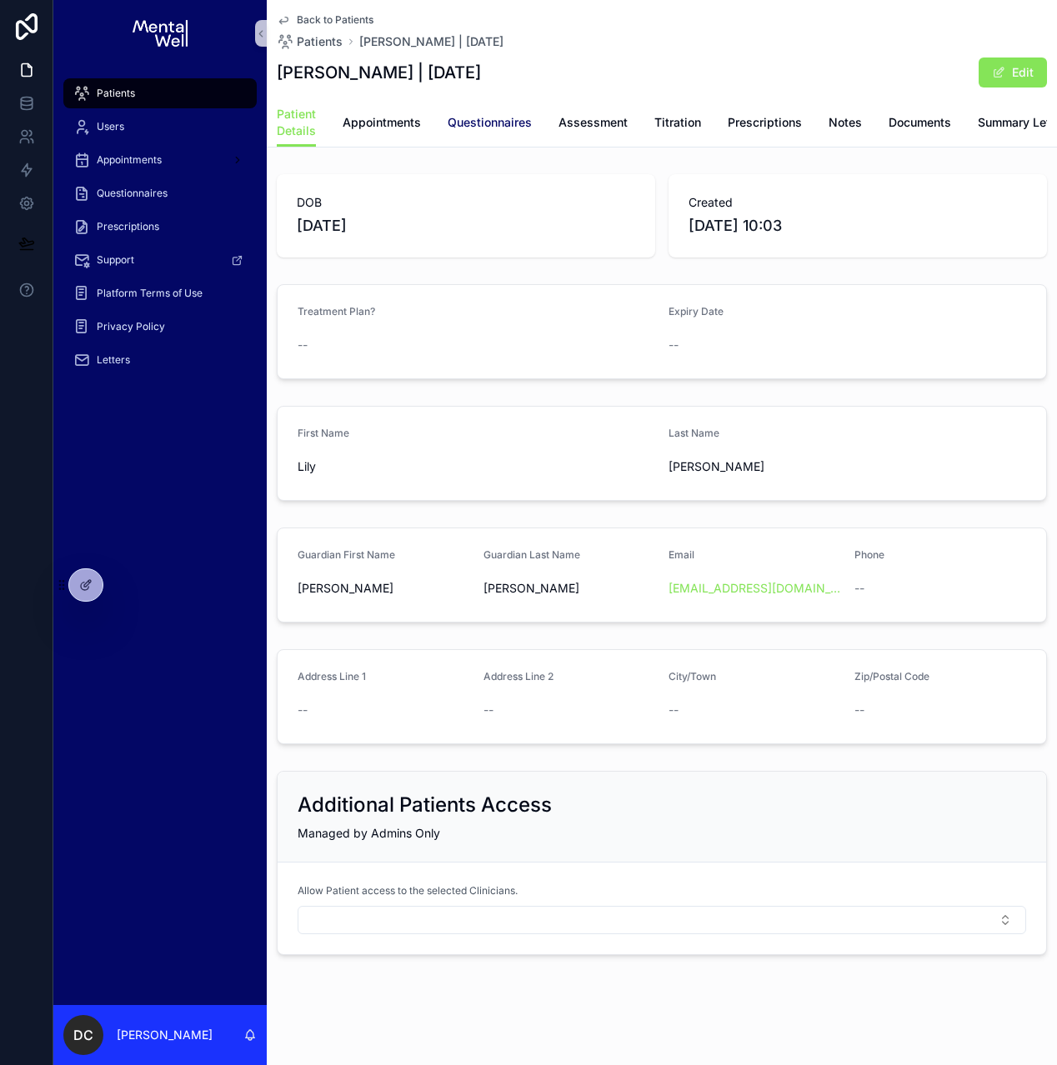
click at [496, 129] on span "Questionnaires" at bounding box center [490, 122] width 84 height 17
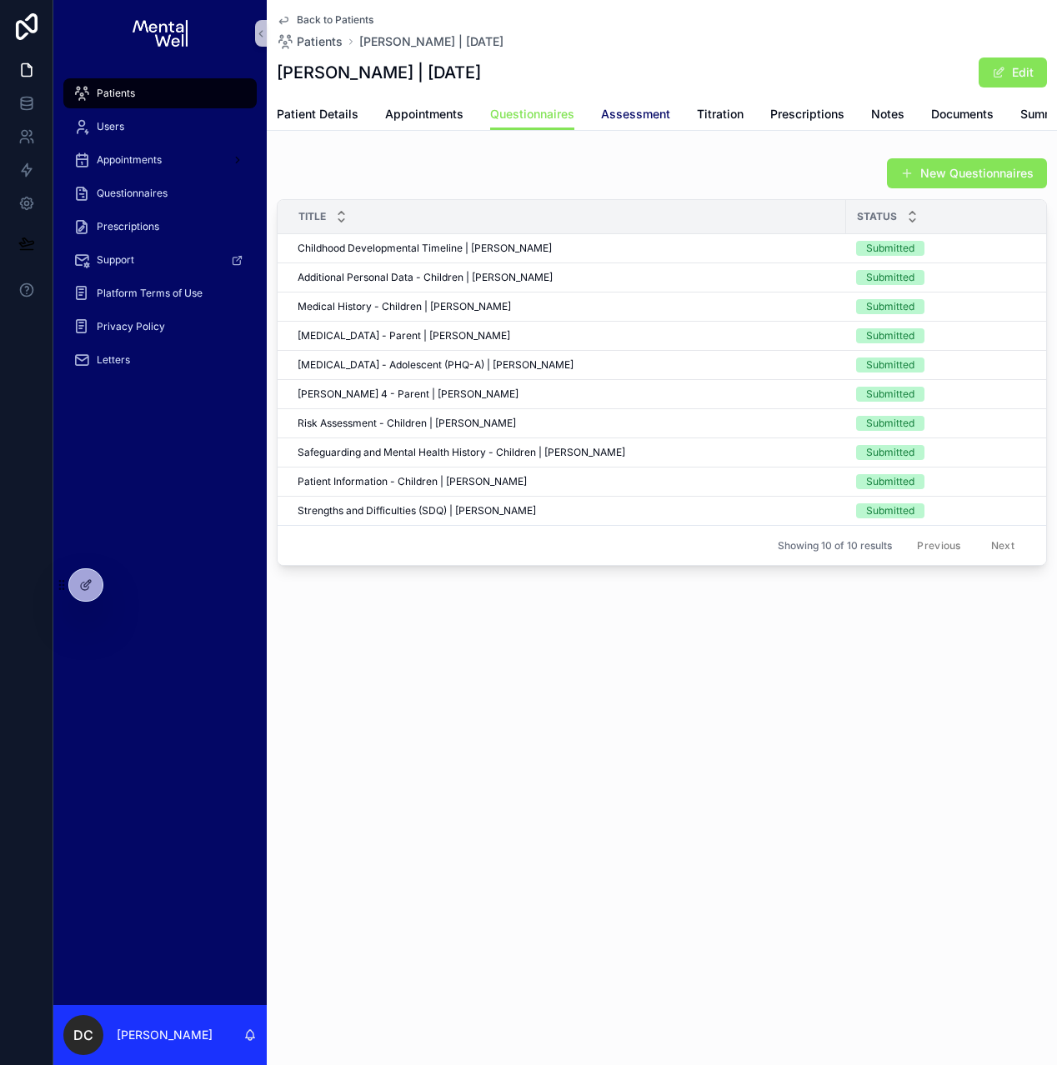
click at [607, 122] on span "Assessment" at bounding box center [635, 114] width 69 height 17
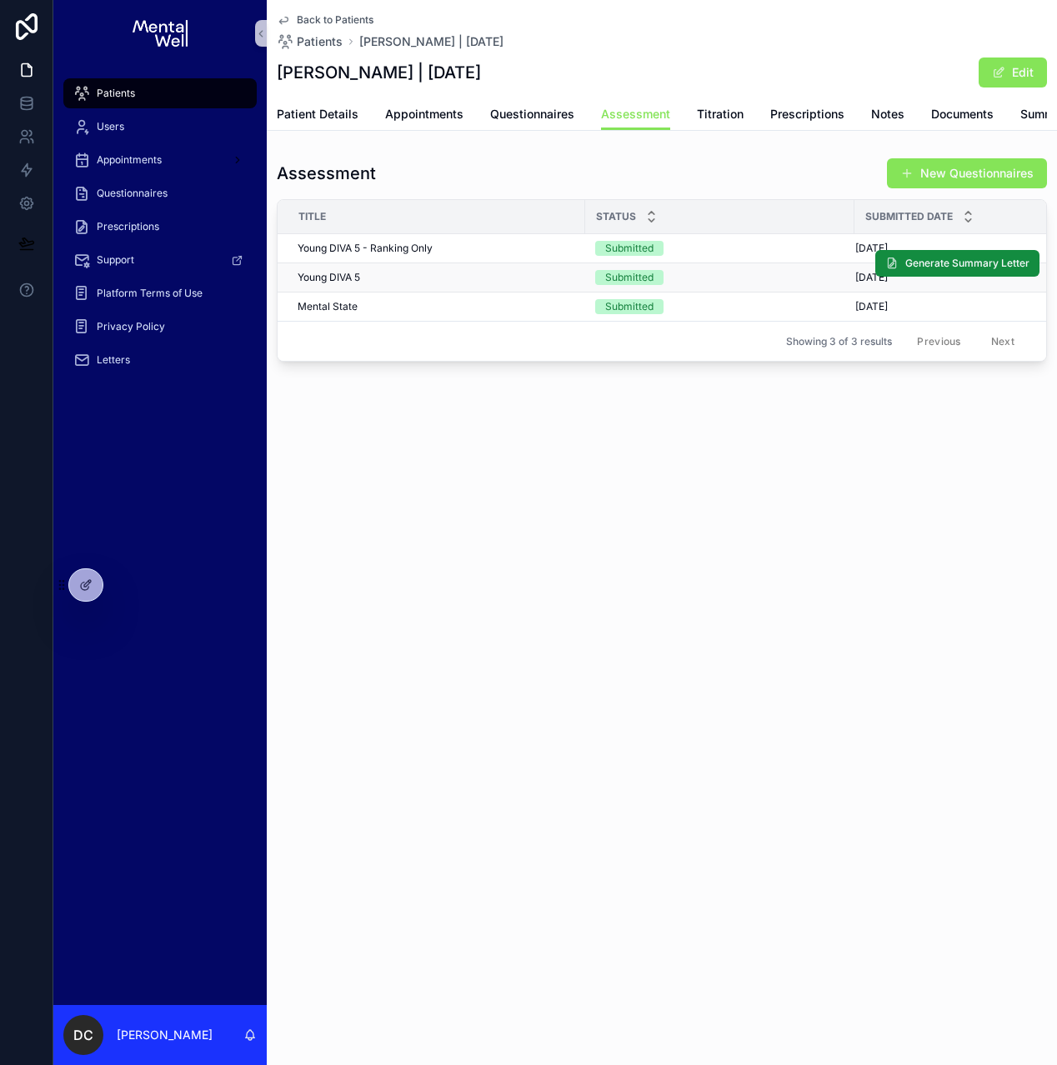
click at [340, 284] on span "Young DIVA 5" at bounding box center [329, 277] width 63 height 13
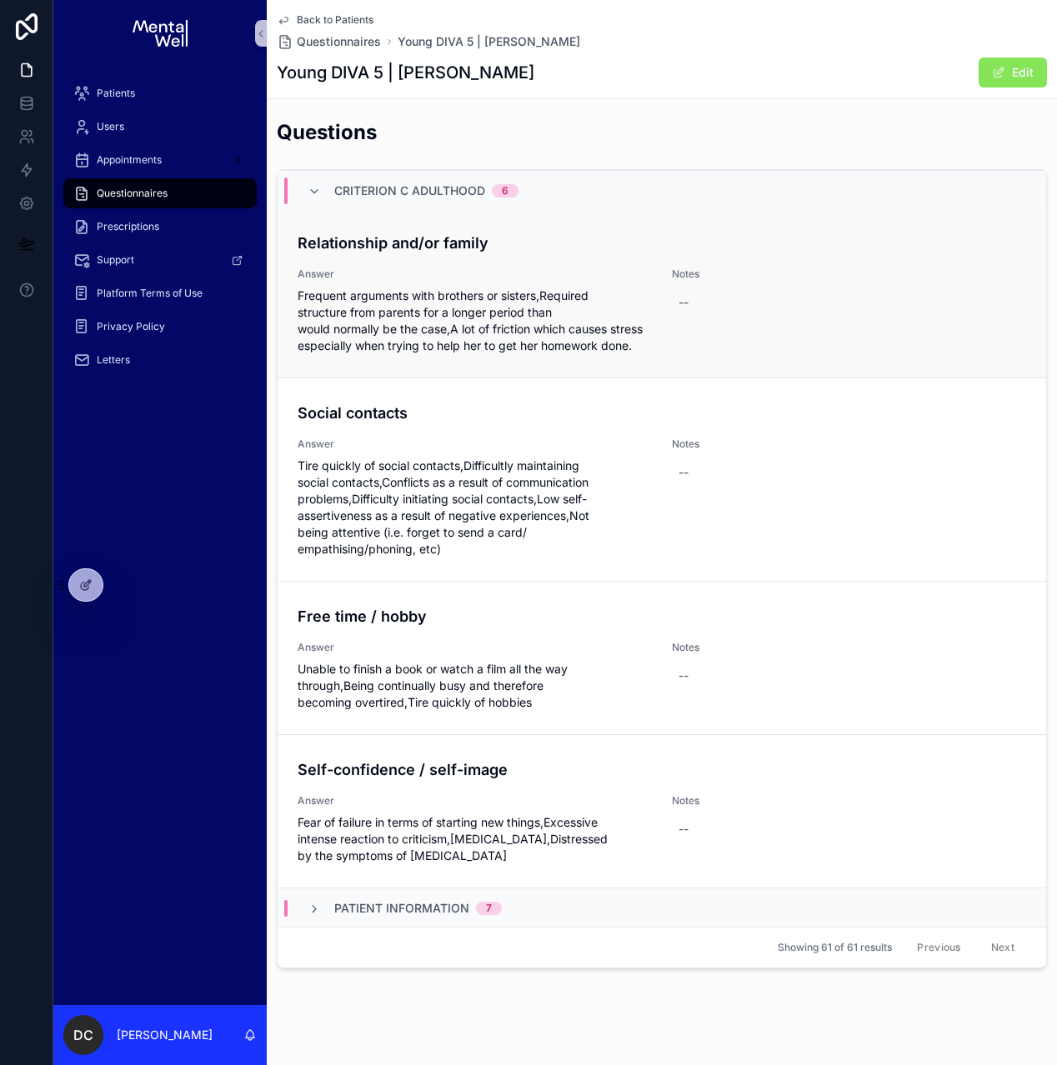
scroll to position [403, 0]
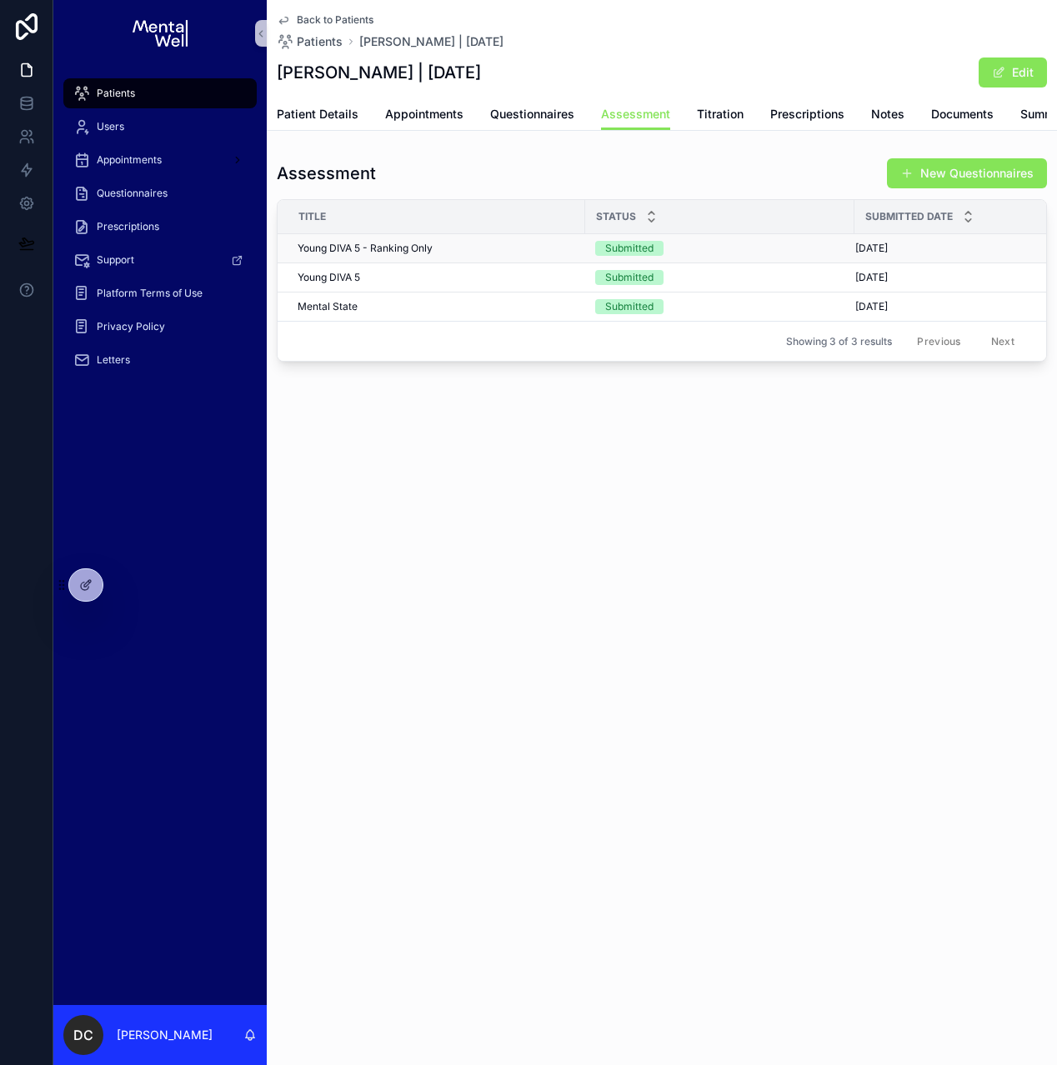
click at [503, 255] on div "Young DIVA 5 - Ranking Only Young DIVA 5 - Ranking Only" at bounding box center [437, 248] width 278 height 13
click at [1034, 113] on span "Summary Letters" at bounding box center [1067, 114] width 94 height 17
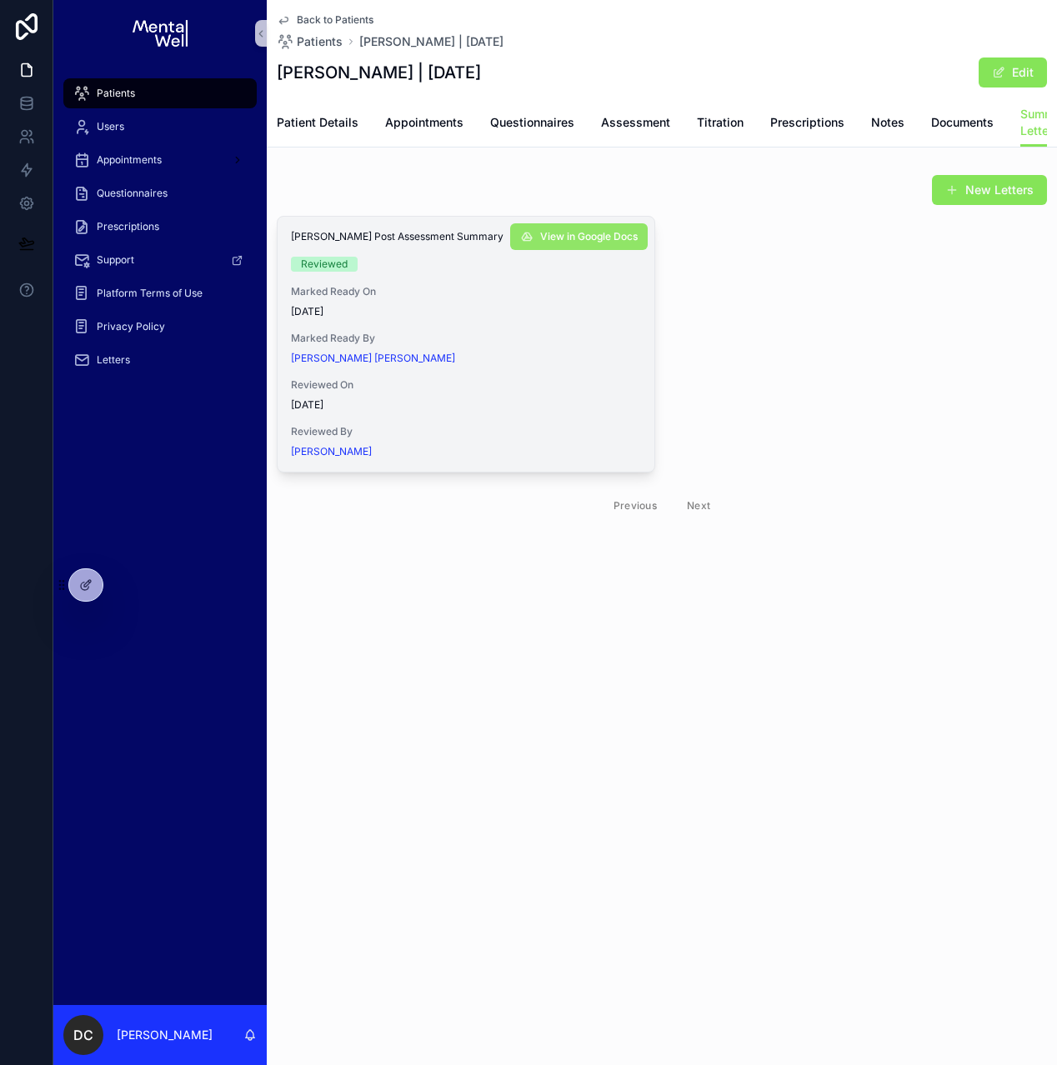
click at [558, 250] on button "View in Google Docs" at bounding box center [579, 236] width 138 height 27
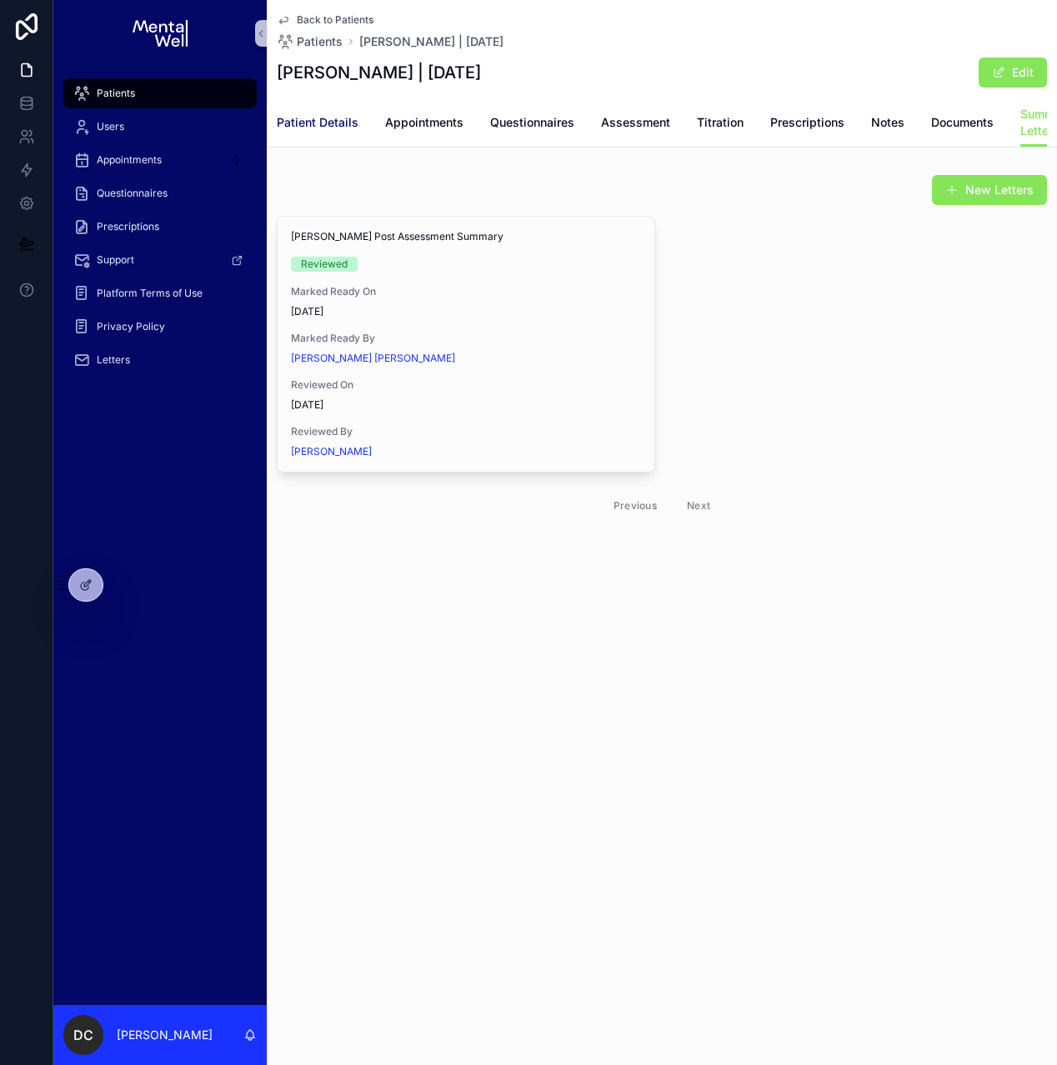
click at [351, 131] on link "Patient Details" at bounding box center [318, 124] width 82 height 33
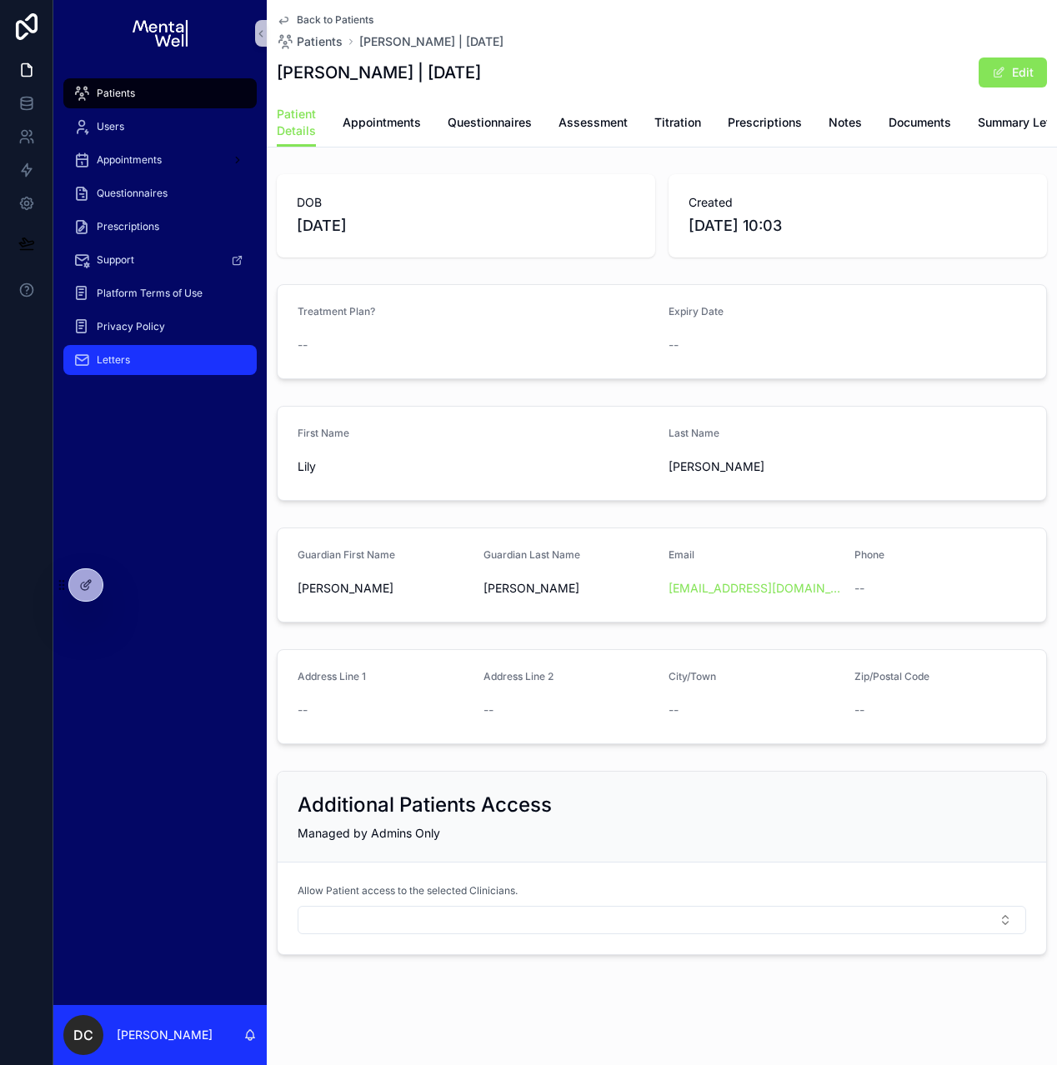
click at [138, 365] on div "Letters" at bounding box center [159, 360] width 173 height 27
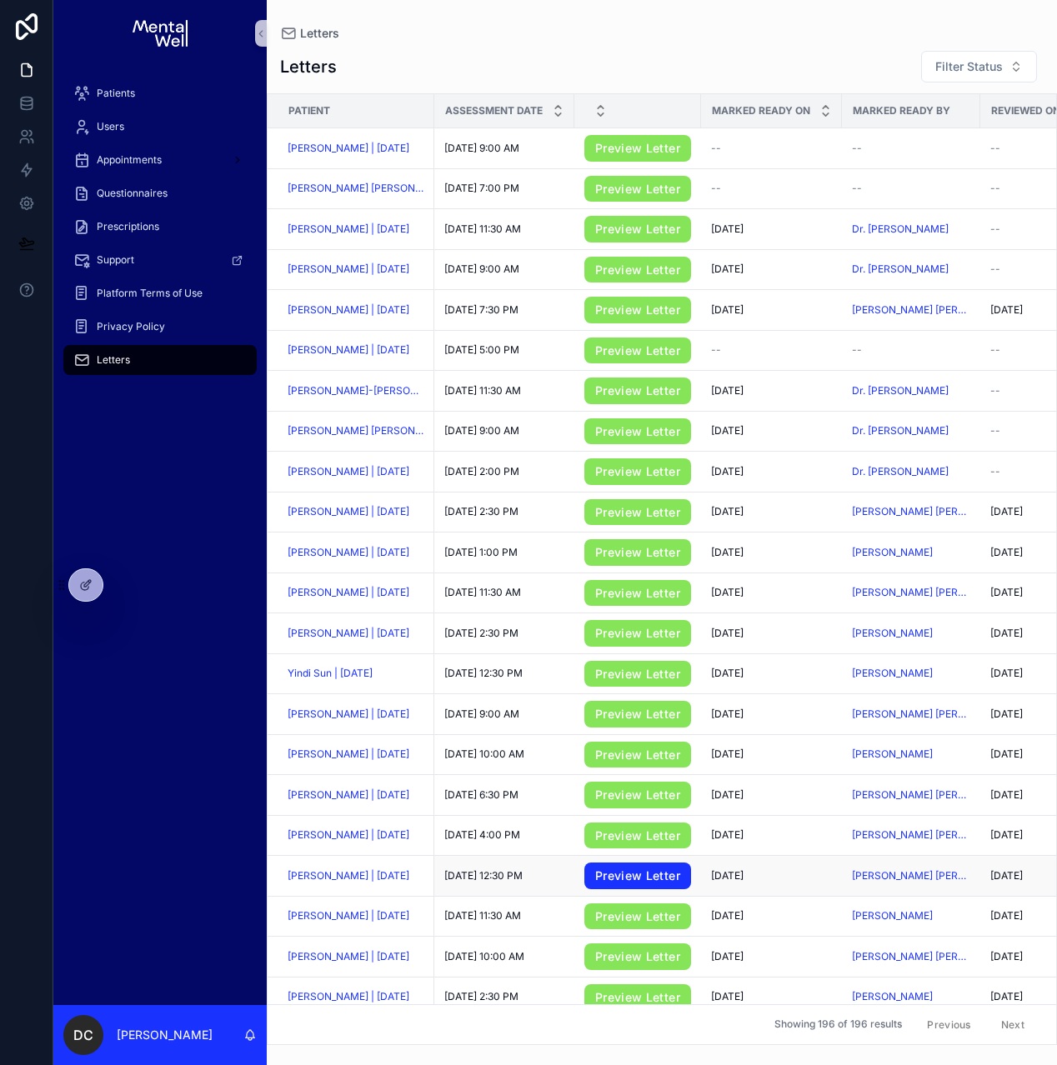
click at [643, 877] on link "Preview Letter" at bounding box center [637, 876] width 107 height 27
click at [372, 881] on span "[PERSON_NAME] | [DATE]" at bounding box center [349, 875] width 122 height 13
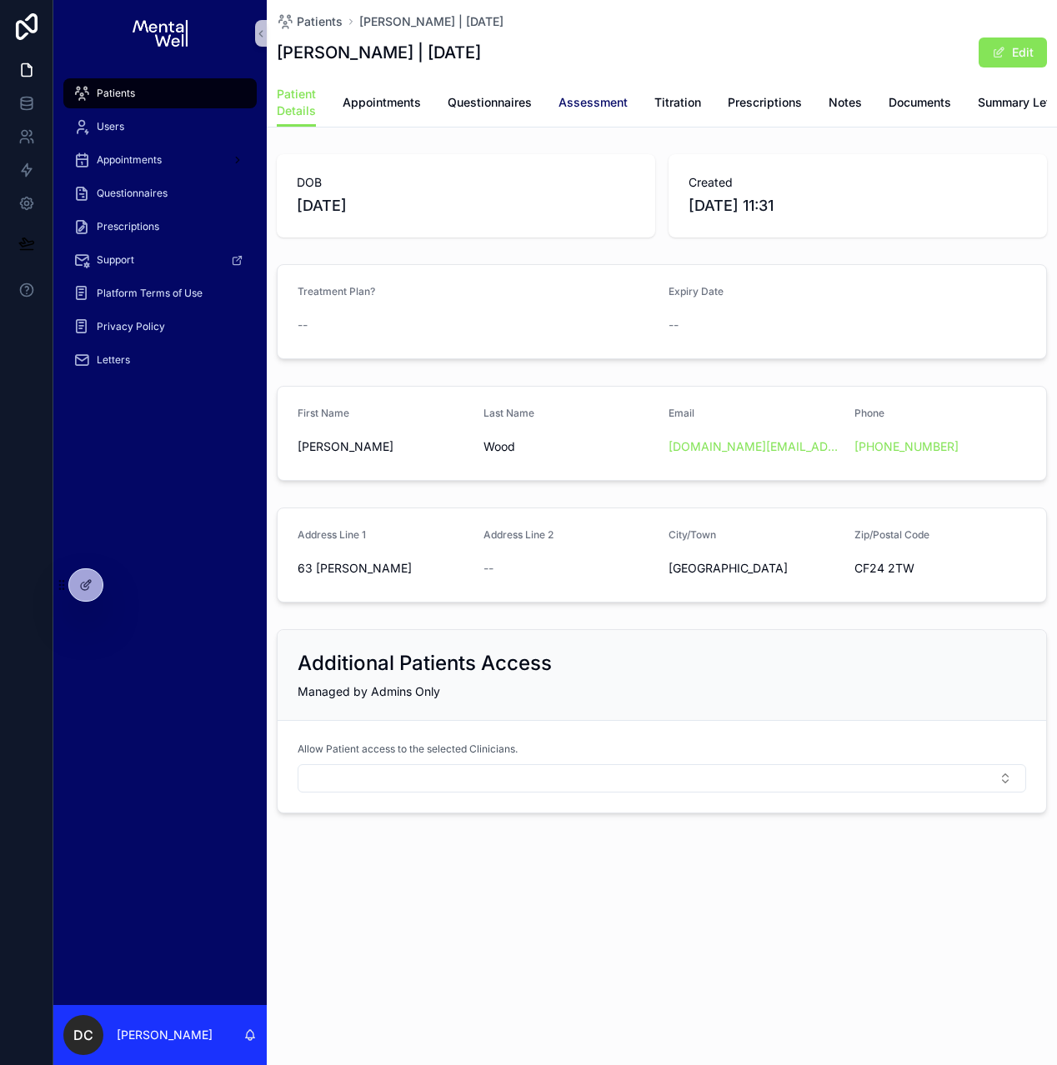
click at [590, 108] on span "Assessment" at bounding box center [592, 102] width 69 height 17
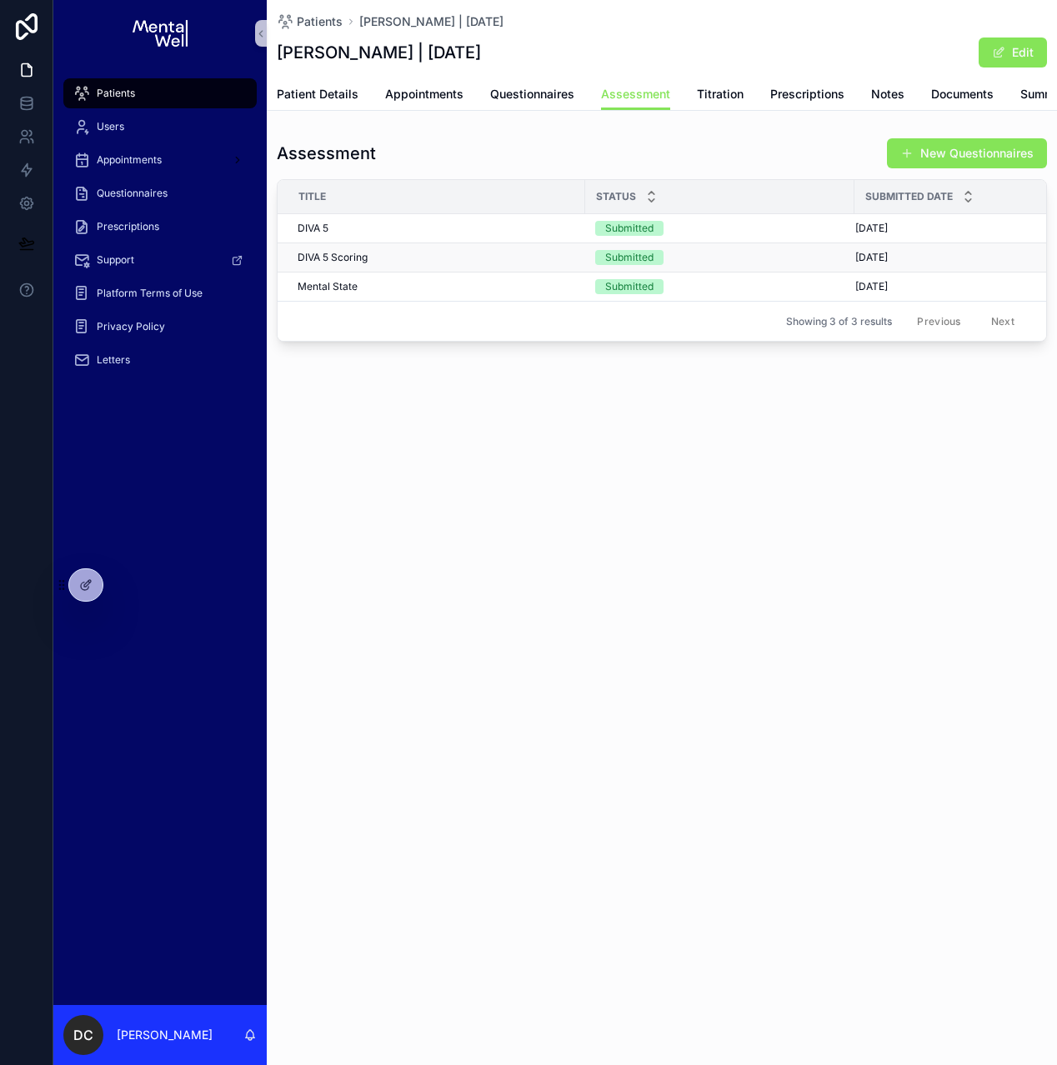
click at [402, 264] on div "DIVA 5 Scoring DIVA 5 Scoring" at bounding box center [437, 257] width 278 height 13
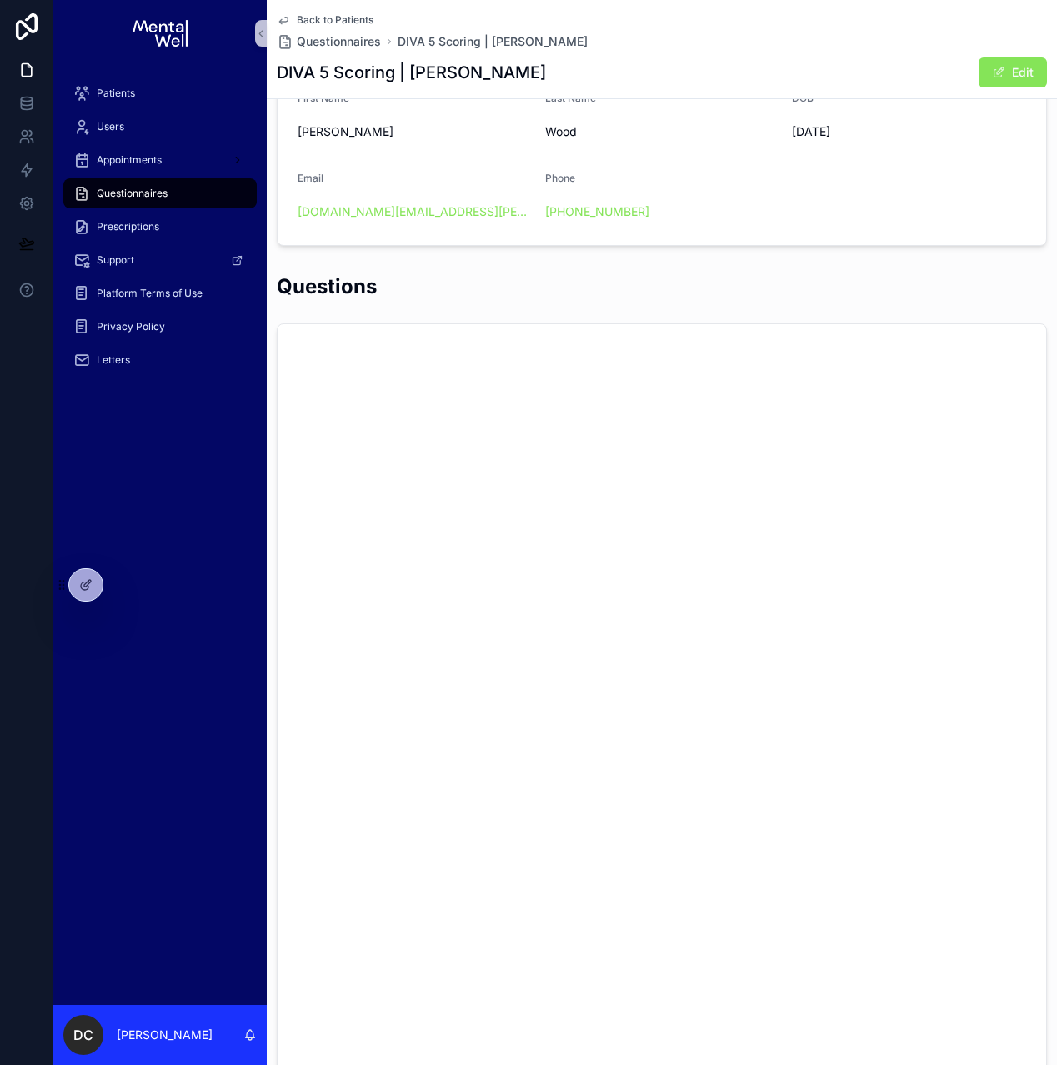
scroll to position [5062, 0]
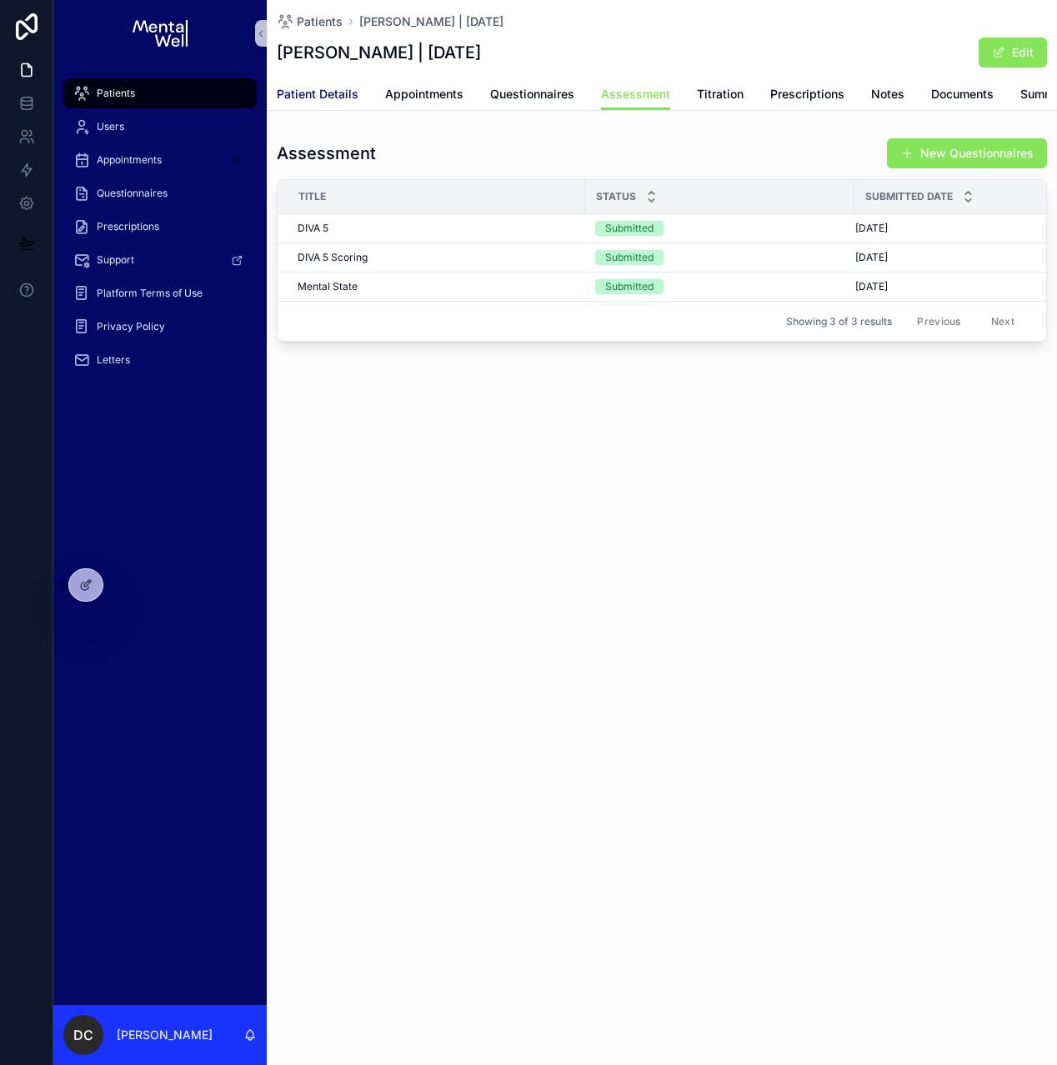
click at [321, 87] on span "Patient Details" at bounding box center [318, 94] width 82 height 17
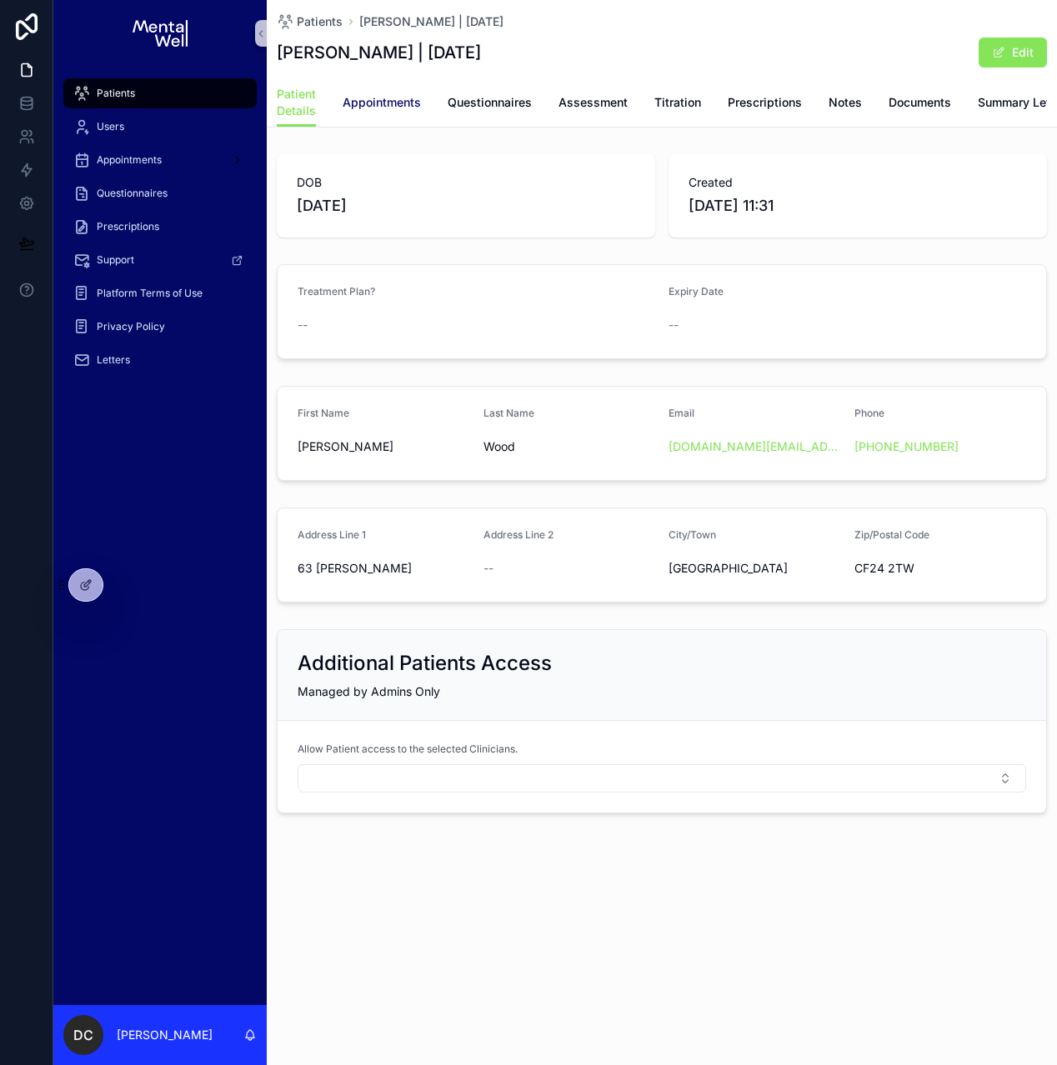
click at [411, 92] on link "Appointments" at bounding box center [382, 104] width 78 height 33
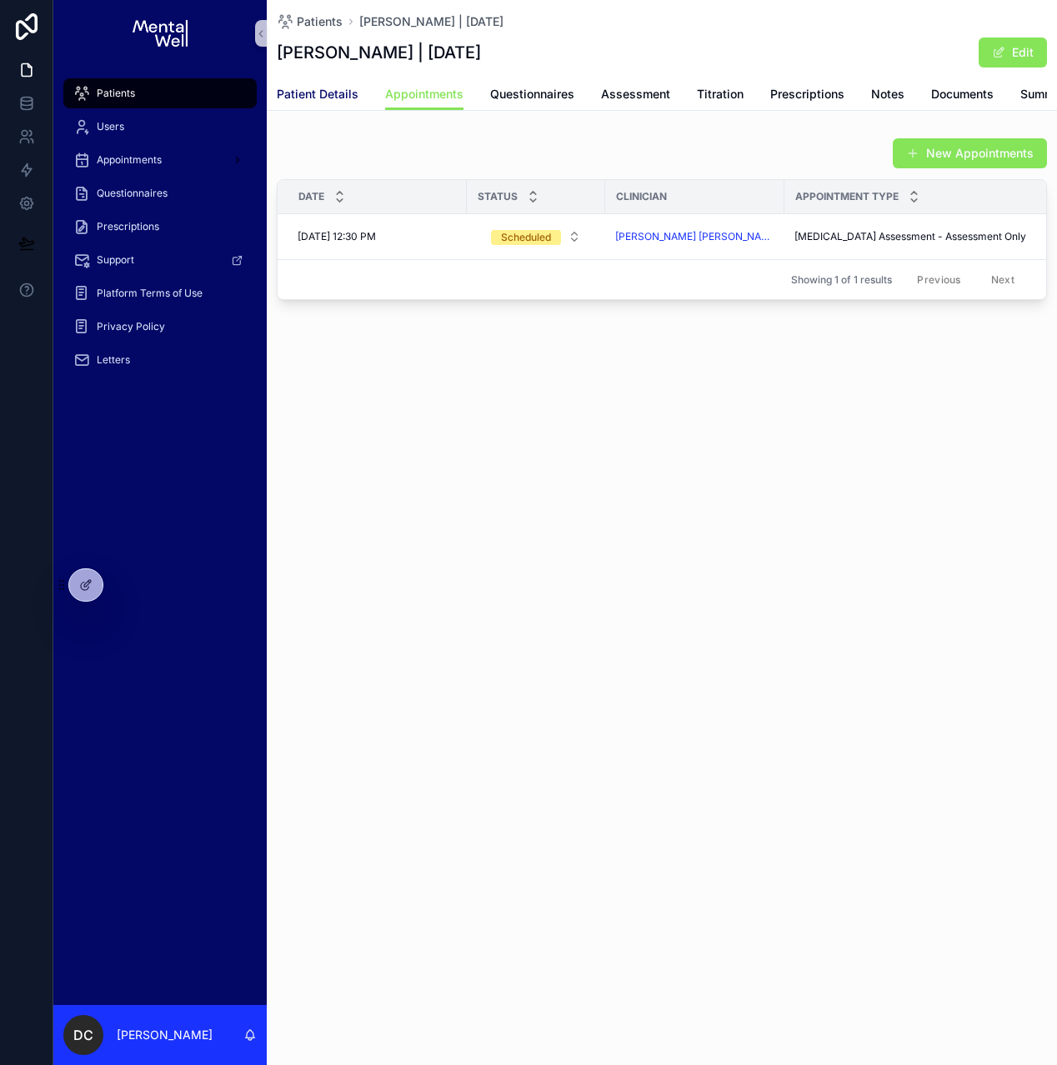
click at [343, 92] on span "Patient Details" at bounding box center [318, 94] width 82 height 17
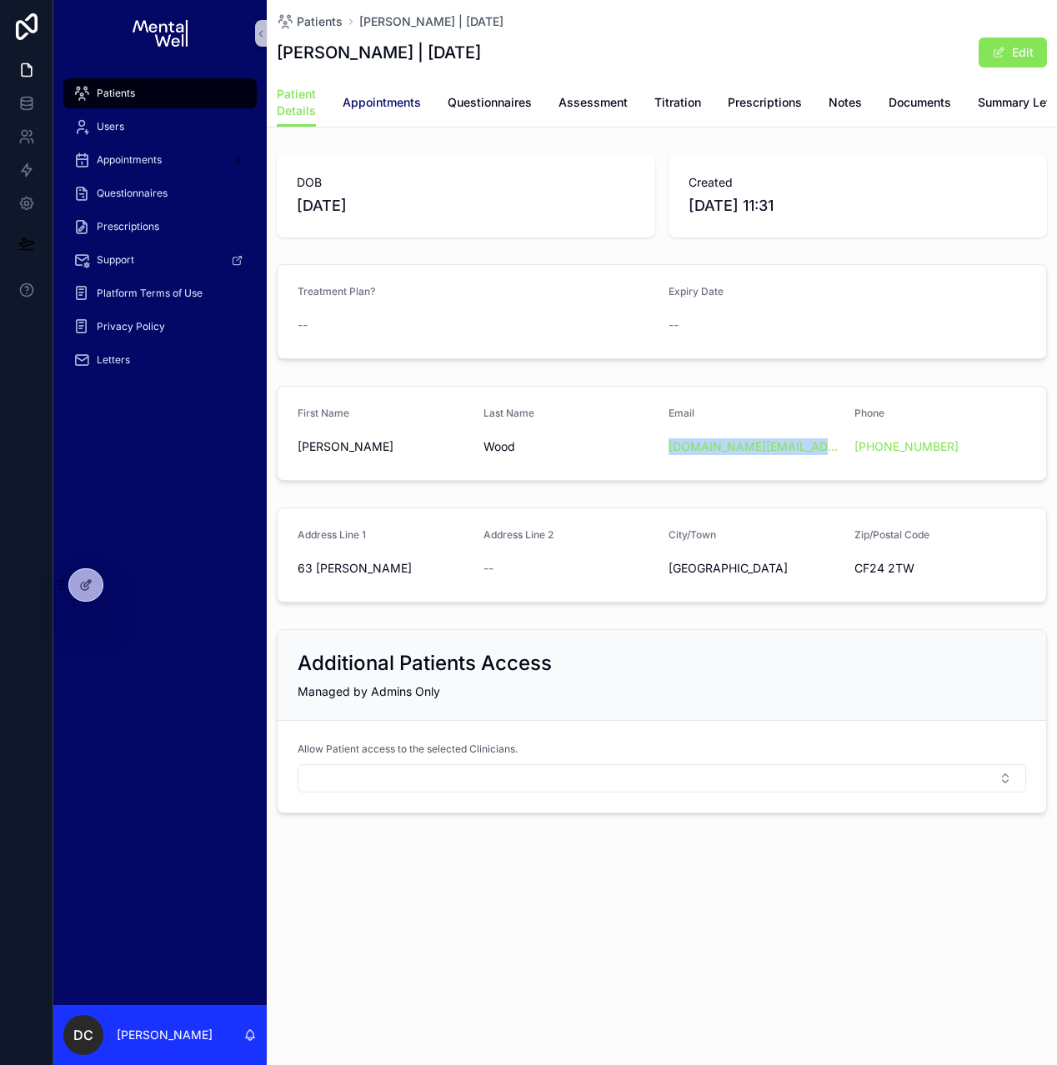
click at [396, 106] on span "Appointments" at bounding box center [382, 102] width 78 height 17
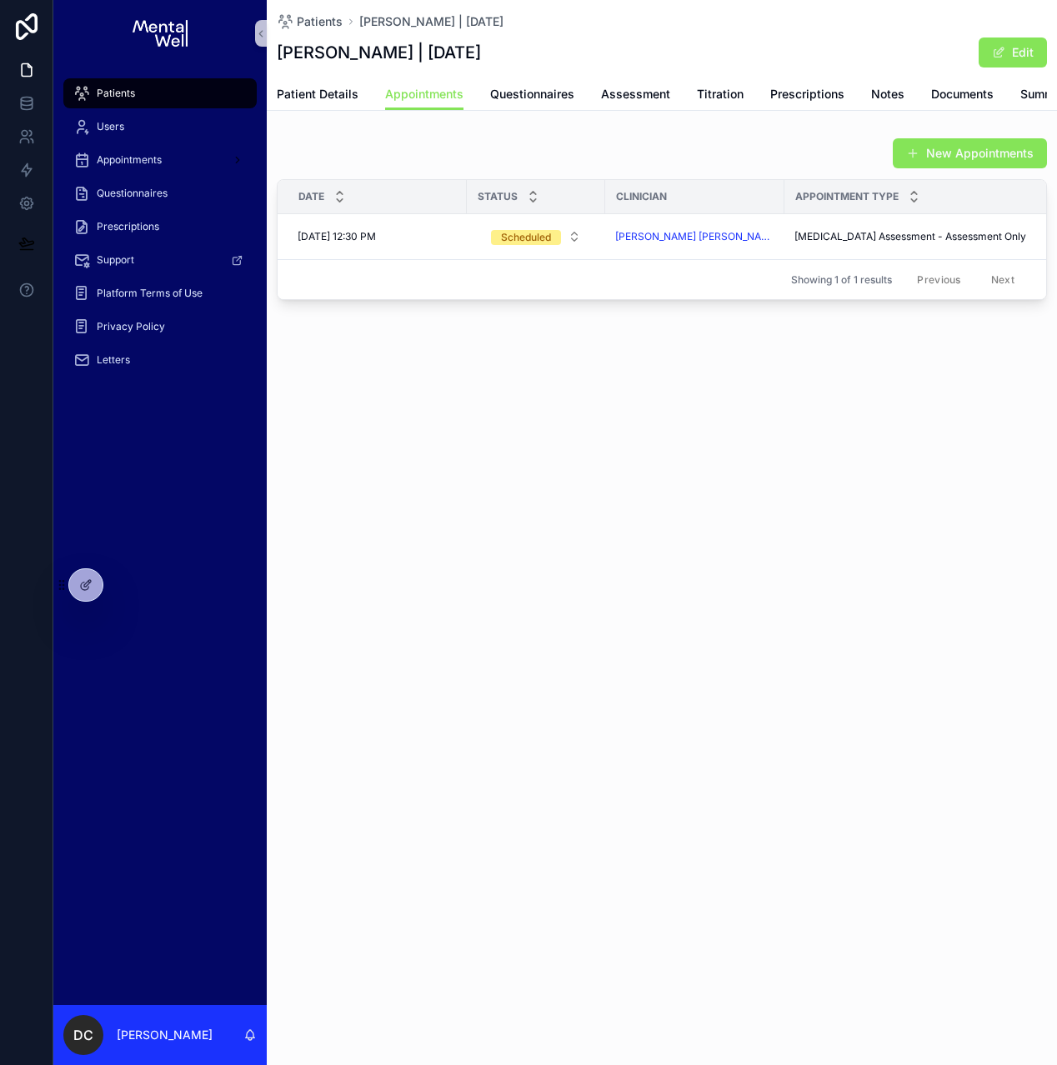
click at [169, 93] on div "Patients" at bounding box center [159, 93] width 173 height 27
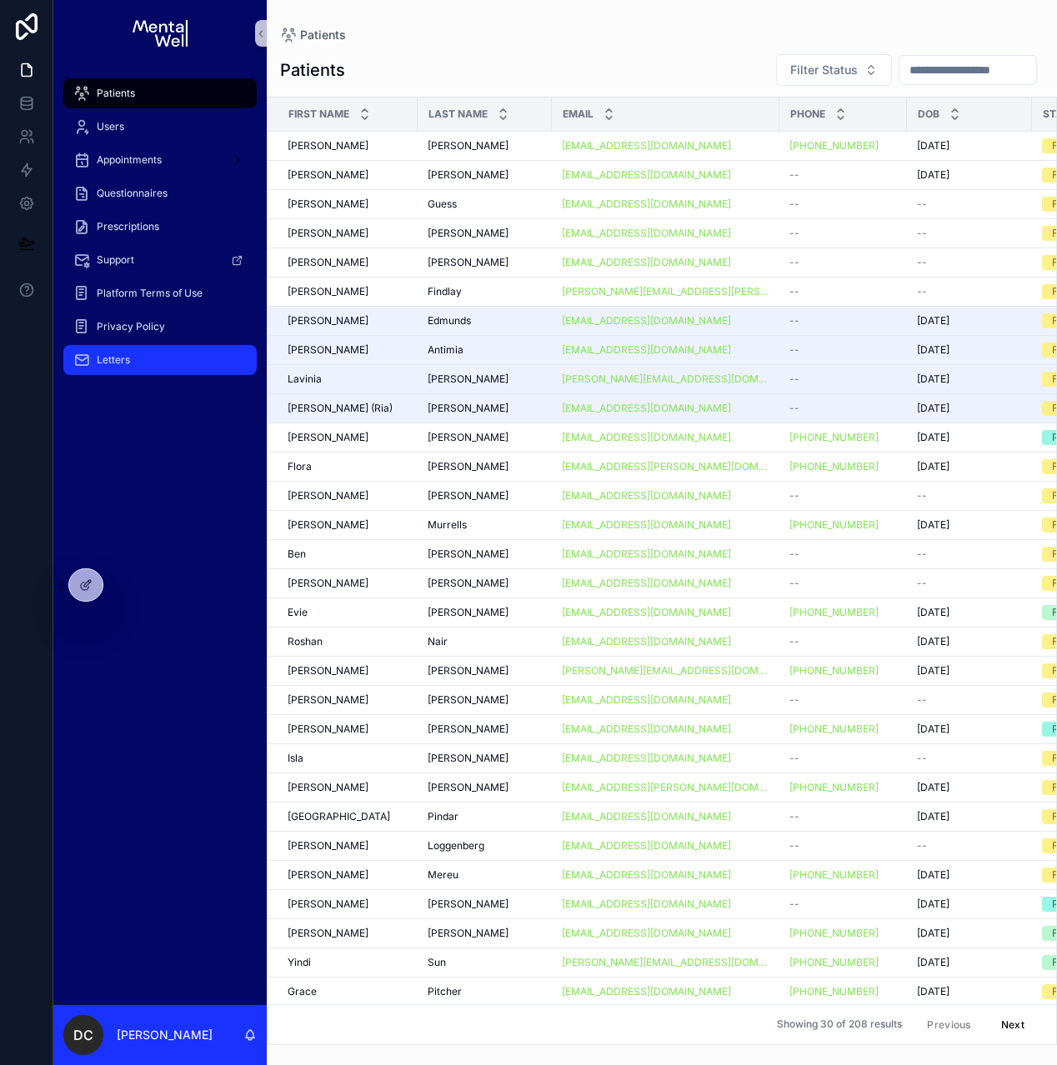
click at [138, 367] on div "Letters" at bounding box center [159, 360] width 173 height 27
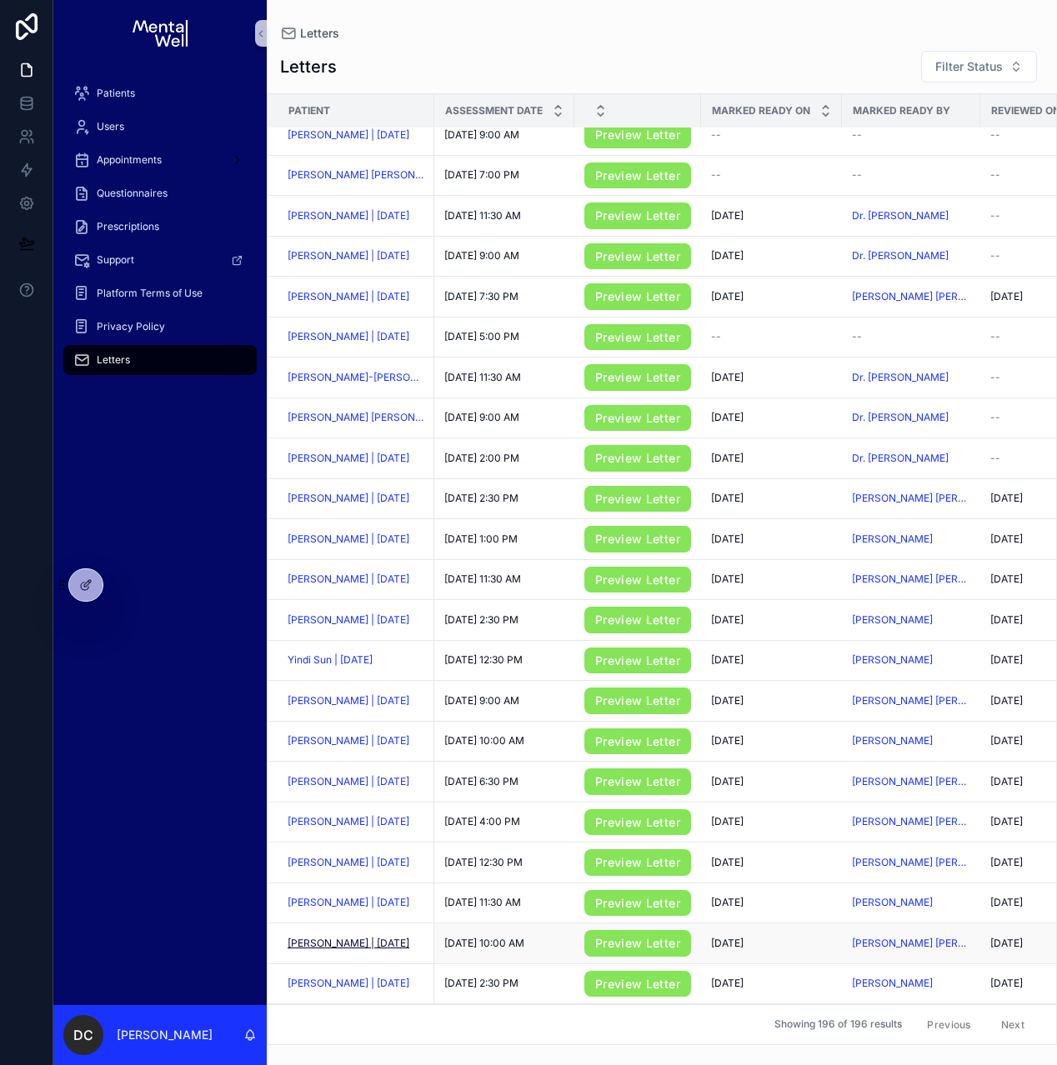
scroll to position [21, 0]
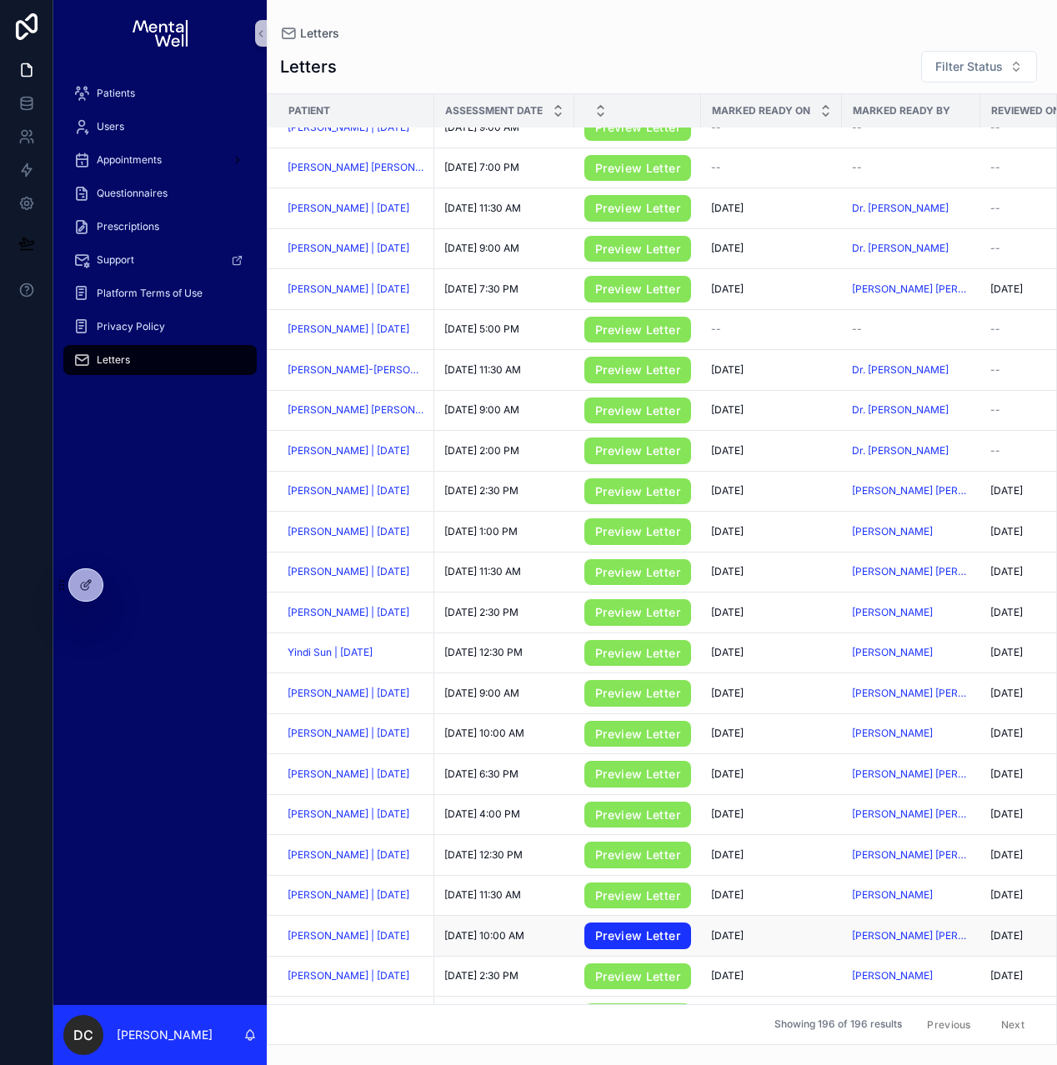
click at [608, 949] on link "Preview Letter" at bounding box center [637, 936] width 107 height 27
click at [348, 943] on span "[PERSON_NAME] | [DATE]" at bounding box center [349, 935] width 122 height 13
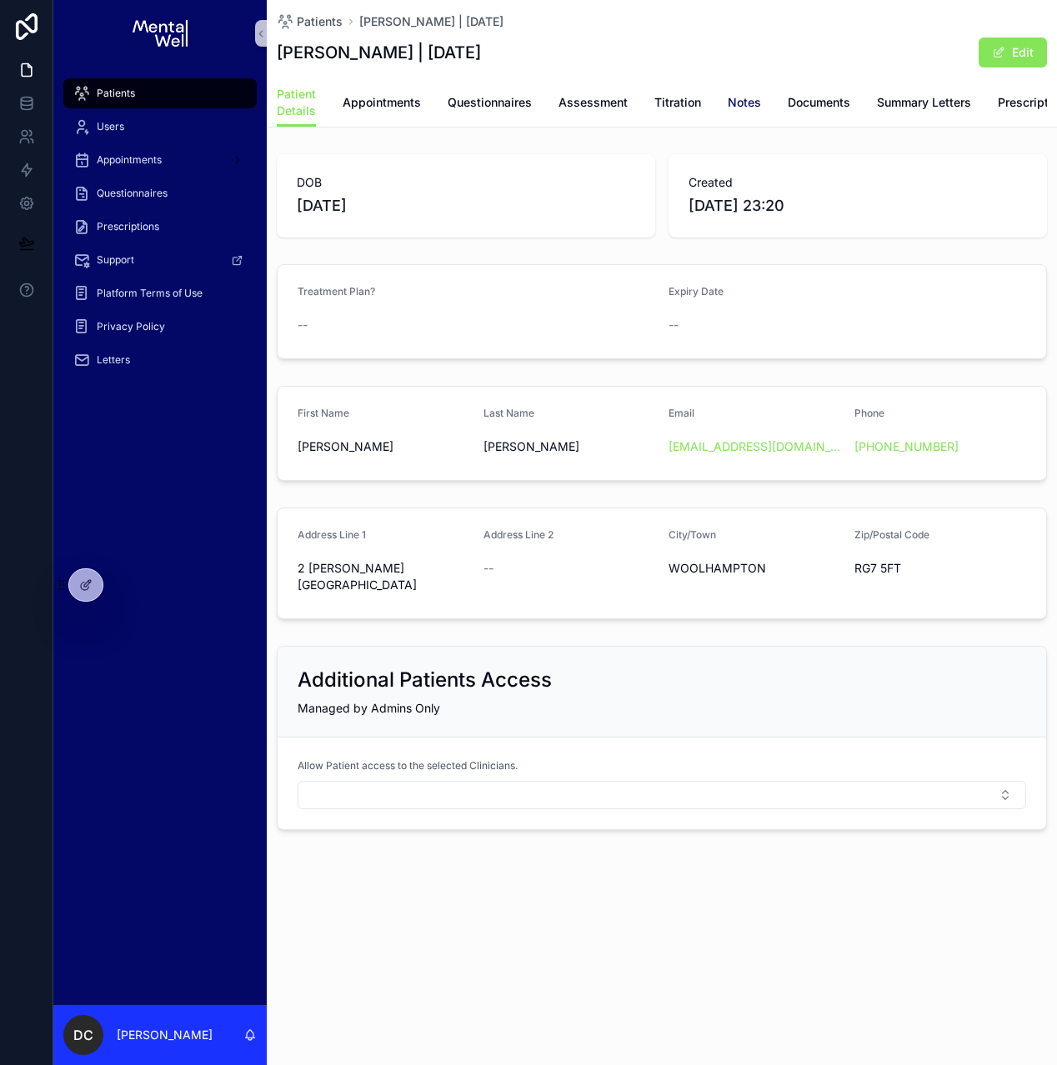
click at [758, 101] on span "Notes" at bounding box center [744, 102] width 33 height 17
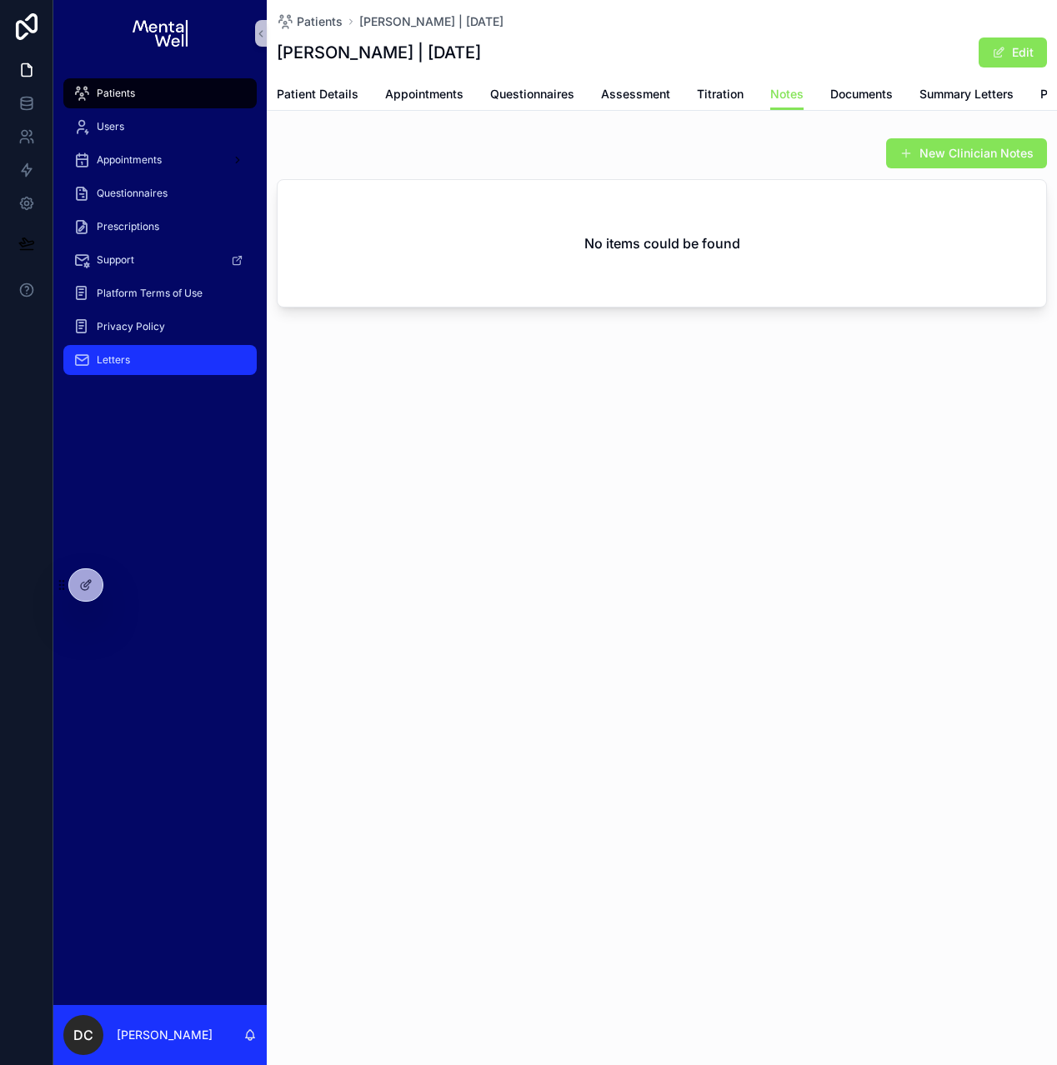
click at [157, 353] on div "Letters" at bounding box center [159, 360] width 173 height 27
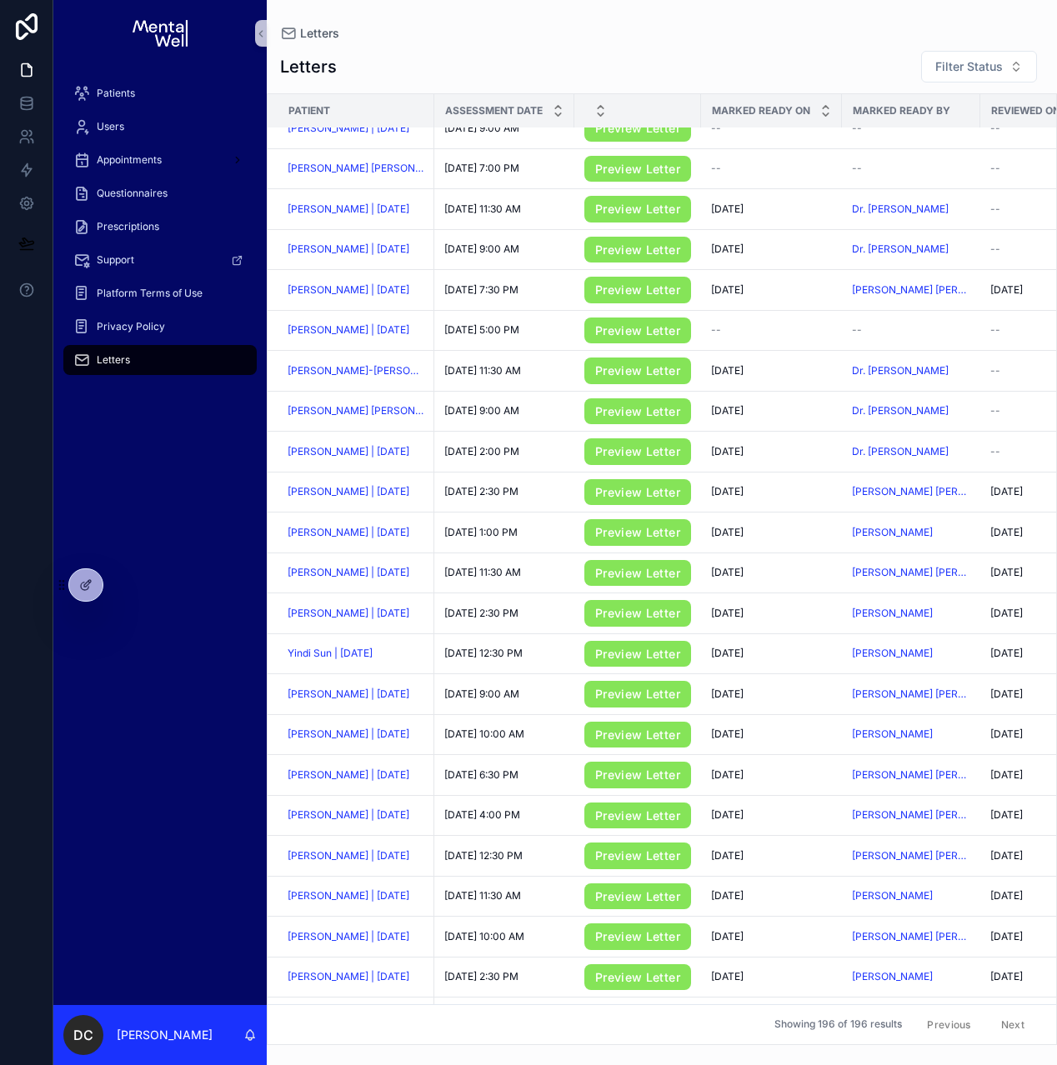
scroll to position [21, 0]
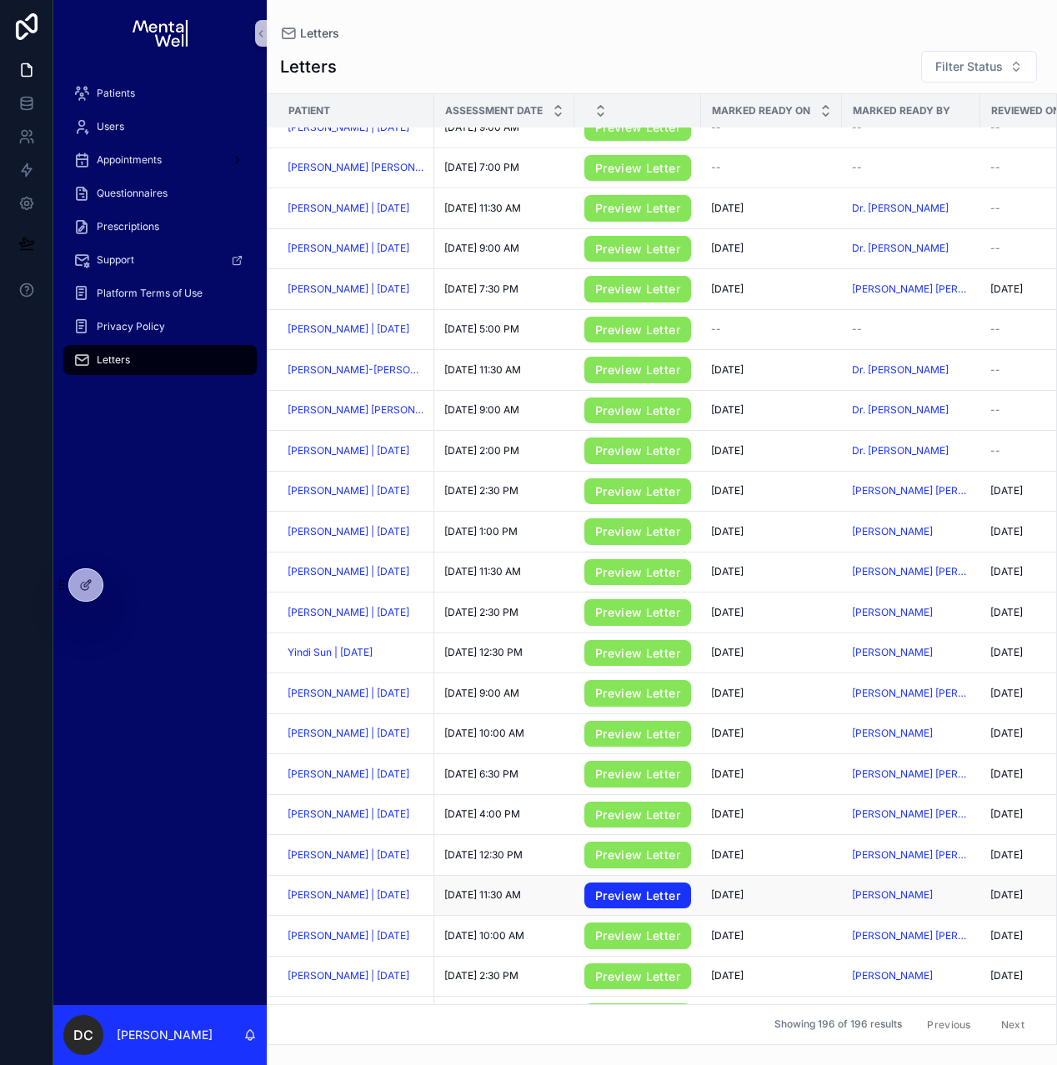
click at [648, 907] on link "Preview Letter" at bounding box center [637, 896] width 107 height 27
click at [338, 902] on span "[PERSON_NAME] | [DATE]" at bounding box center [349, 895] width 122 height 13
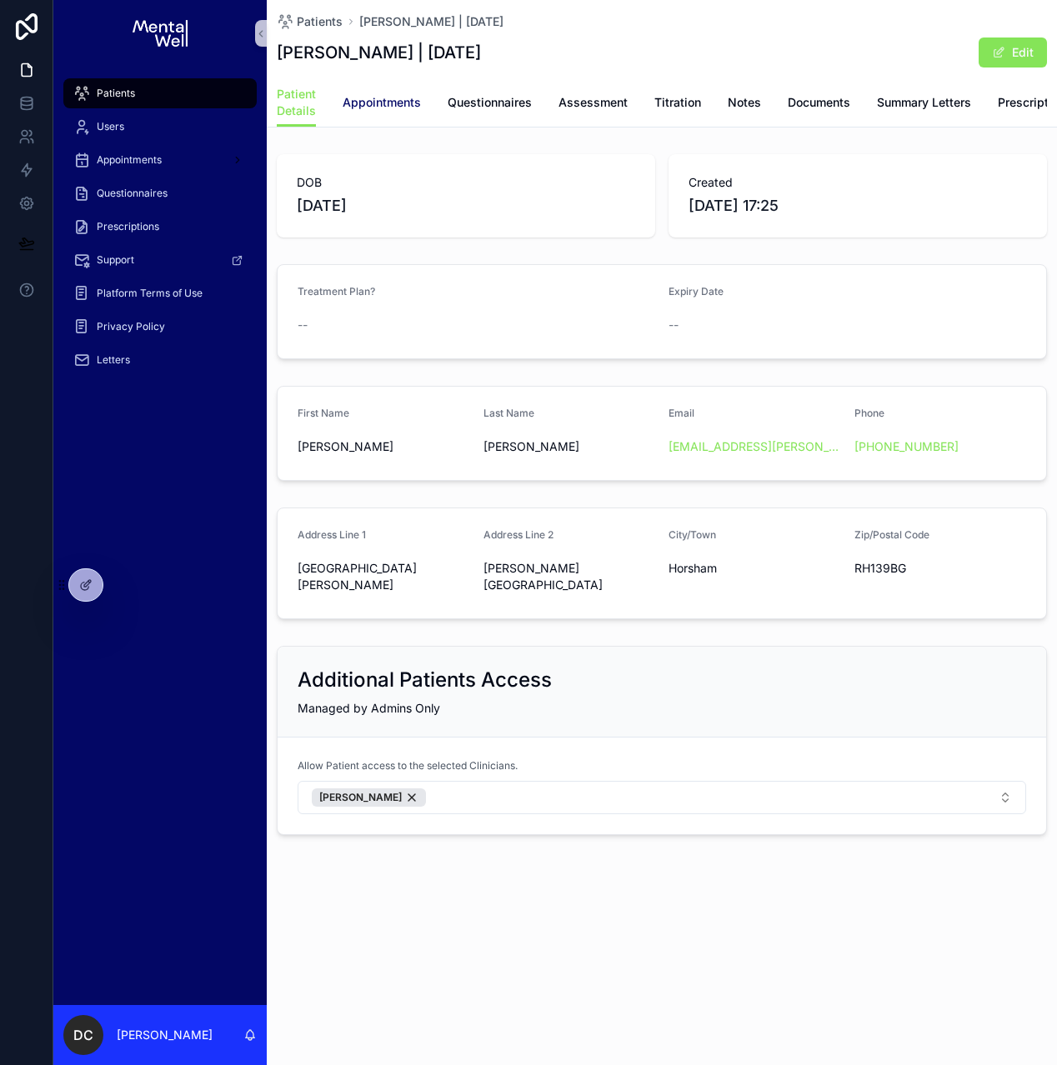
click at [397, 98] on span "Appointments" at bounding box center [382, 102] width 78 height 17
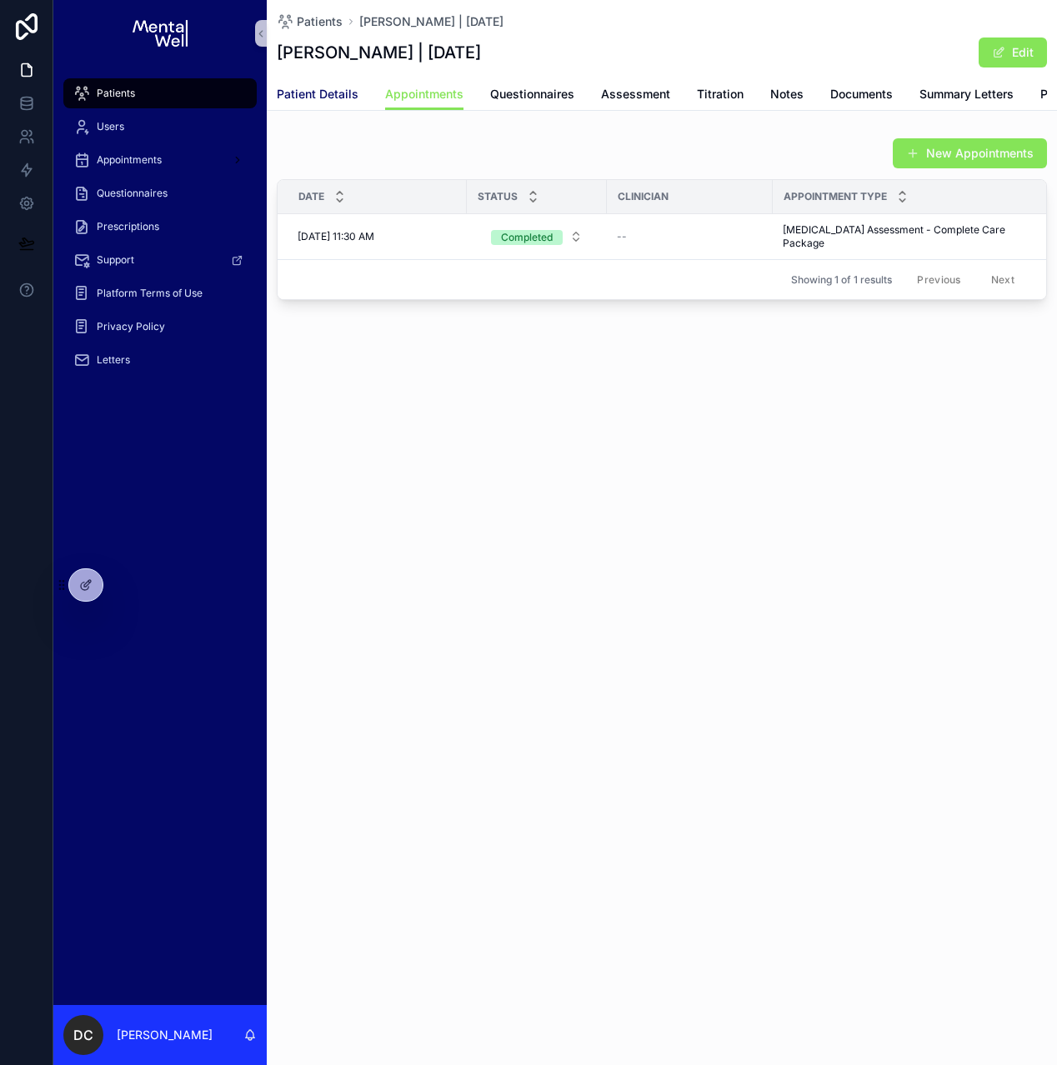
click at [313, 96] on span "Patient Details" at bounding box center [318, 94] width 82 height 17
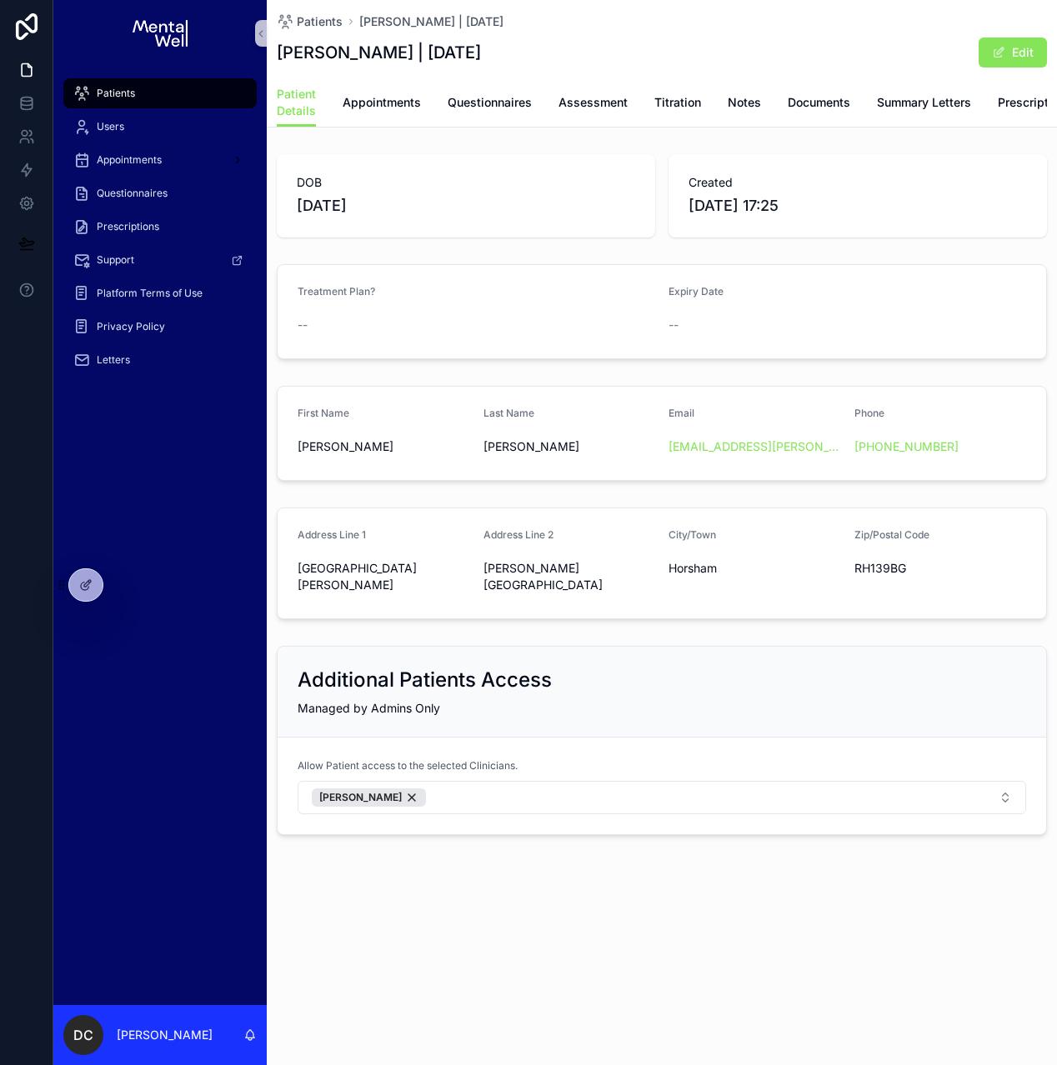
click at [235, 102] on div "Patients" at bounding box center [159, 93] width 173 height 27
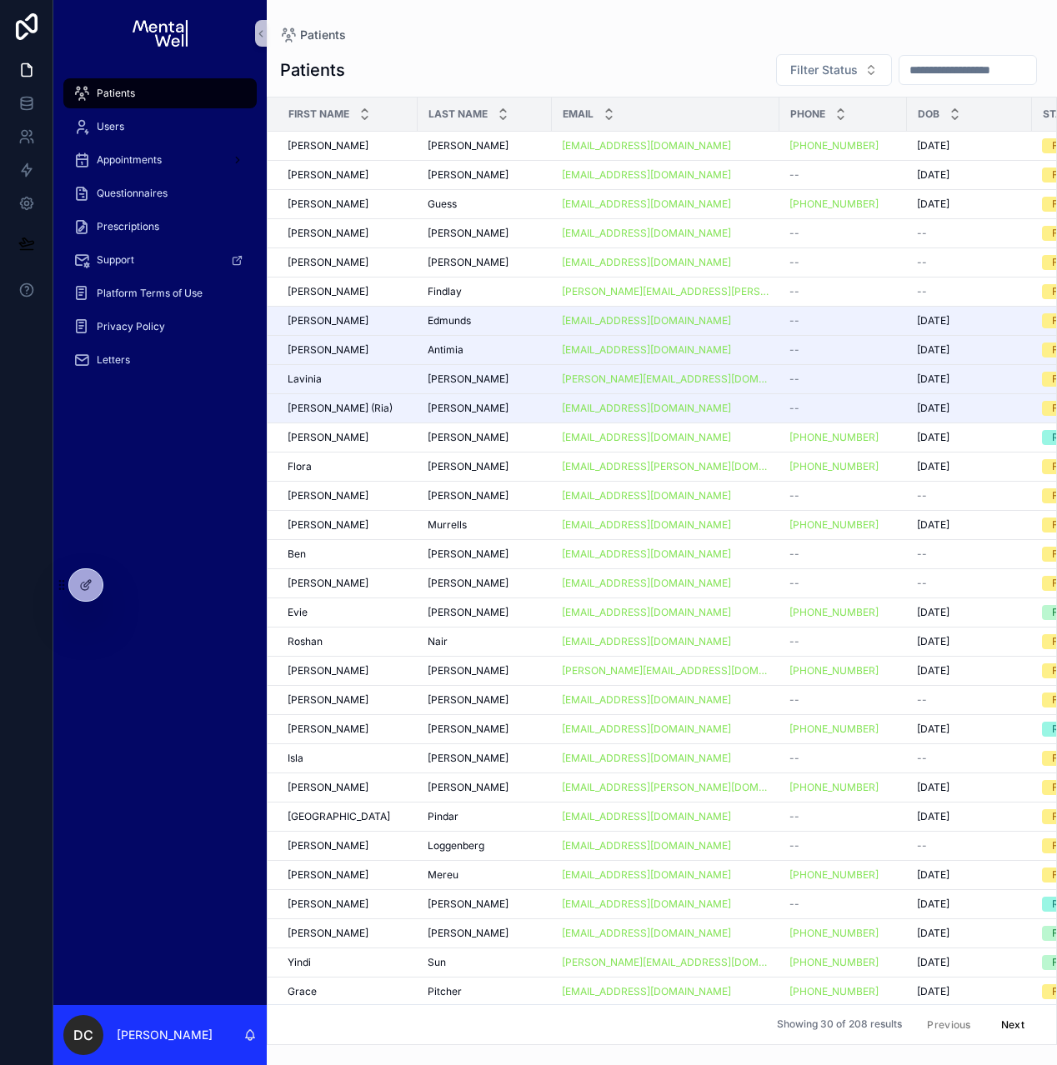
click at [981, 78] on input "scrollable content" at bounding box center [967, 69] width 137 height 23
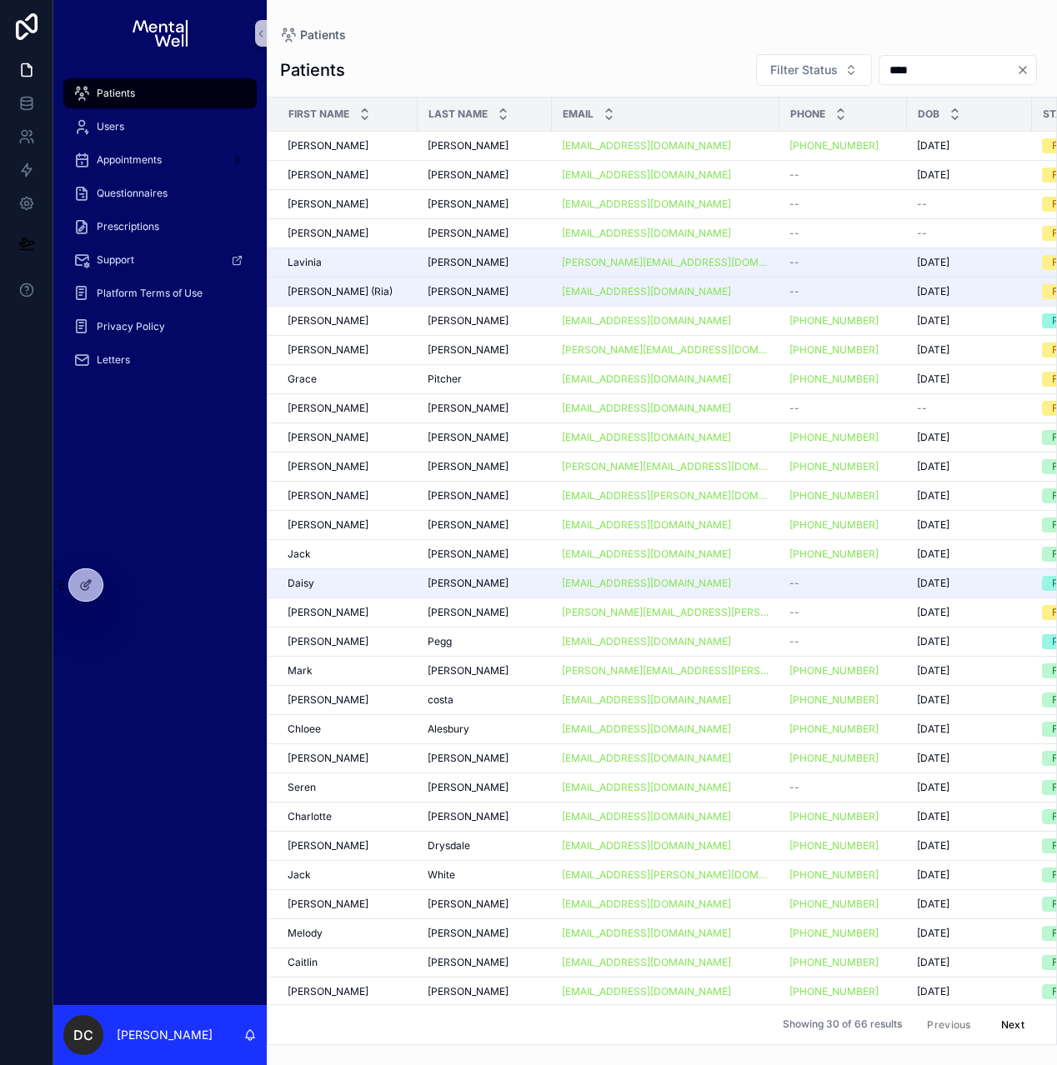
type input "*****"
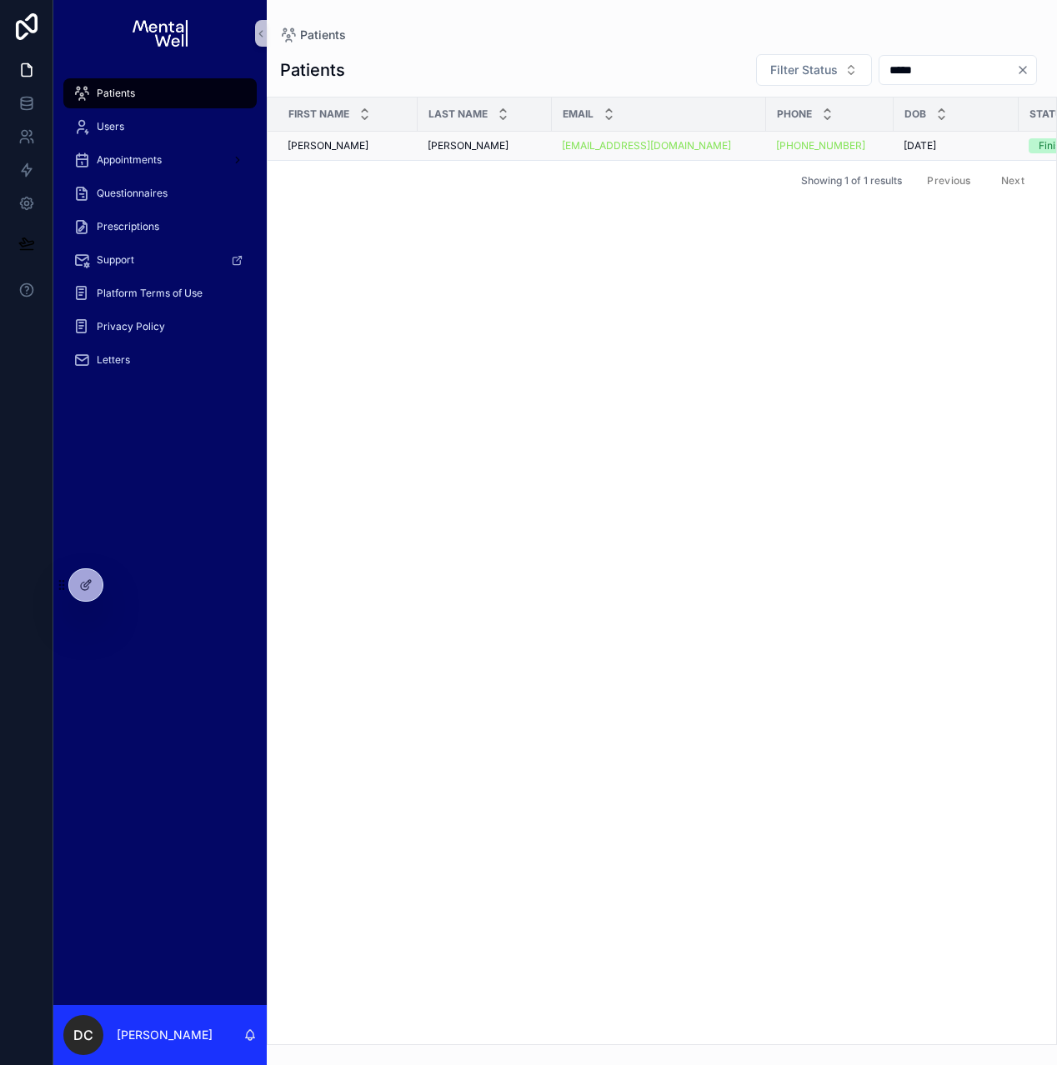
click at [493, 142] on div "[PERSON_NAME] [PERSON_NAME]" at bounding box center [485, 145] width 114 height 13
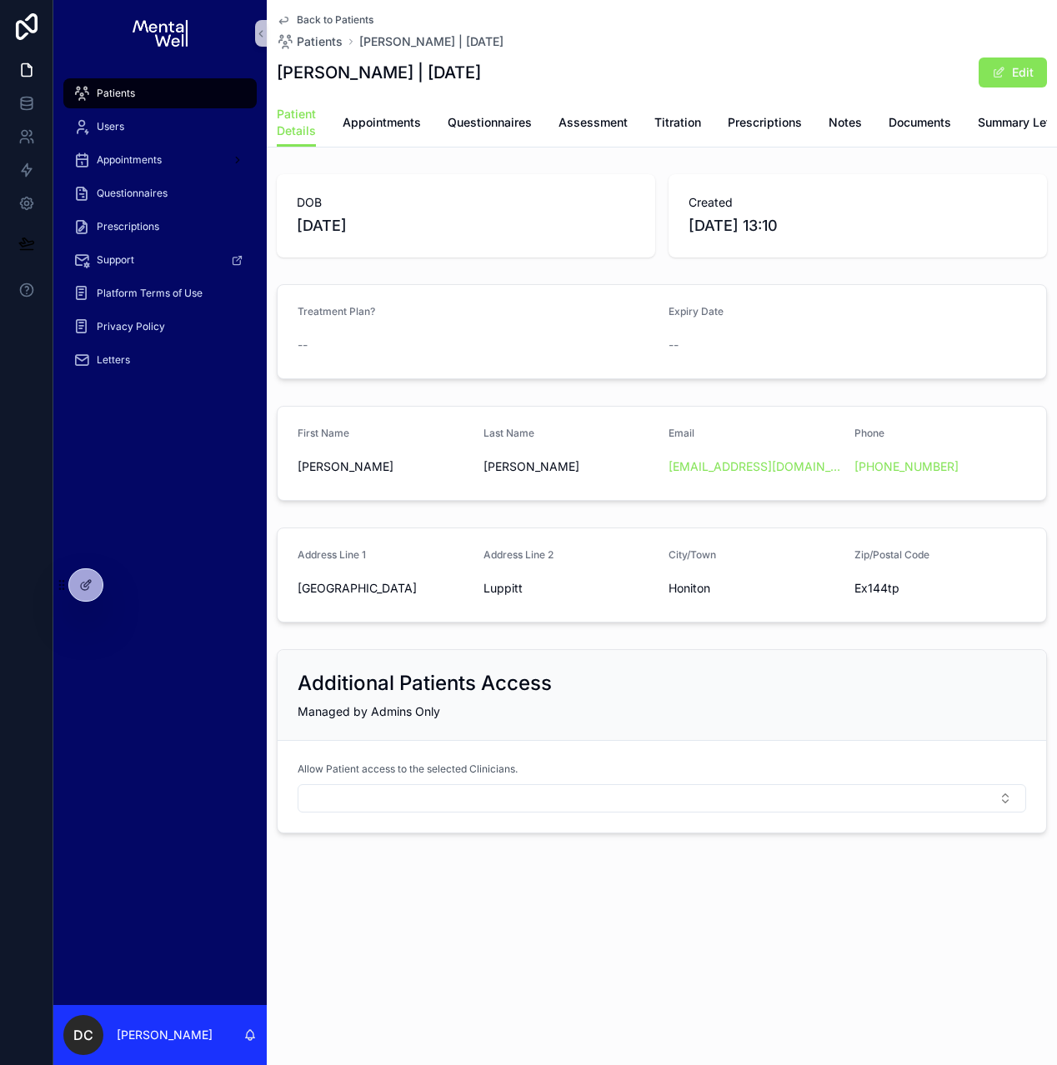
click at [189, 94] on div "Patients" at bounding box center [159, 93] width 173 height 27
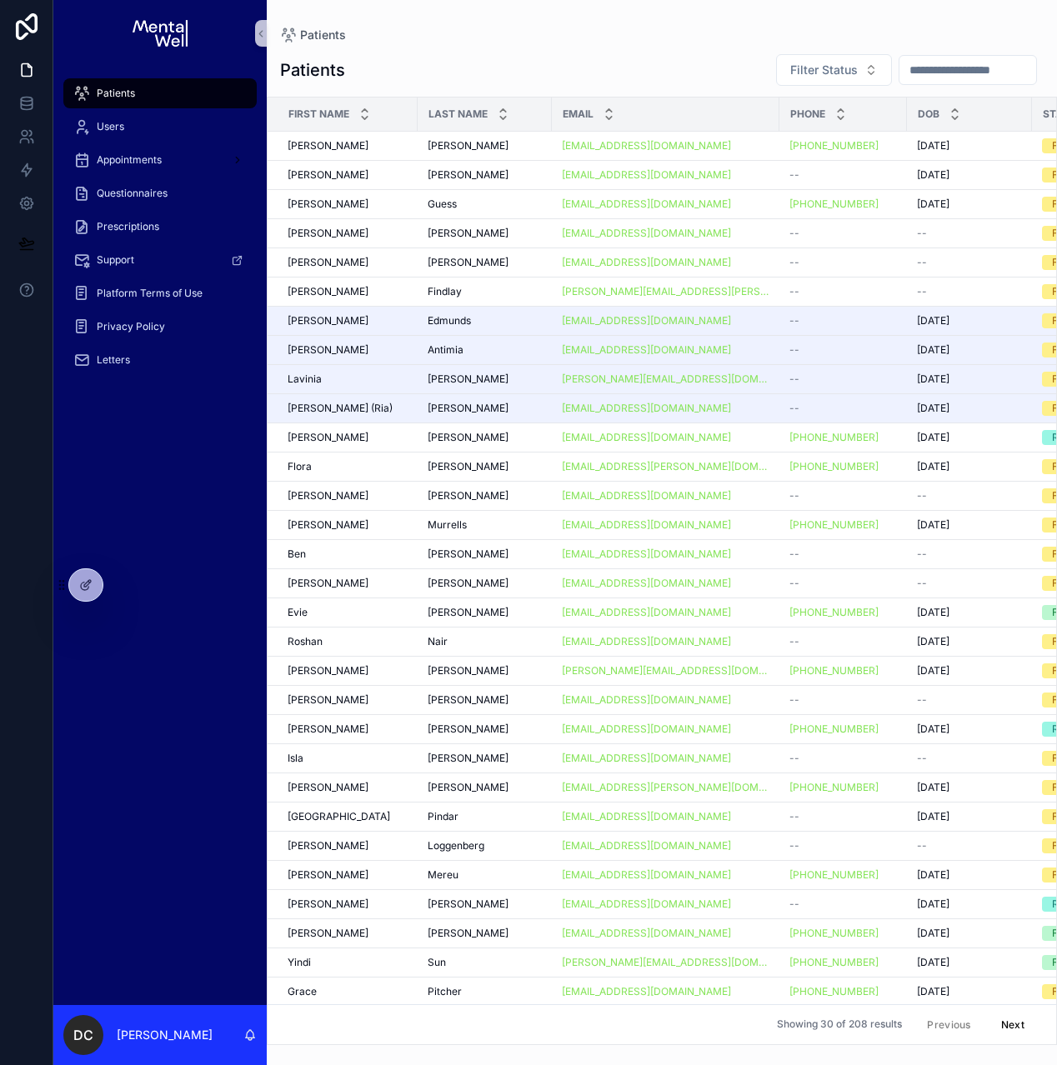
click at [901, 74] on input "scrollable content" at bounding box center [967, 69] width 137 height 23
type input "******"
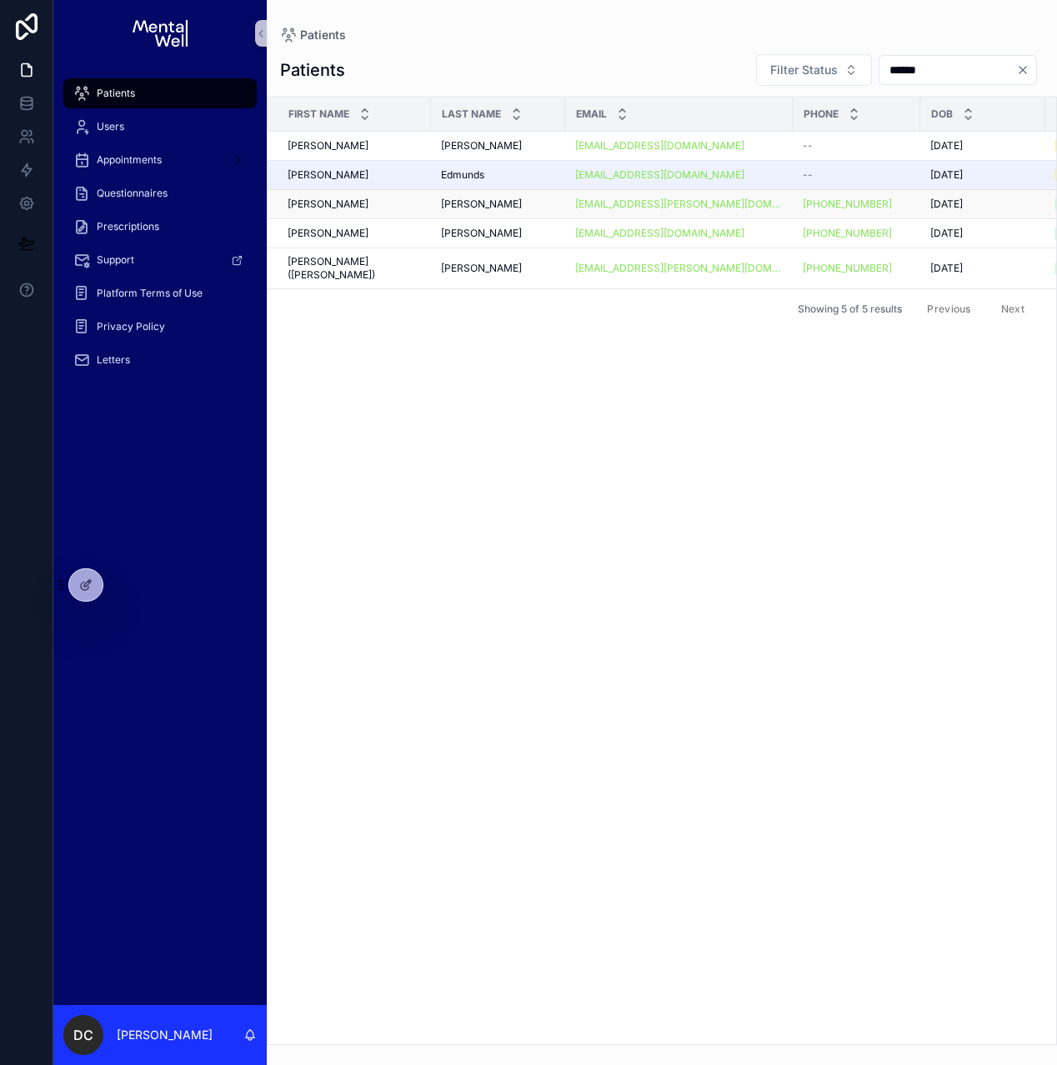
click at [481, 207] on div "[PERSON_NAME] [PERSON_NAME]" at bounding box center [498, 204] width 114 height 13
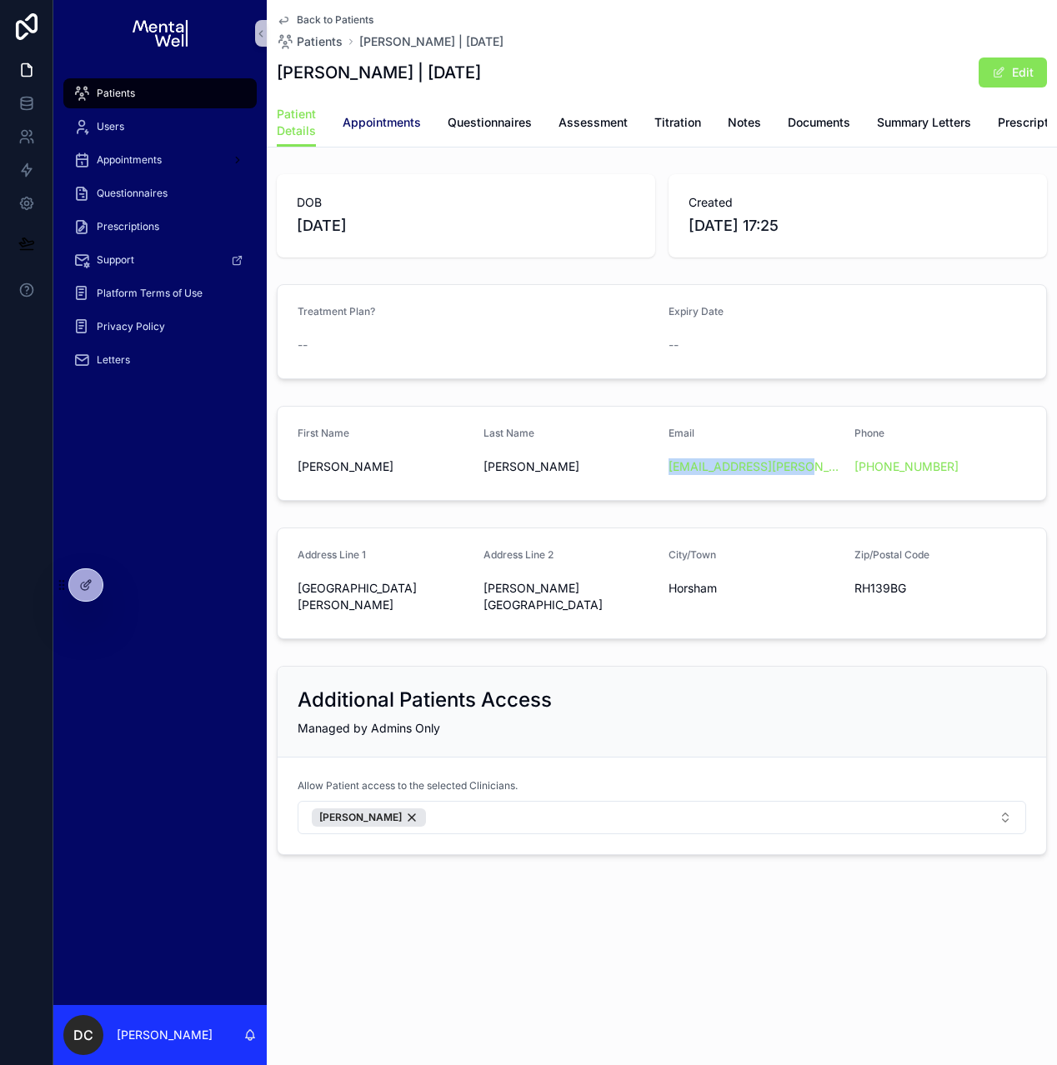
click at [405, 126] on span "Appointments" at bounding box center [382, 122] width 78 height 17
